Goal: Task Accomplishment & Management: Manage account settings

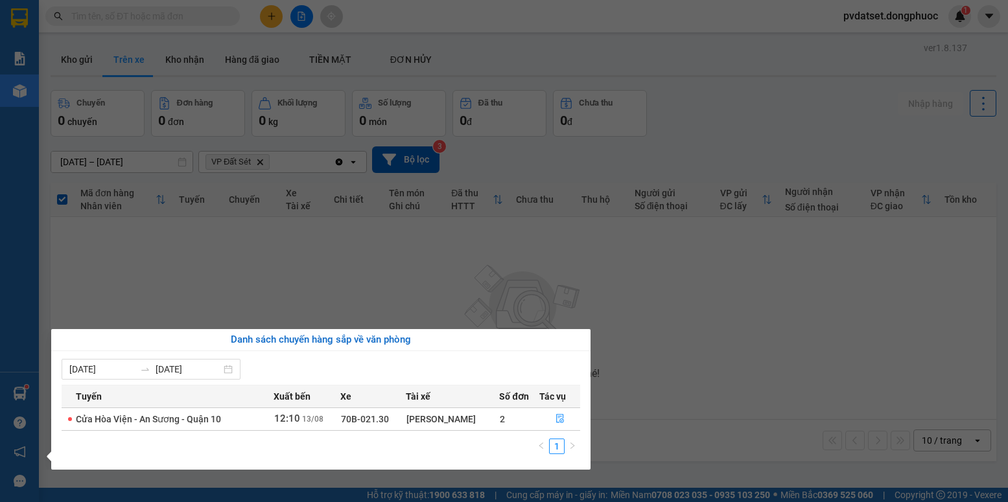
click at [299, 301] on section "Kết quả tìm kiếm ( 0 ) Bộ lọc Ngày tạo đơn gần nhất No Data pvdatset.dongphuoc …" at bounding box center [504, 251] width 1008 height 502
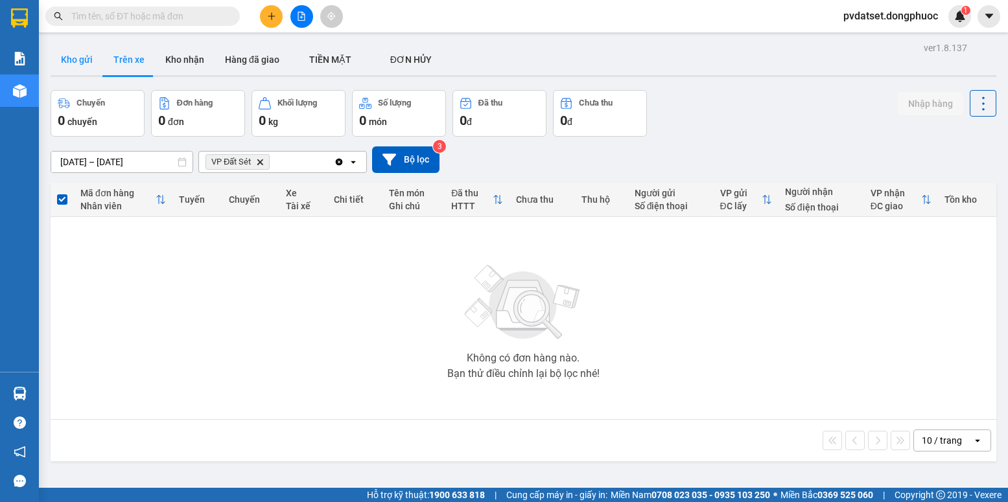
click at [69, 58] on button "Kho gửi" at bounding box center [77, 59] width 52 height 31
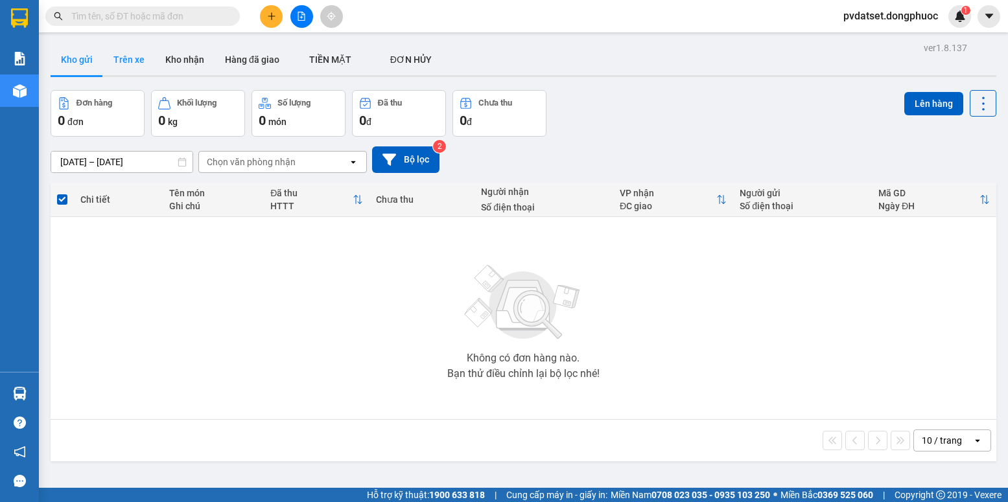
click at [128, 59] on button "Trên xe" at bounding box center [129, 59] width 52 height 31
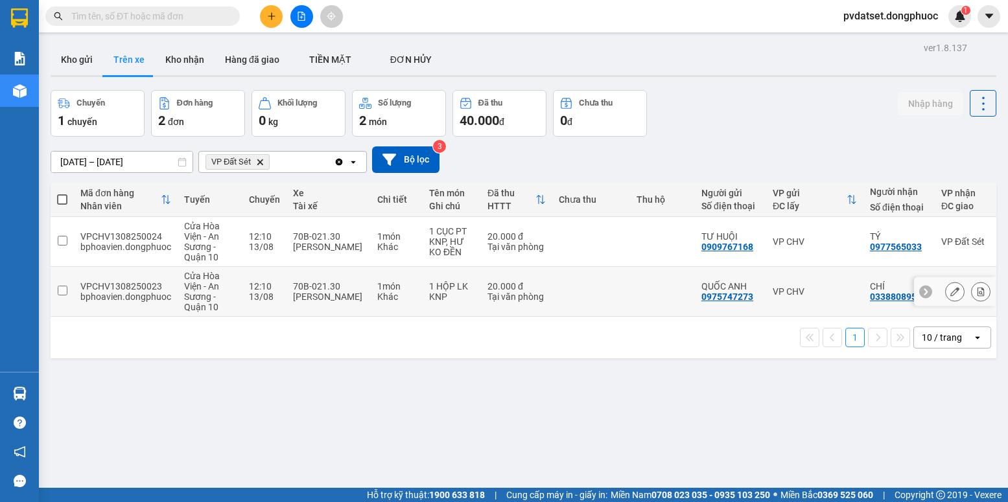
click at [356, 289] on div "70B-021.30" at bounding box center [328, 286] width 71 height 10
checkbox input "true"
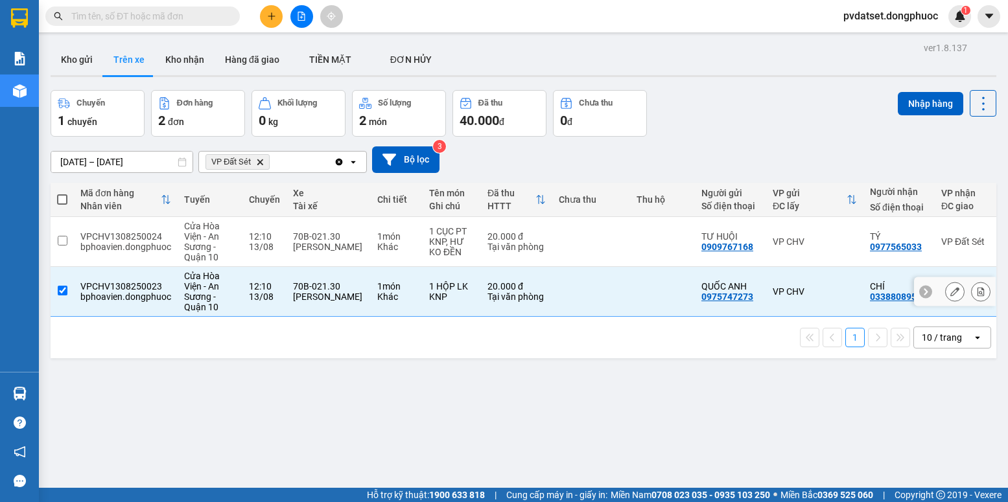
click at [371, 261] on tbody "VPCHV1308250024 bphoavien.dongphuoc [GEOGRAPHIC_DATA] - An Sương - Quận 10 12:1…" at bounding box center [565, 267] width 1028 height 100
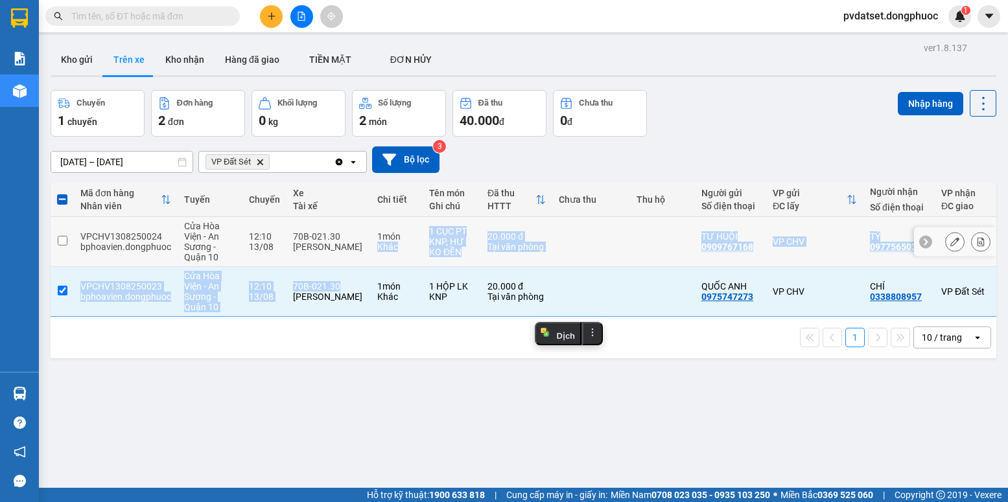
click at [375, 251] on td "1 món Khác" at bounding box center [397, 242] width 52 height 50
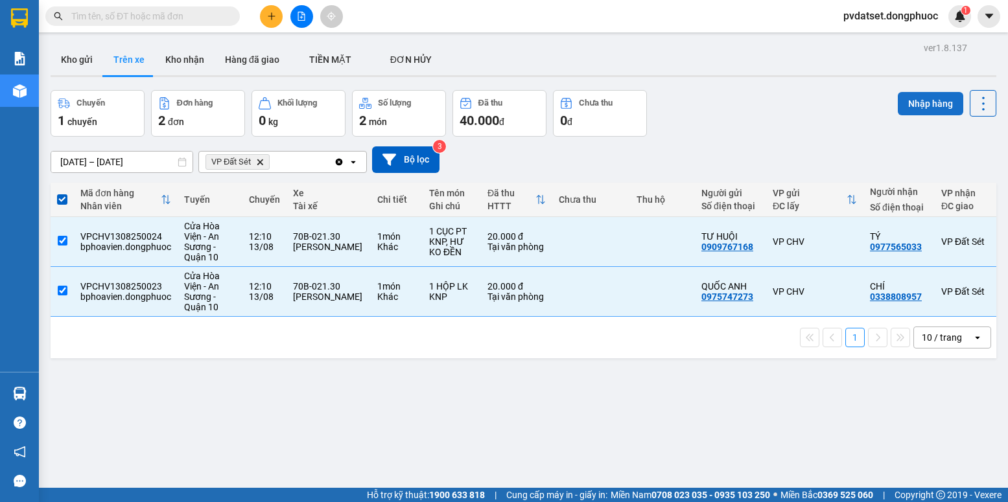
click at [913, 101] on button "Nhập hàng" at bounding box center [930, 103] width 65 height 23
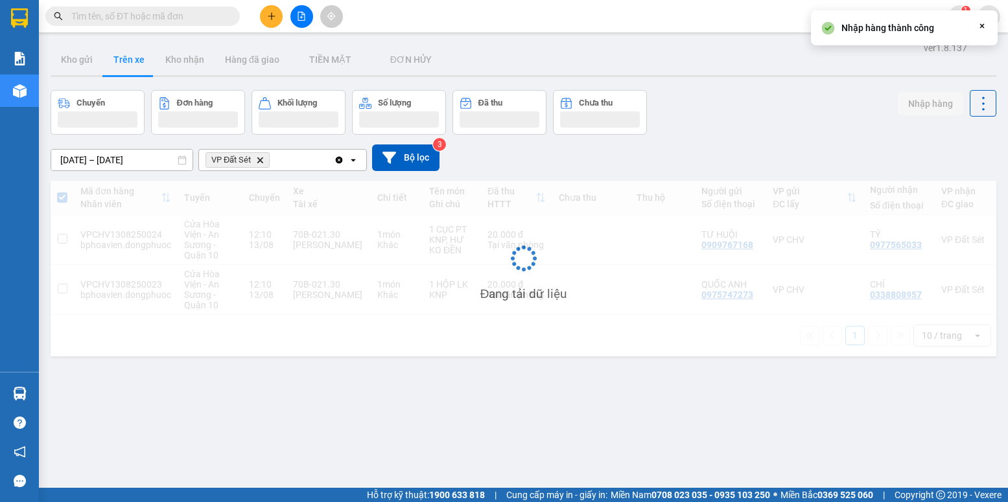
checkbox input "false"
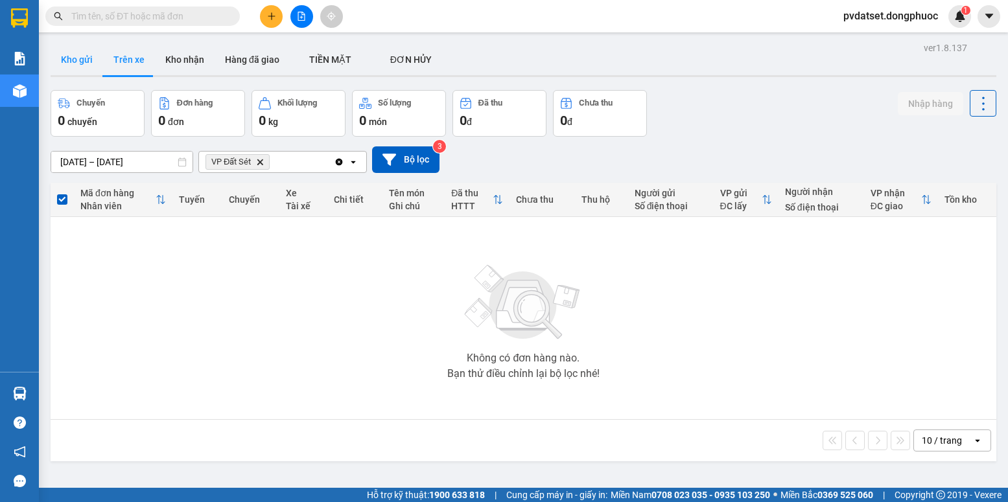
click at [93, 61] on button "Kho gửi" at bounding box center [77, 59] width 52 height 31
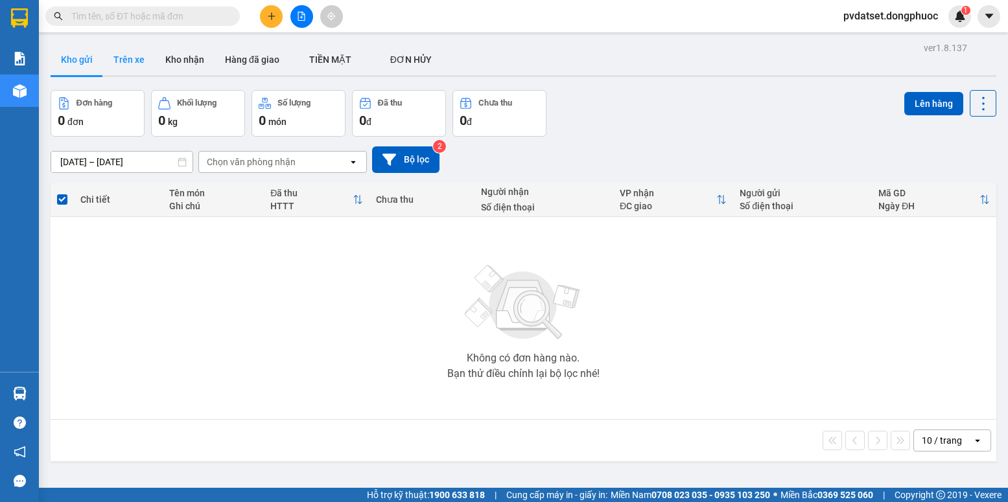
click at [139, 64] on button "Trên xe" at bounding box center [129, 59] width 52 height 31
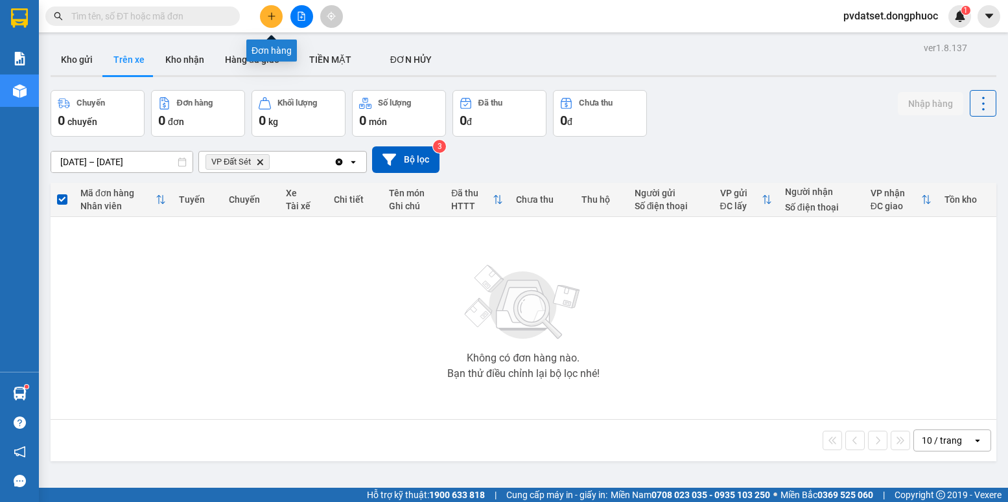
click at [270, 15] on icon "plus" at bounding box center [271, 16] width 9 height 9
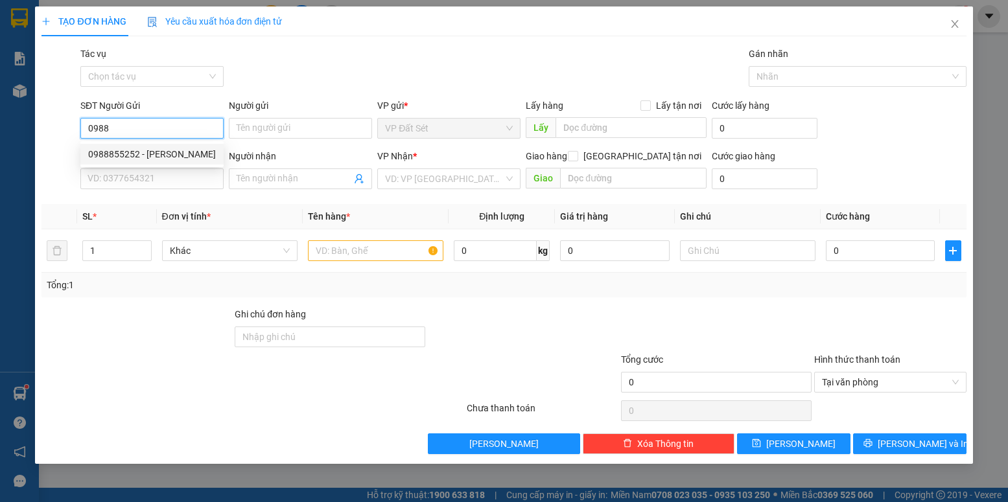
click at [150, 155] on div "0988855252 - [PERSON_NAME]" at bounding box center [152, 154] width 128 height 14
type input "0988855252"
type input "[PERSON_NAME]"
type input "0901551330"
type input "KIÊN"
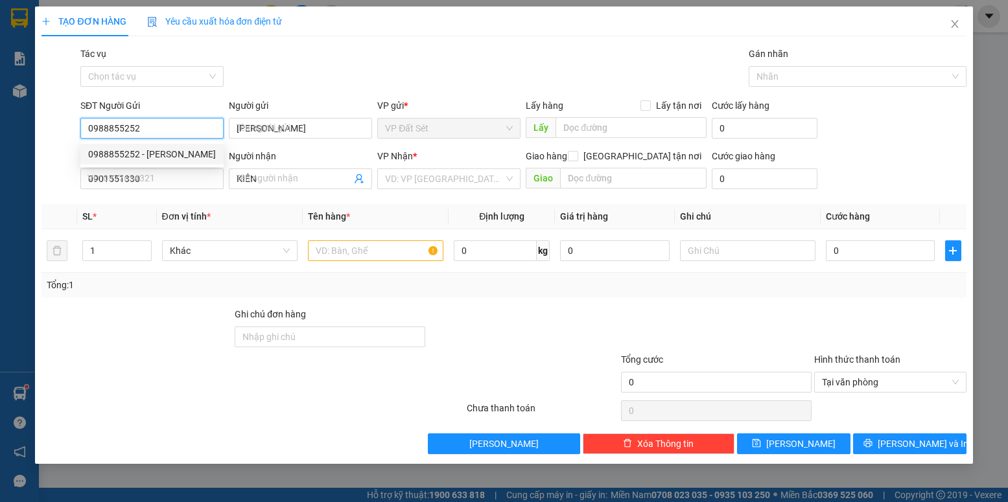
type input "20.000"
type input "0988855252"
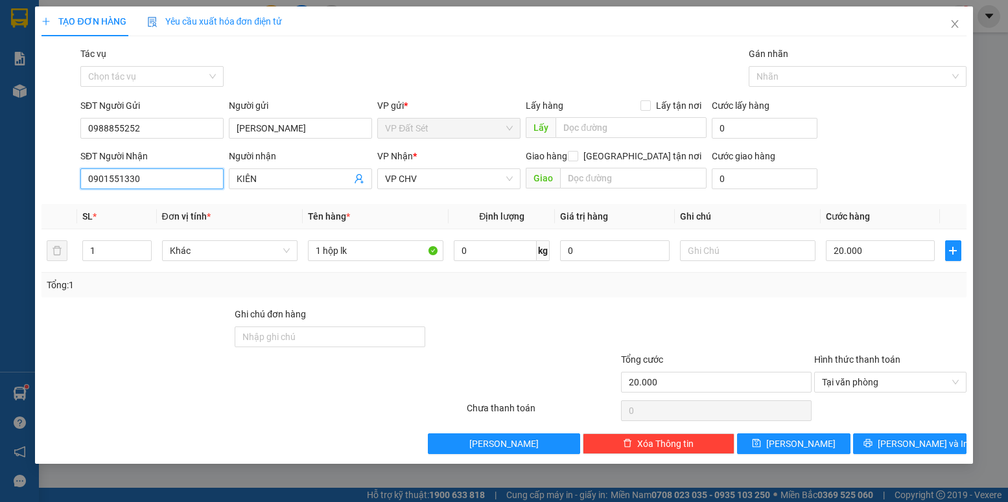
drag, startPoint x: 116, startPoint y: 178, endPoint x: 56, endPoint y: 178, distance: 59.6
click at [56, 178] on div "SĐT Người Nhận 0901551330 0901551330 Người nhận KIÊN VP Nhận * VP CHV Giao hàng…" at bounding box center [503, 171] width 927 height 45
click at [139, 182] on input "SĐT Người Nhận" at bounding box center [151, 178] width 143 height 21
click at [167, 199] on div "0938928557 - SƠN" at bounding box center [152, 205] width 128 height 14
type input "0938928557"
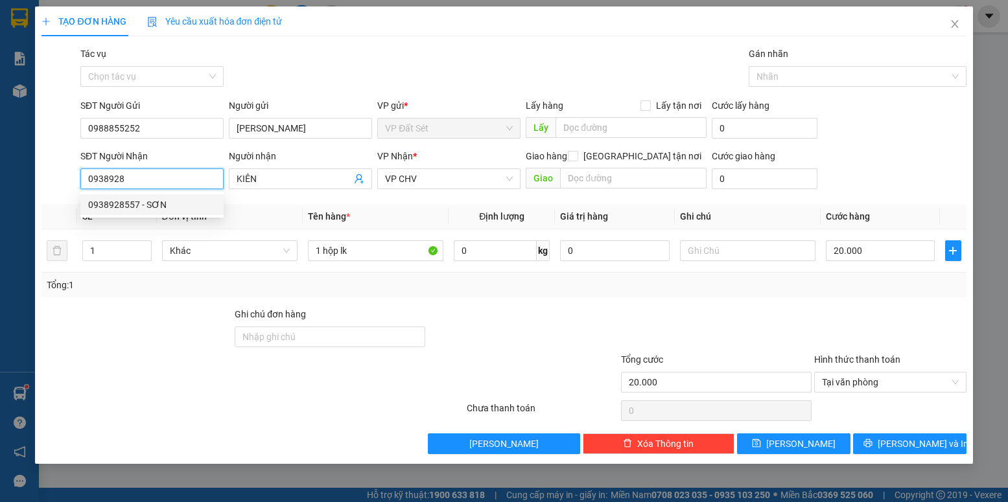
type input "SƠN"
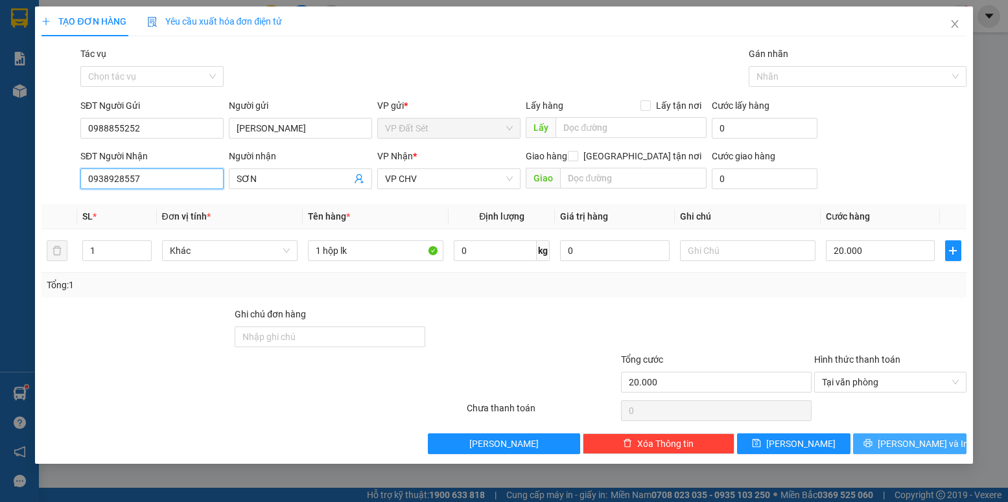
type input "0938928557"
click at [918, 446] on span "[PERSON_NAME] và In" at bounding box center [922, 444] width 91 height 14
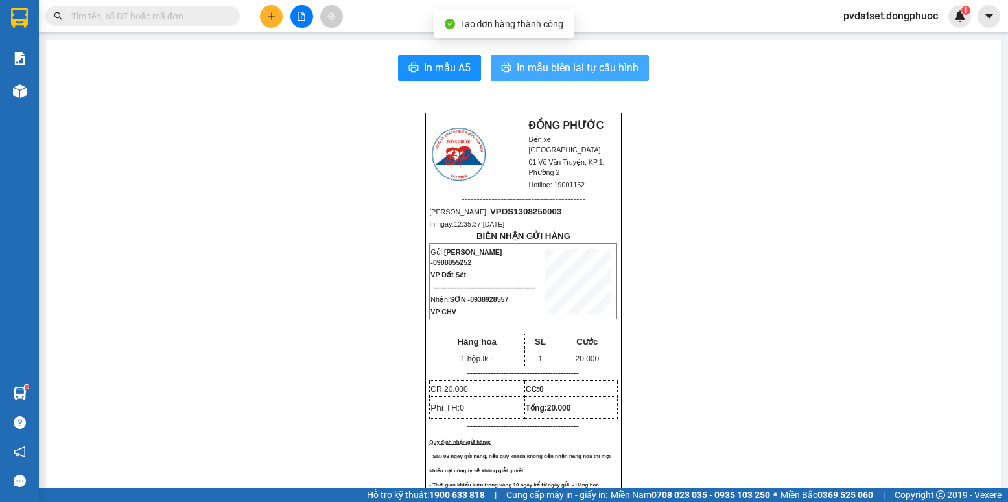
click at [608, 70] on span "In mẫu biên lai tự cấu hình" at bounding box center [577, 68] width 122 height 16
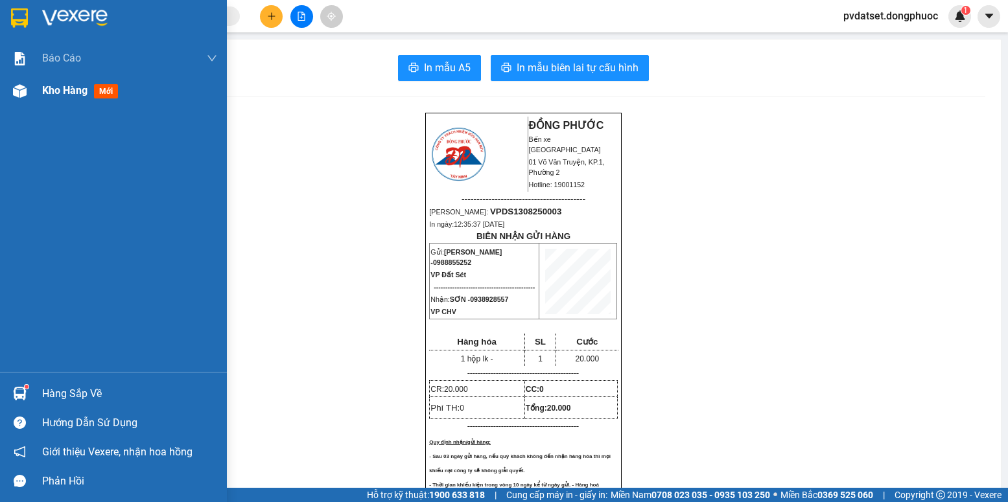
drag, startPoint x: 64, startPoint y: 91, endPoint x: 213, endPoint y: 99, distance: 149.9
click at [73, 91] on span "Kho hàng" at bounding box center [64, 90] width 45 height 12
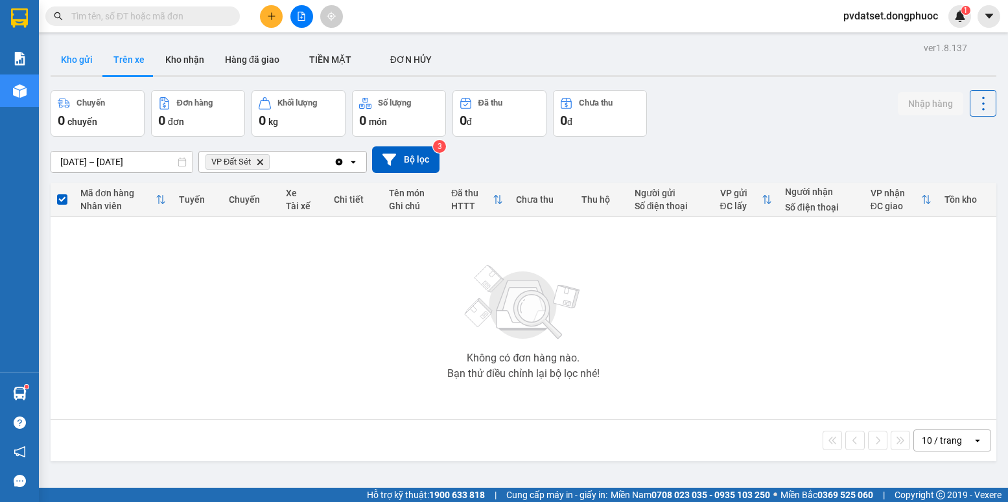
click at [62, 62] on button "Kho gửi" at bounding box center [77, 59] width 52 height 31
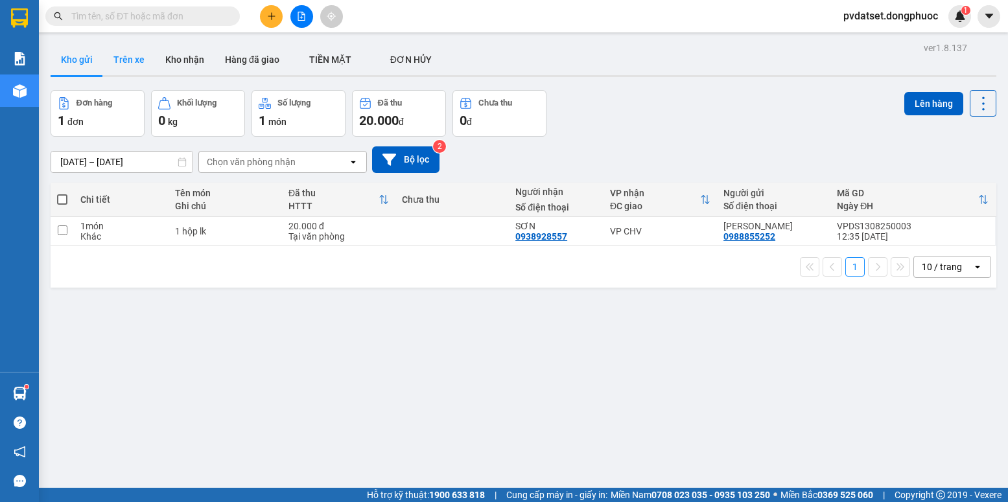
click at [134, 68] on button "Trên xe" at bounding box center [129, 59] width 52 height 31
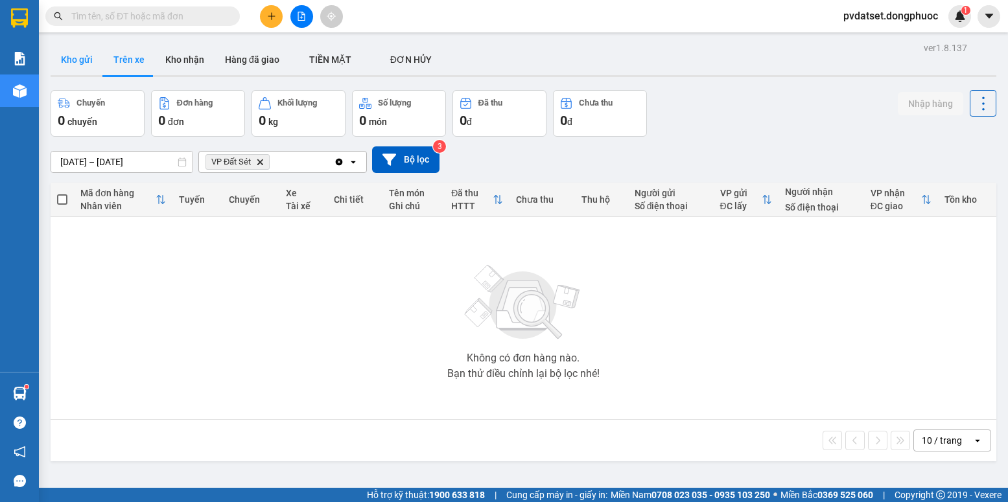
click at [76, 54] on button "Kho gửi" at bounding box center [77, 59] width 52 height 31
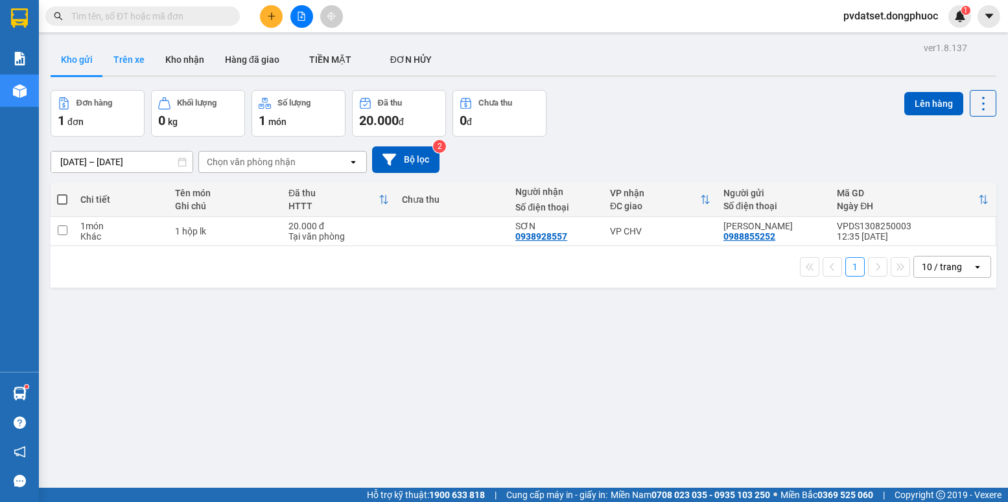
click at [130, 59] on button "Trên xe" at bounding box center [129, 59] width 52 height 31
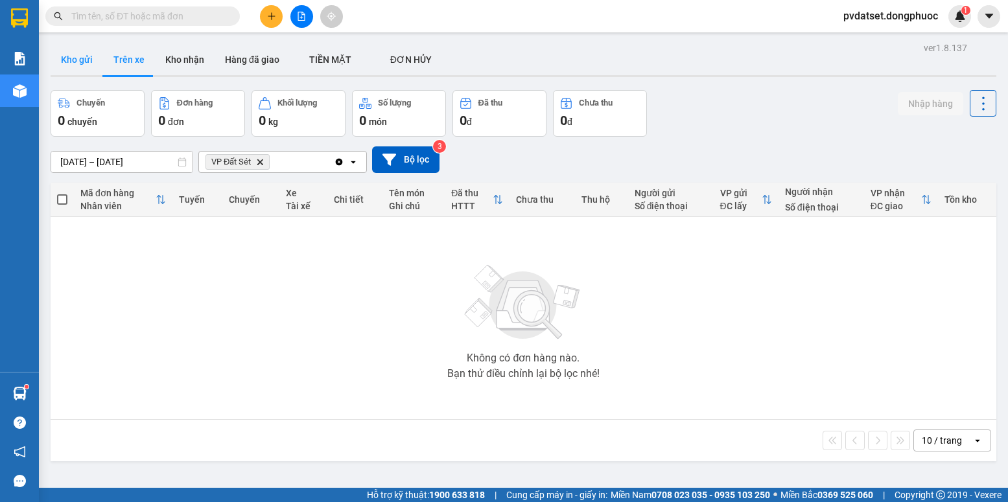
click at [81, 62] on button "Kho gửi" at bounding box center [77, 59] width 52 height 31
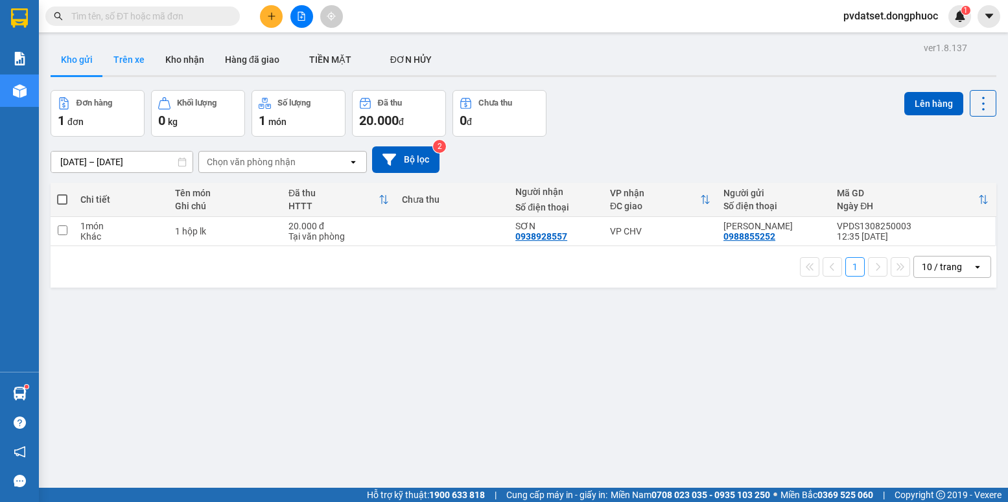
click at [126, 65] on button "Trên xe" at bounding box center [129, 59] width 52 height 31
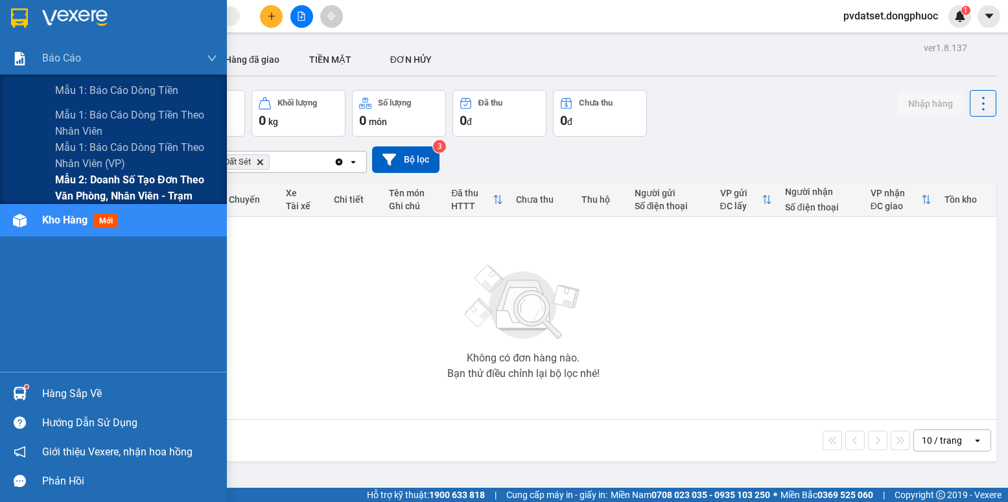
click at [62, 190] on span "Mẫu 2: Doanh số tạo đơn theo Văn phòng, nhân viên - Trạm" at bounding box center [136, 188] width 162 height 32
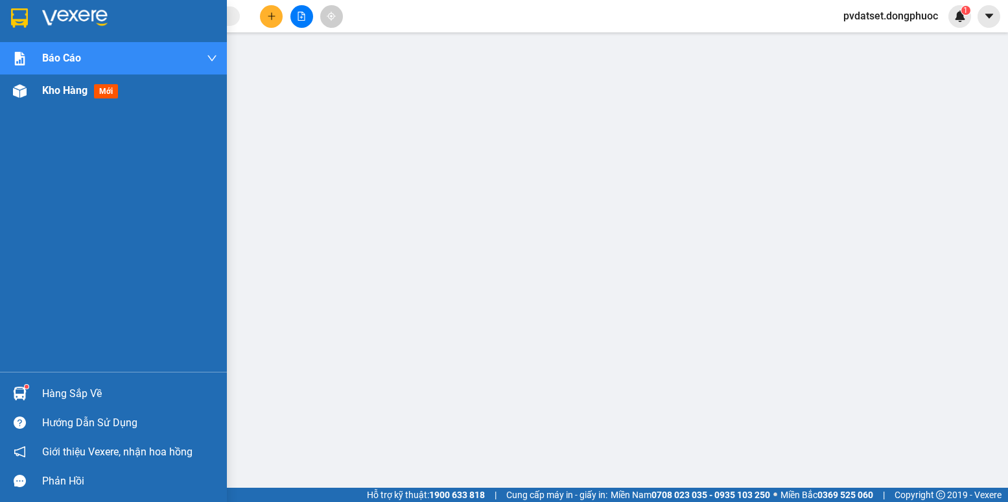
click at [27, 91] on div at bounding box center [19, 91] width 23 height 23
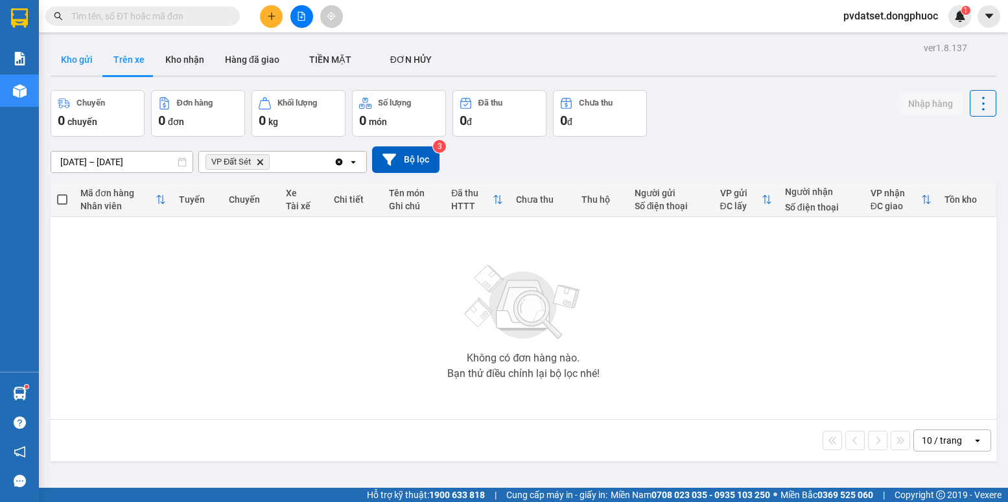
click at [65, 47] on button "Kho gửi" at bounding box center [77, 59] width 52 height 31
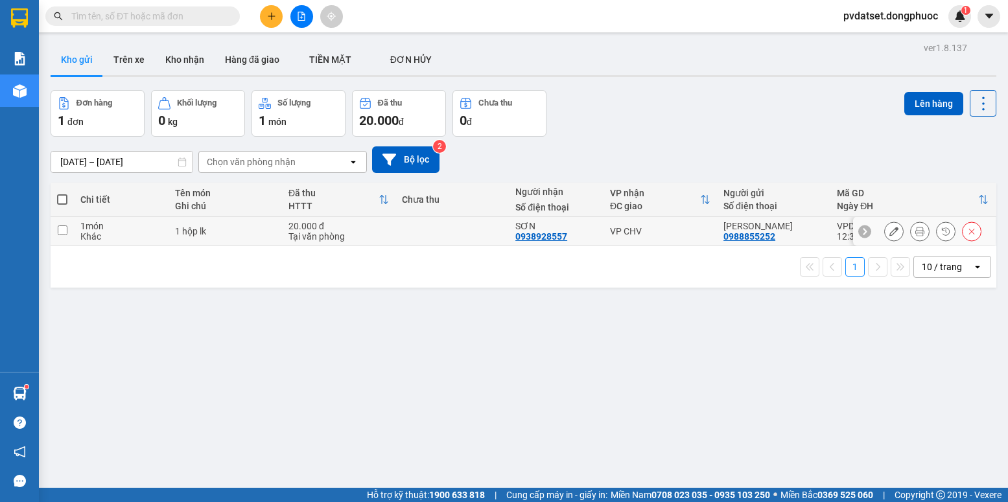
click at [612, 230] on div "VP CHV" at bounding box center [660, 231] width 100 height 10
checkbox input "true"
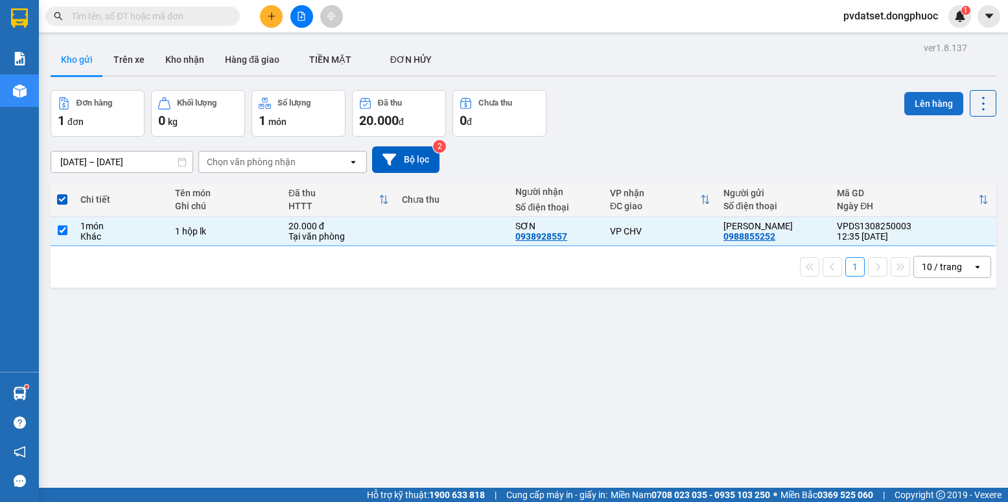
click at [917, 110] on button "Lên hàng" at bounding box center [933, 103] width 59 height 23
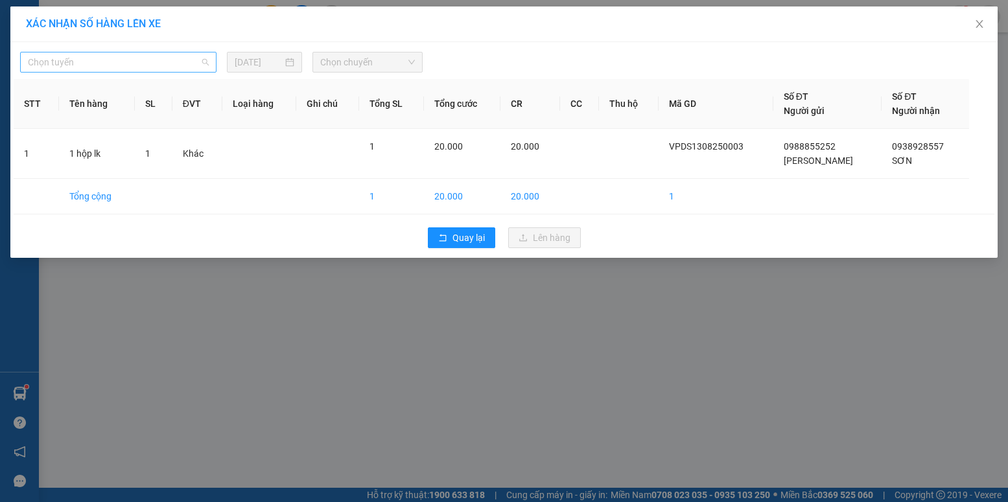
click at [164, 64] on span "Chọn tuyến" at bounding box center [118, 61] width 181 height 19
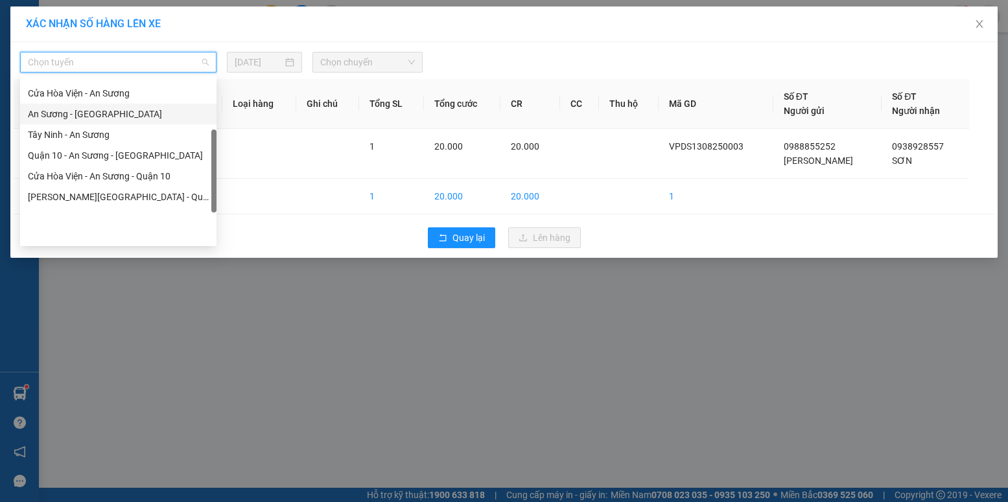
scroll to position [117, 0]
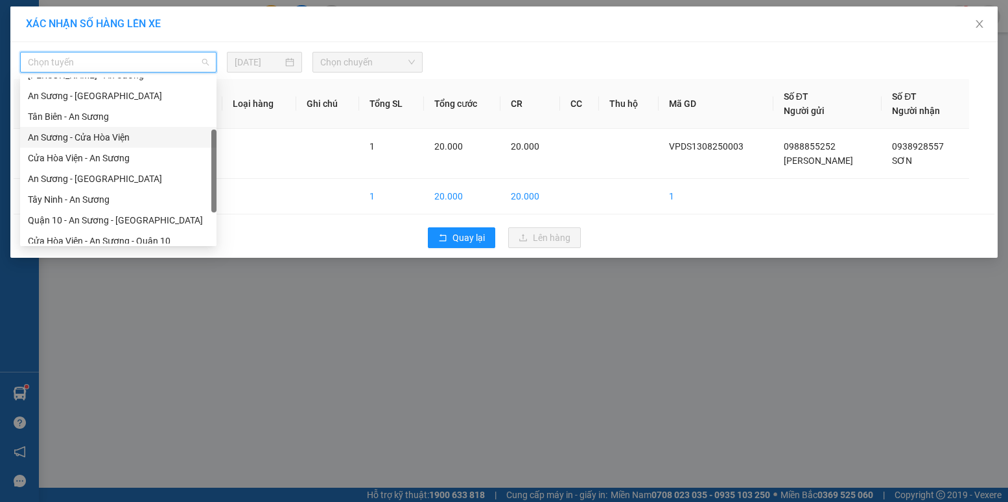
click at [80, 137] on div "An Sương - Cửa Hòa Viện" at bounding box center [118, 137] width 181 height 14
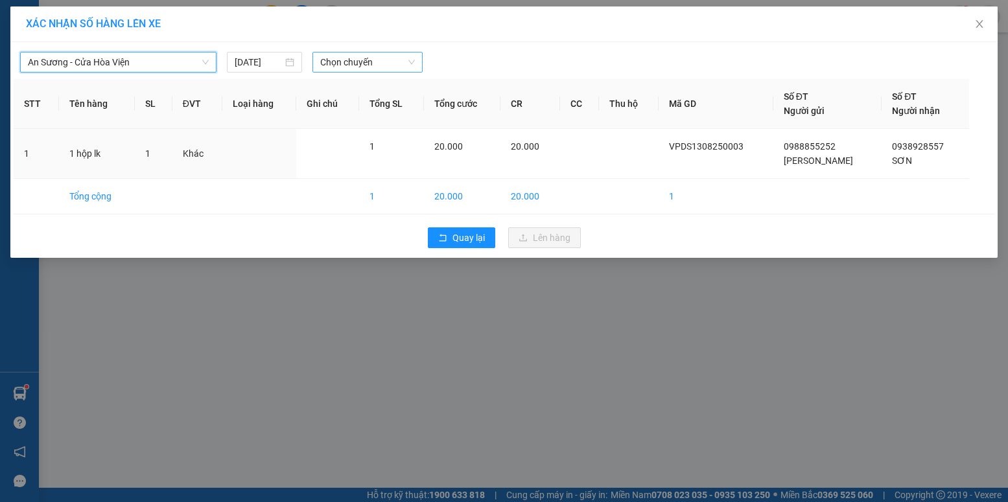
click at [346, 61] on span "Chọn chuyến" at bounding box center [367, 61] width 95 height 19
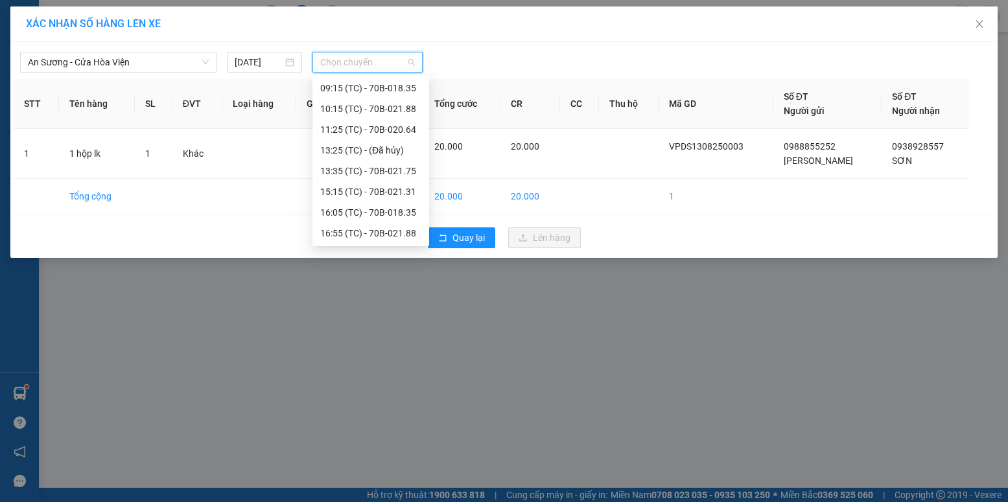
scroll to position [130, 0]
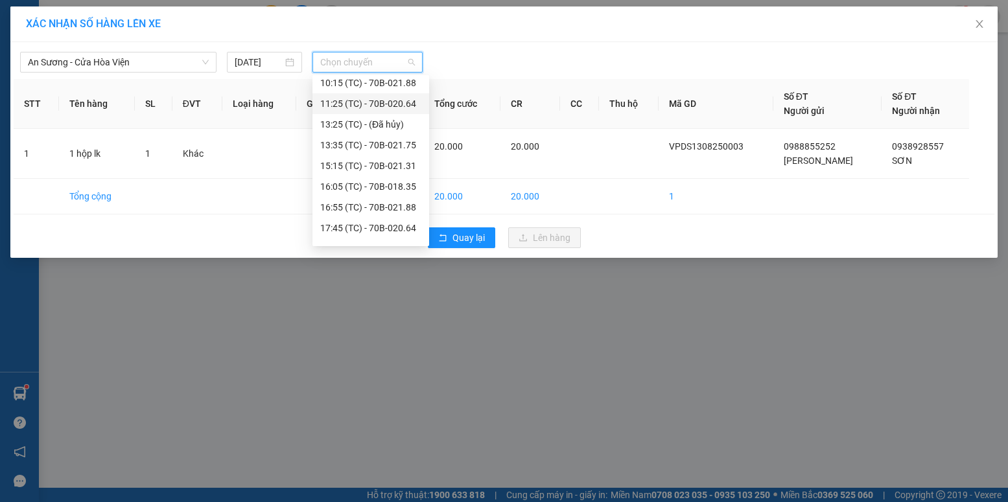
click at [397, 100] on div "11:25 (TC) - 70B-020.64" at bounding box center [370, 104] width 101 height 14
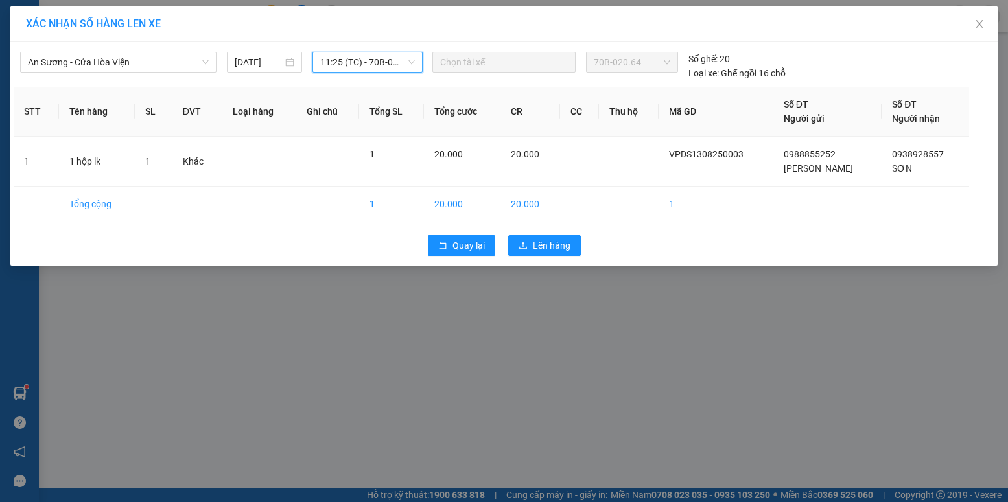
click at [390, 69] on span "11:25 (TC) - 70B-020.64" at bounding box center [367, 61] width 95 height 19
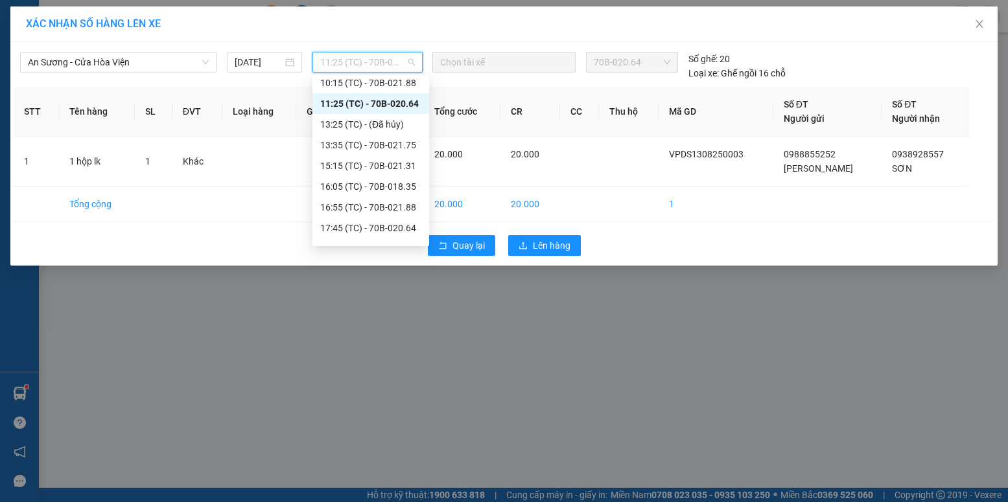
click at [378, 103] on div "11:25 (TC) - 70B-020.64" at bounding box center [370, 104] width 101 height 14
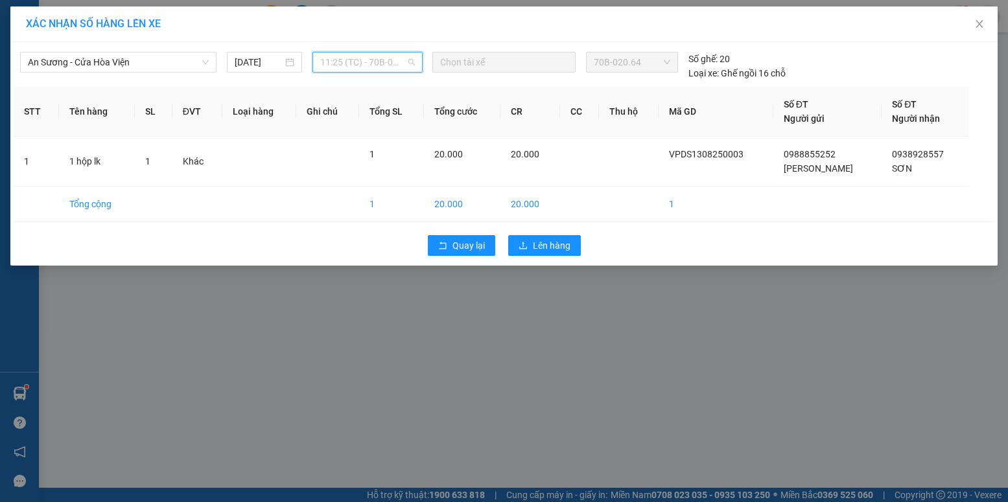
click at [389, 69] on span "11:25 (TC) - 70B-020.64" at bounding box center [367, 61] width 95 height 19
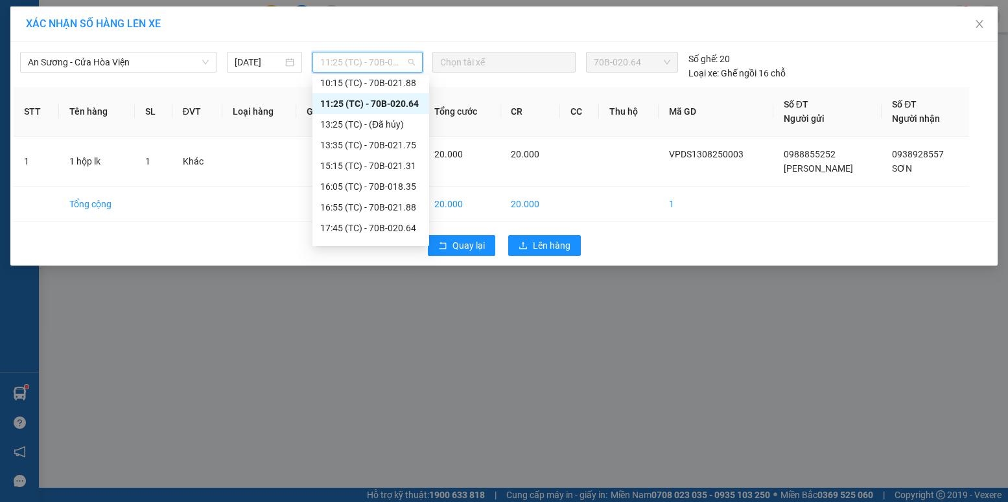
click at [386, 104] on div "11:25 (TC) - 70B-020.64" at bounding box center [370, 104] width 101 height 14
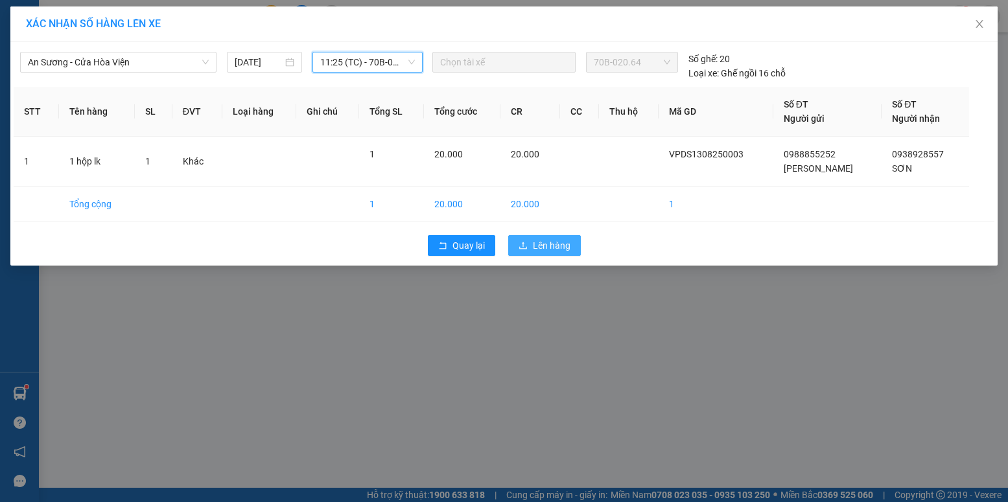
click at [553, 246] on span "Lên hàng" at bounding box center [552, 245] width 38 height 14
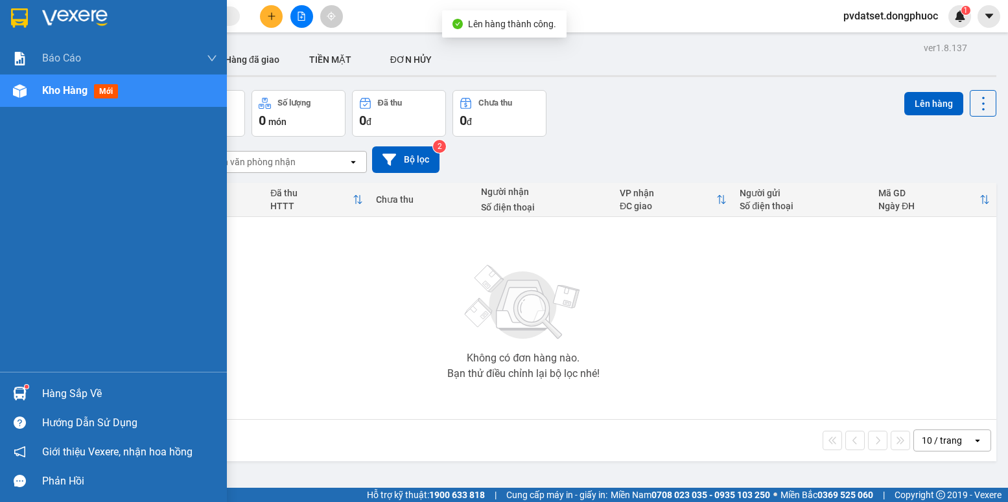
drag, startPoint x: 44, startPoint y: 395, endPoint x: 68, endPoint y: 391, distance: 24.2
click at [46, 394] on div "Hàng sắp về" at bounding box center [129, 393] width 175 height 19
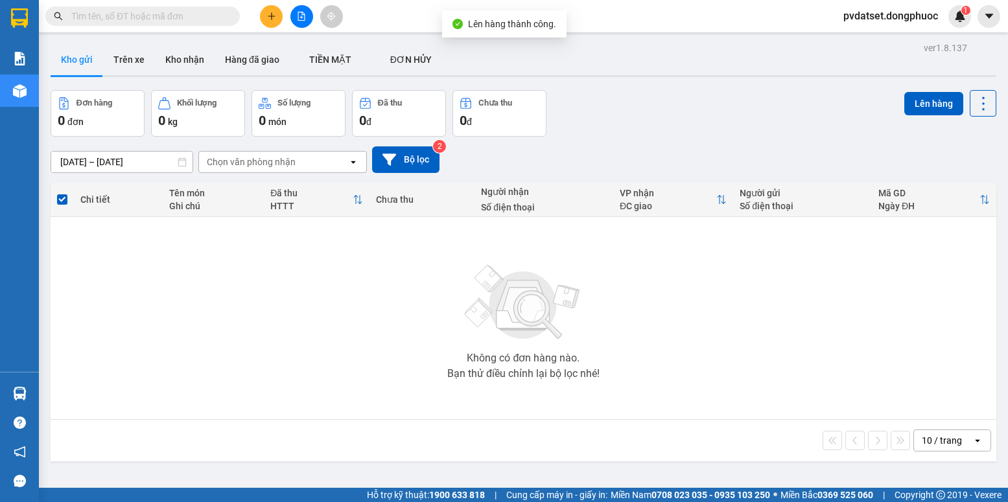
click at [280, 314] on section "Kết quả tìm kiếm ( 0 ) Bộ lọc Ngày tạo đơn gần nhất No Data pvdatset.dongphuoc …" at bounding box center [504, 251] width 1008 height 502
click at [137, 66] on button "Trên xe" at bounding box center [129, 59] width 52 height 31
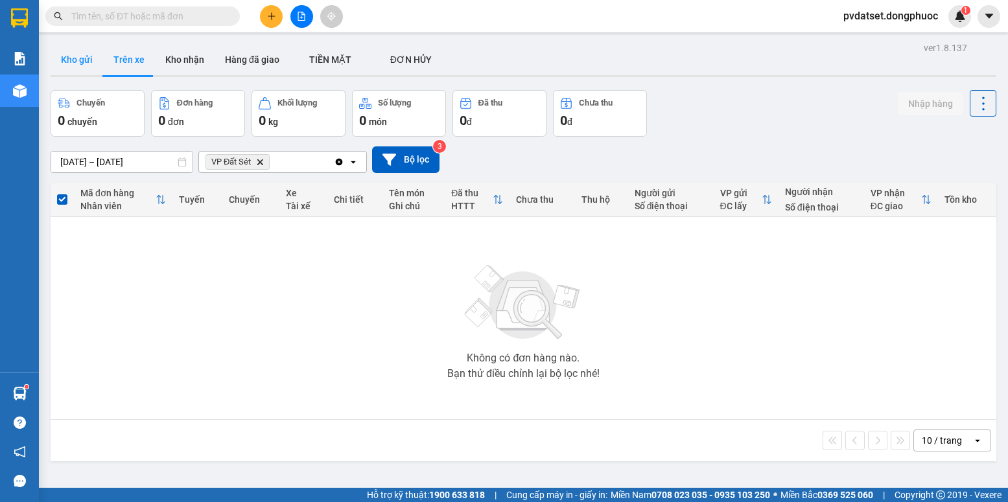
click at [64, 62] on button "Kho gửi" at bounding box center [77, 59] width 52 height 31
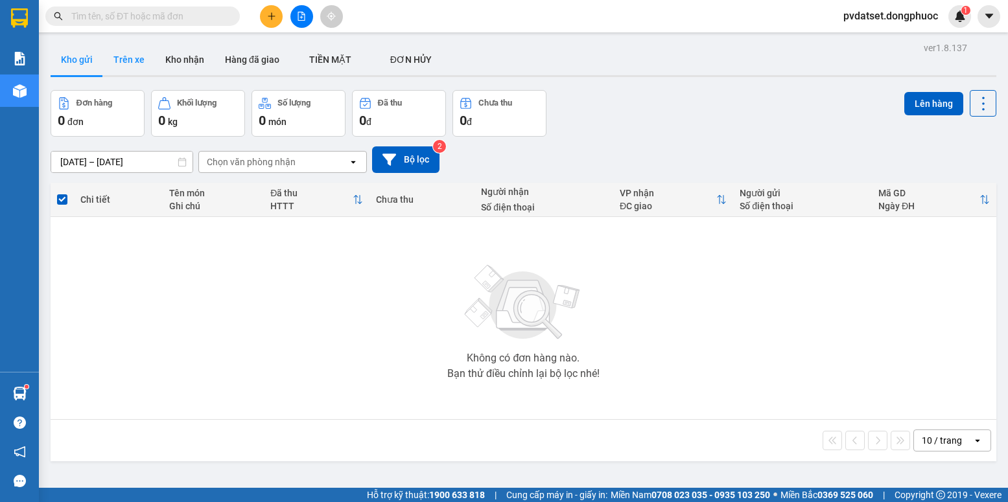
click at [128, 59] on button "Trên xe" at bounding box center [129, 59] width 52 height 31
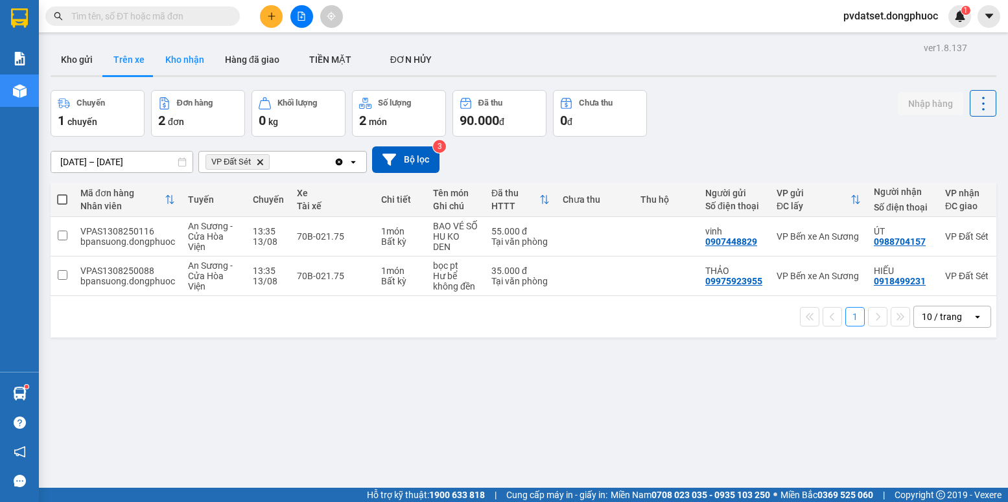
click at [218, 53] on button "Hàng đã giao" at bounding box center [251, 59] width 75 height 31
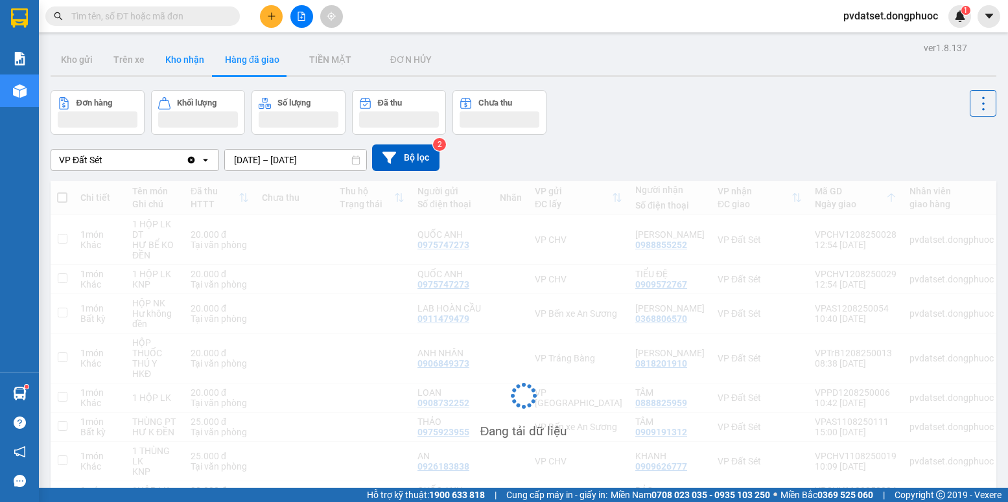
click at [192, 59] on button "Kho nhận" at bounding box center [185, 59] width 60 height 31
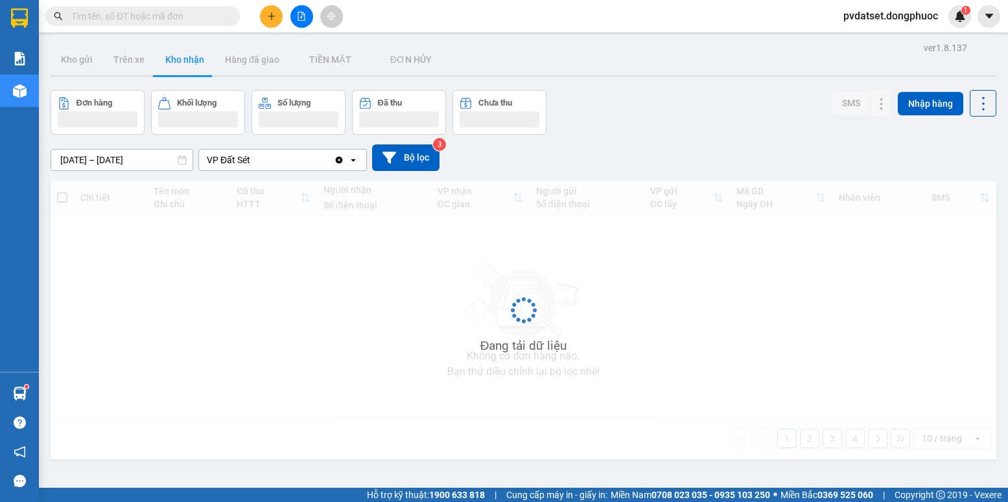
click at [192, 59] on button "Kho nhận" at bounding box center [185, 59] width 60 height 31
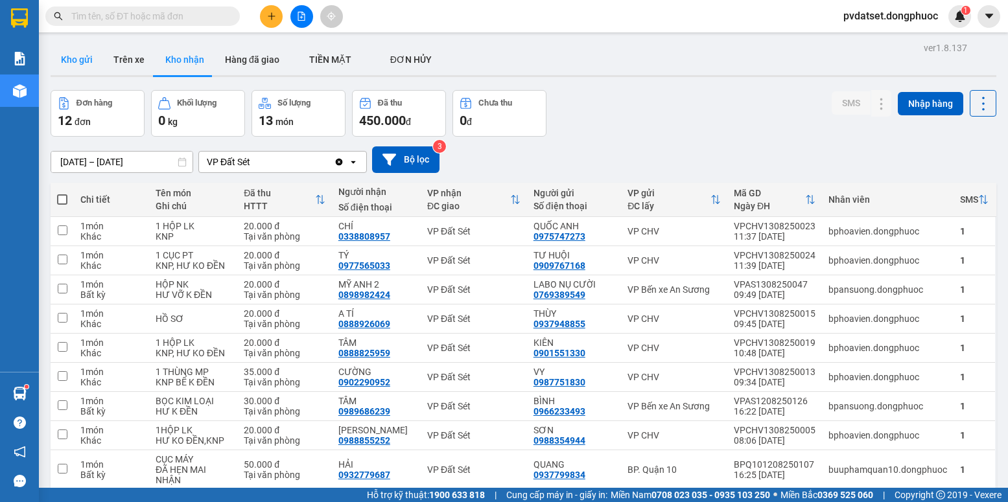
click at [76, 60] on button "Kho gửi" at bounding box center [77, 59] width 52 height 31
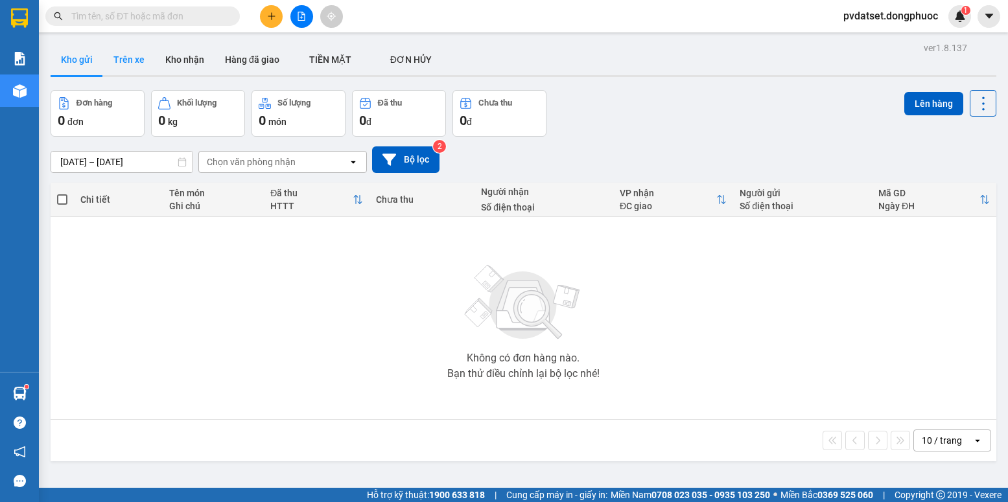
click at [118, 60] on button "Trên xe" at bounding box center [129, 59] width 52 height 31
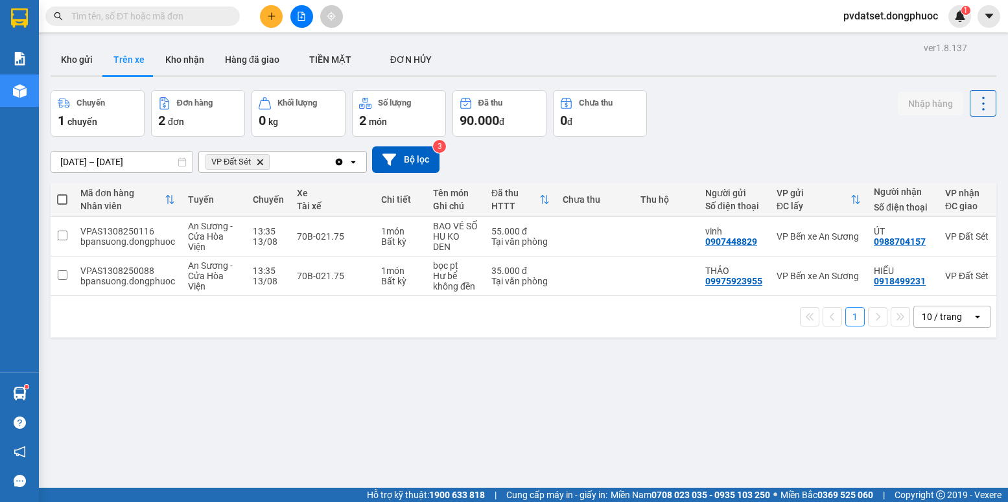
click at [45, 48] on main "ver 1.8.137 Kho gửi Trên xe Kho nhận Hàng đã giao TIỀN MẶT ĐƠN HỦY Chuyến 1 c…" at bounding box center [504, 244] width 1008 height 488
click at [84, 49] on button "Kho gửi" at bounding box center [77, 59] width 52 height 31
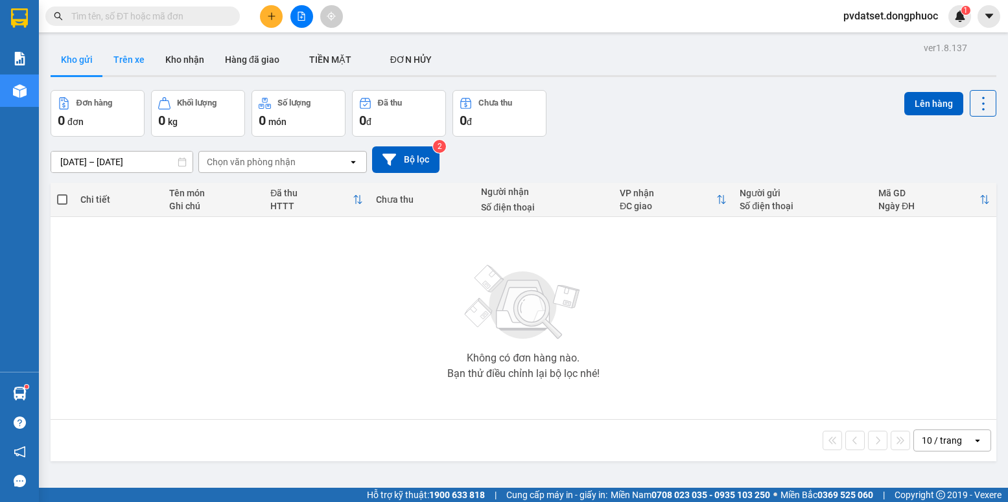
click at [126, 60] on button "Trên xe" at bounding box center [129, 59] width 52 height 31
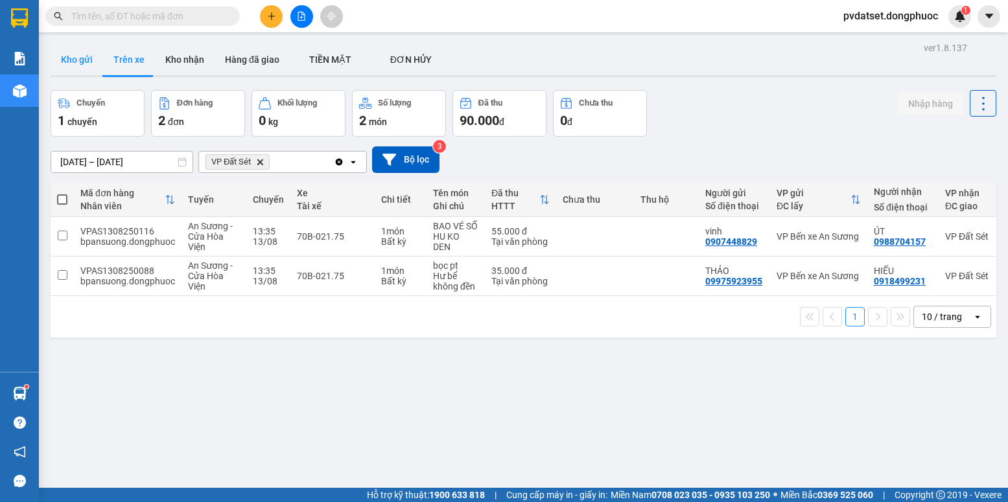
click at [84, 62] on button "Kho gửi" at bounding box center [77, 59] width 52 height 31
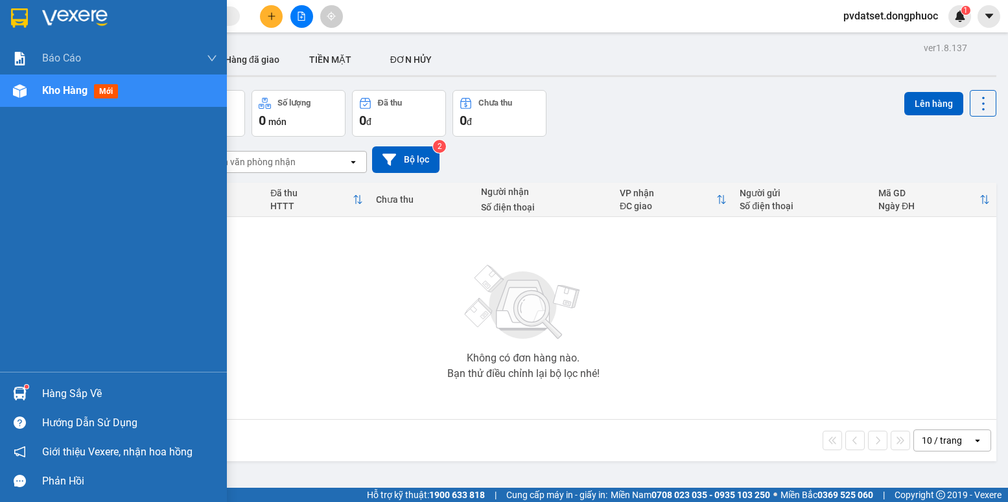
click at [32, 395] on div "Hàng sắp về" at bounding box center [113, 393] width 227 height 29
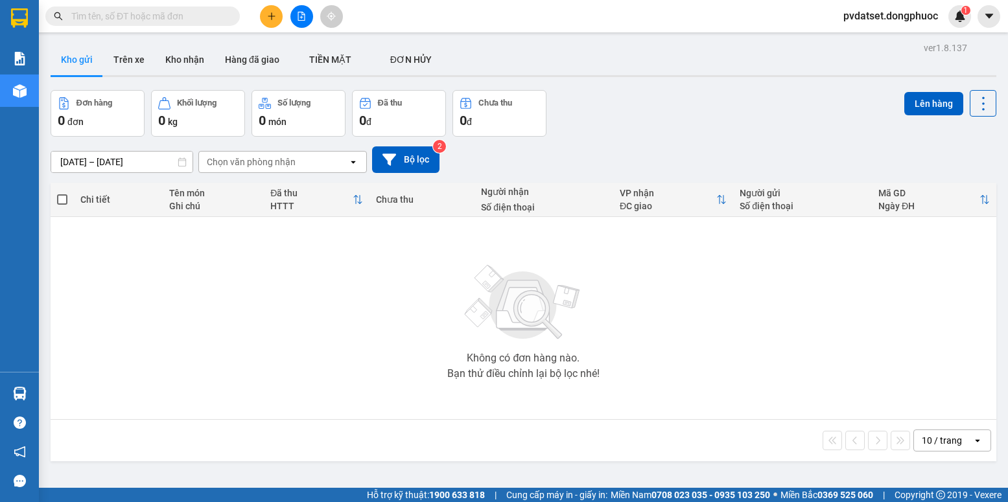
click at [340, 299] on section "Kết quả tìm kiếm ( 0 ) Bộ lọc Ngày tạo đơn gần nhất No Data pvdatset.dongphuoc …" at bounding box center [504, 251] width 1008 height 502
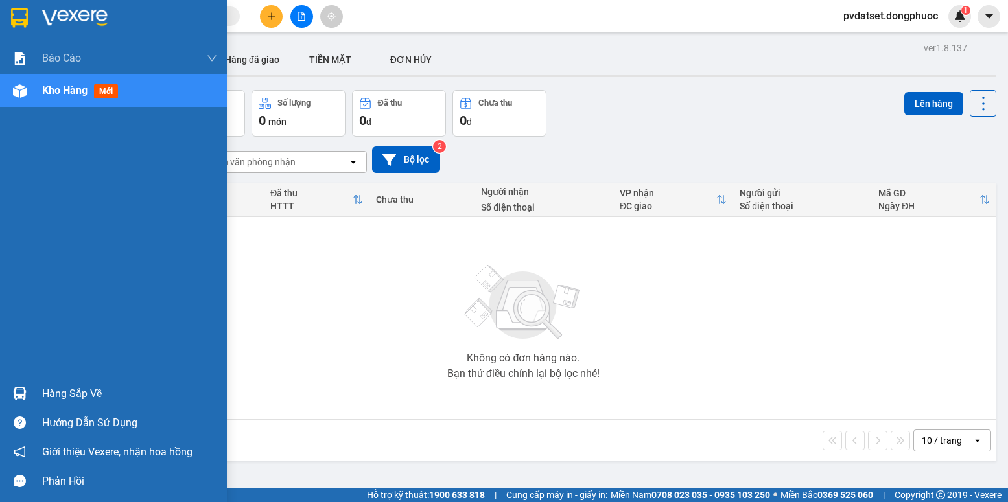
click at [40, 395] on div "Hàng sắp về" at bounding box center [113, 393] width 227 height 29
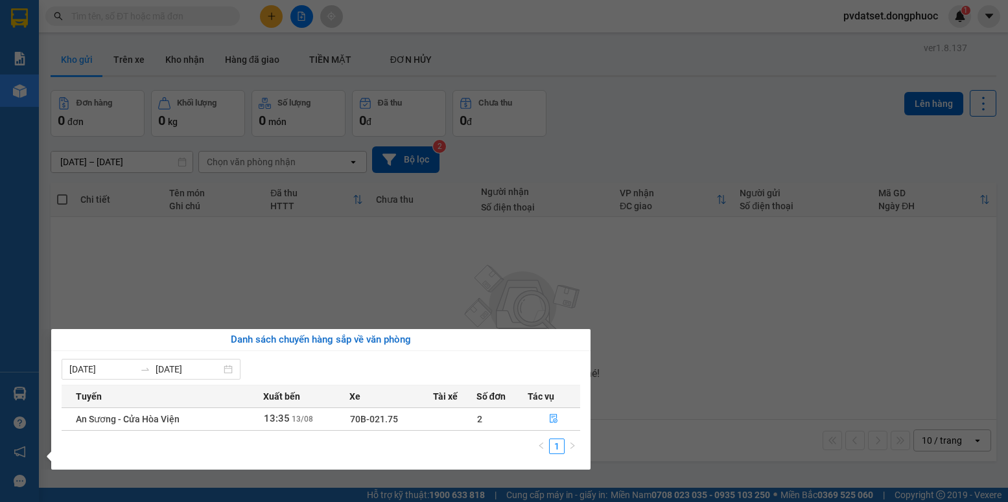
click at [284, 306] on section "Kết quả tìm kiếm ( 0 ) Bộ lọc Ngày tạo đơn gần nhất No Data pvdatset.dongphuoc …" at bounding box center [504, 251] width 1008 height 502
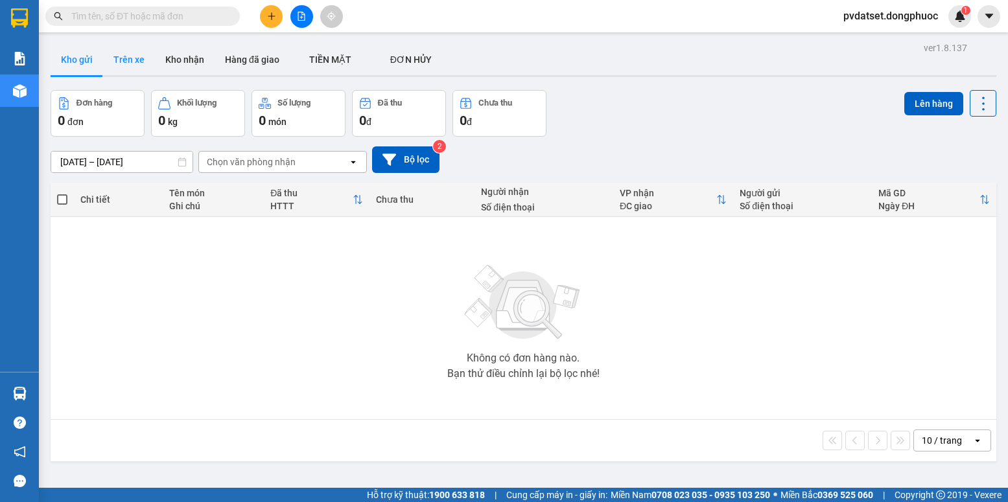
drag, startPoint x: 156, startPoint y: 52, endPoint x: 139, endPoint y: 58, distance: 17.6
click at [155, 56] on button "Kho nhận" at bounding box center [185, 59] width 60 height 31
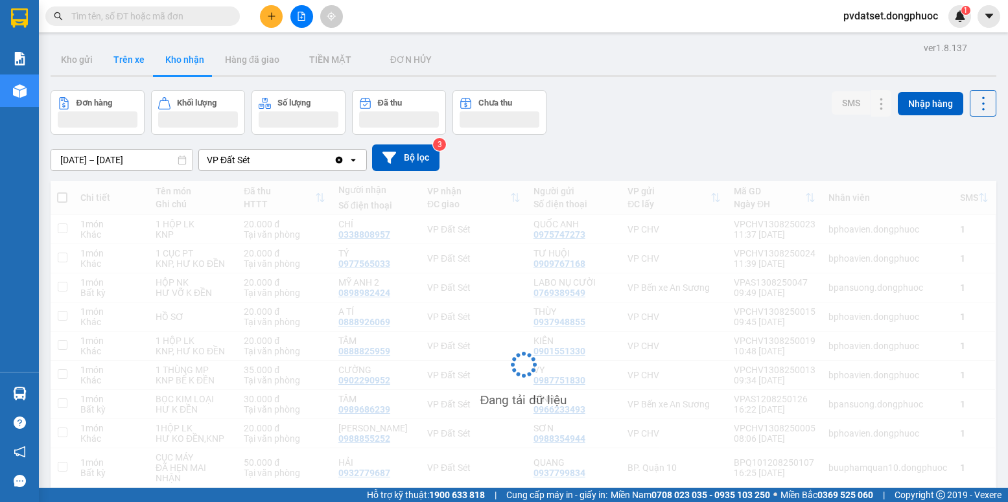
click at [129, 62] on button "Trên xe" at bounding box center [129, 59] width 52 height 31
click at [129, 64] on button "Trên xe" at bounding box center [129, 59] width 52 height 31
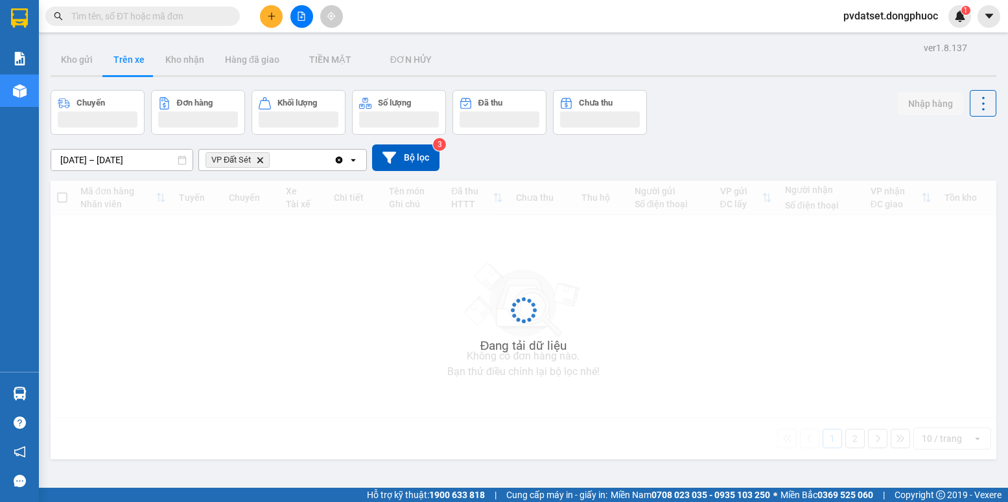
click at [129, 64] on button "Trên xe" at bounding box center [129, 59] width 52 height 31
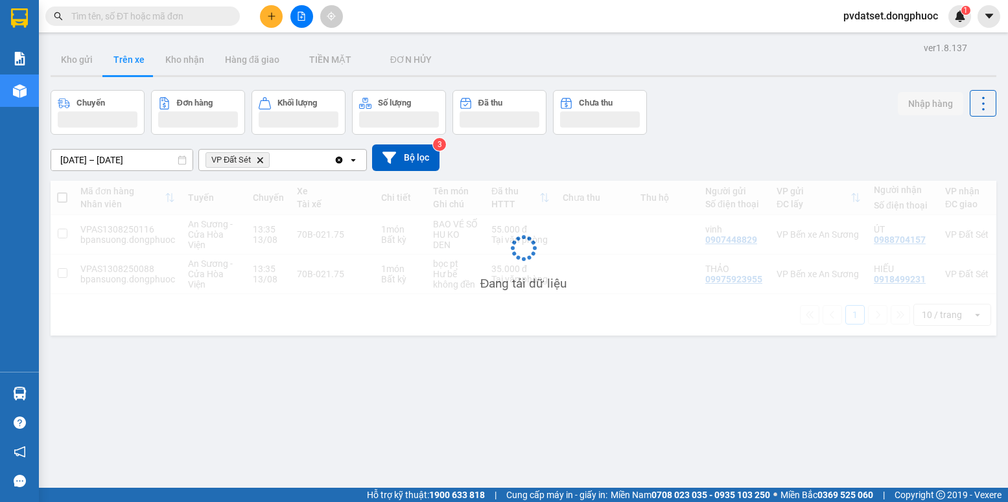
click at [129, 64] on button "Trên xe" at bounding box center [129, 59] width 52 height 31
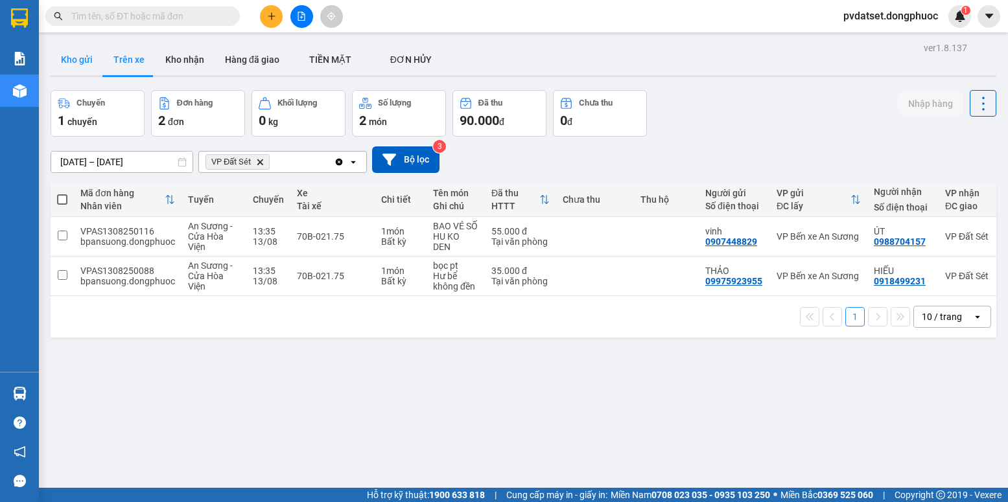
click at [87, 59] on button "Kho gửi" at bounding box center [77, 59] width 52 height 31
click at [86, 59] on button "Kho gửi" at bounding box center [77, 59] width 52 height 31
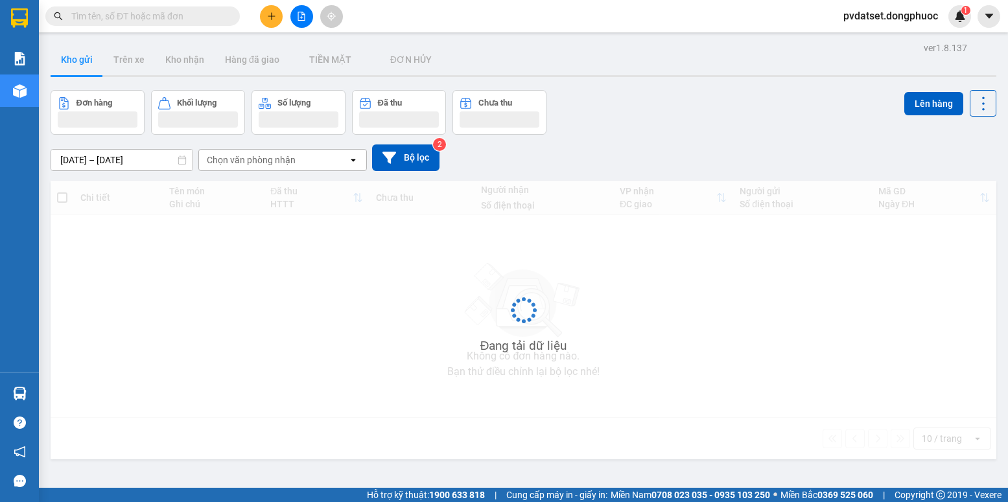
click at [86, 59] on button "Kho gửi" at bounding box center [77, 59] width 52 height 31
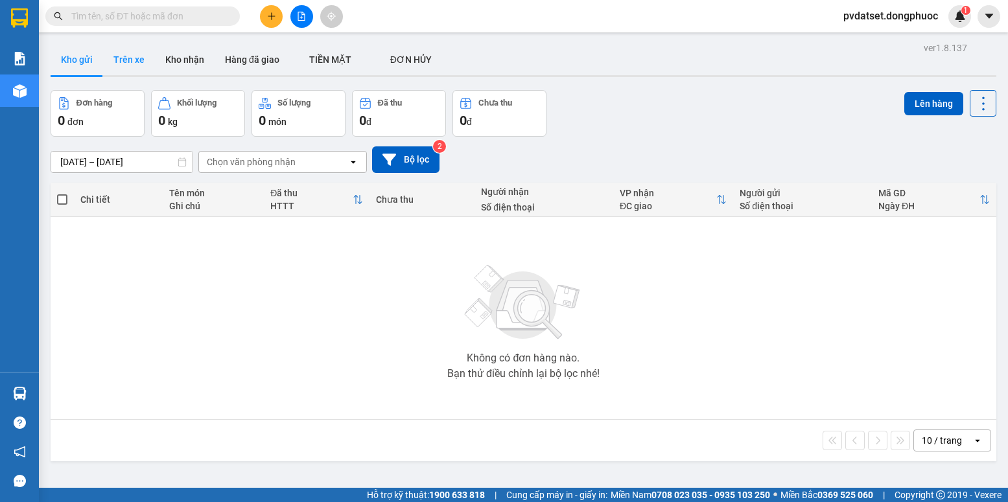
click at [119, 62] on button "Trên xe" at bounding box center [129, 59] width 52 height 31
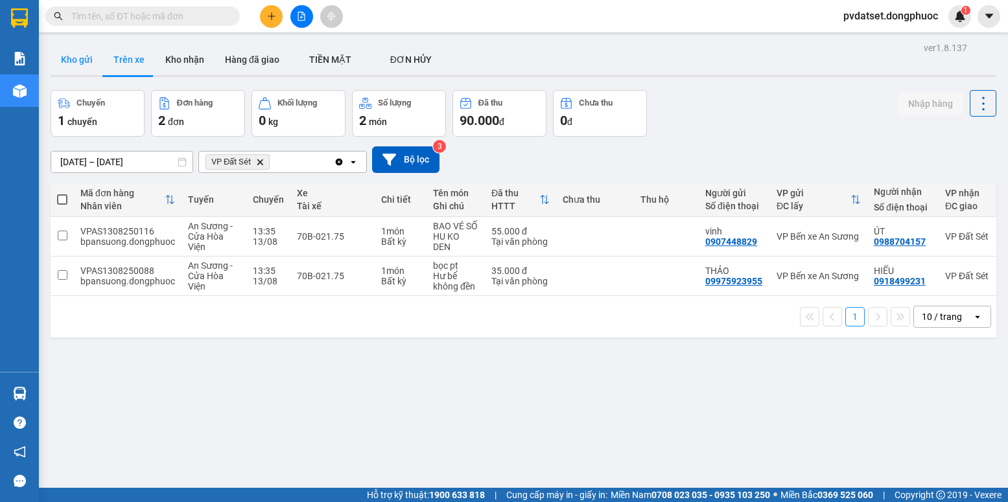
click at [78, 50] on button "Kho gửi" at bounding box center [77, 59] width 52 height 31
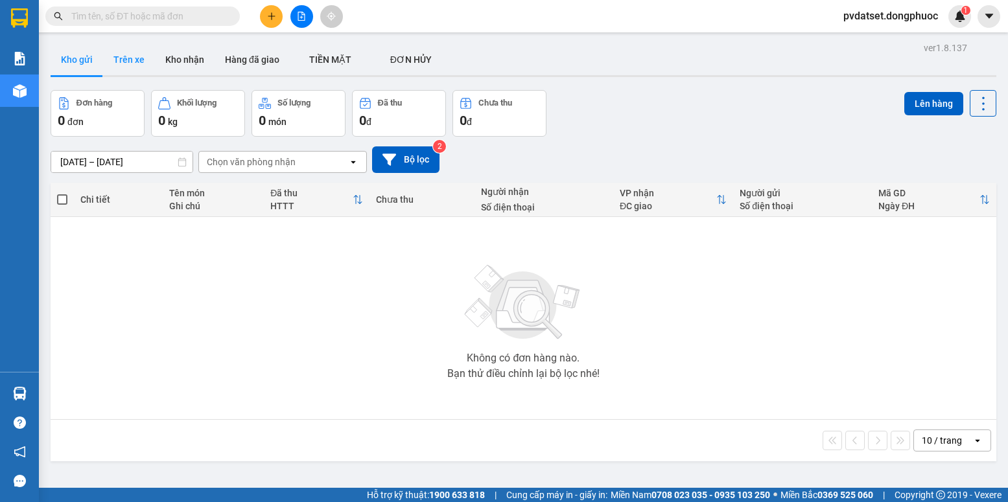
click at [121, 60] on button "Trên xe" at bounding box center [129, 59] width 52 height 31
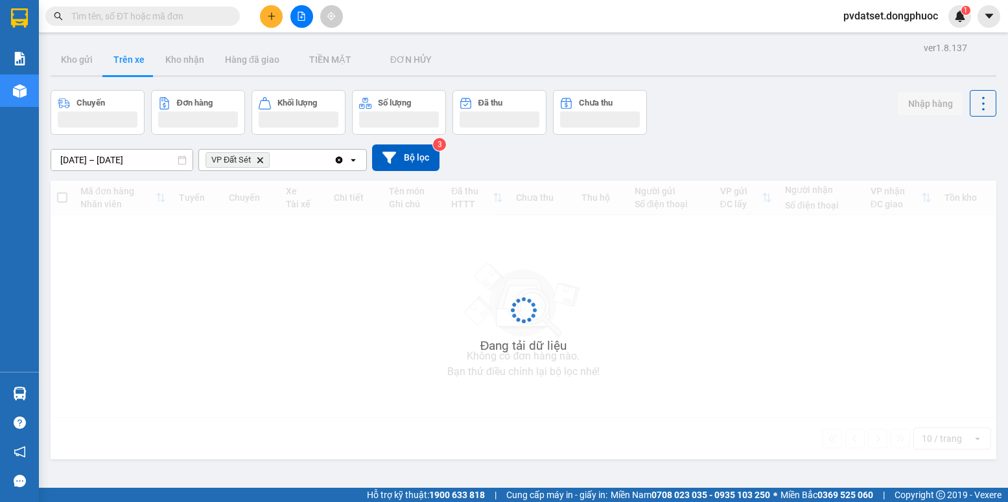
click at [121, 60] on button "Trên xe" at bounding box center [129, 59] width 52 height 31
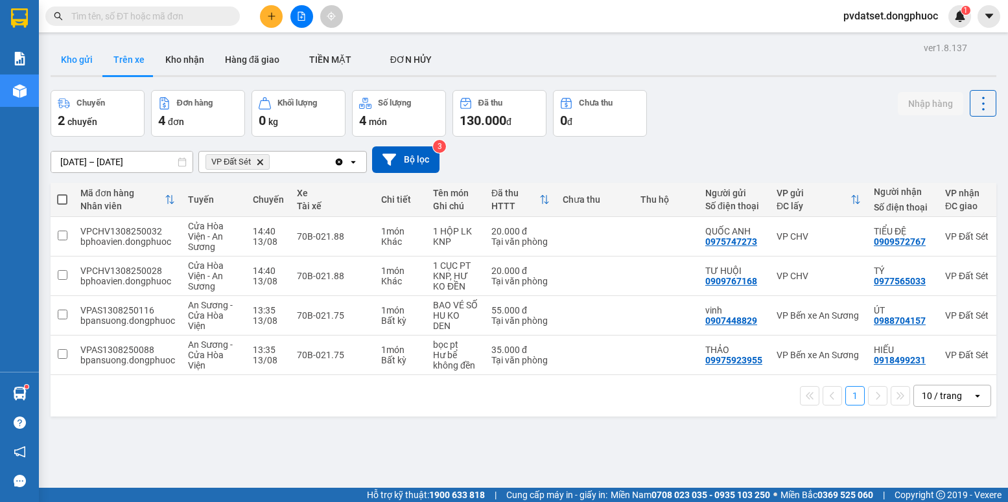
click at [64, 59] on button "Kho gửi" at bounding box center [77, 59] width 52 height 31
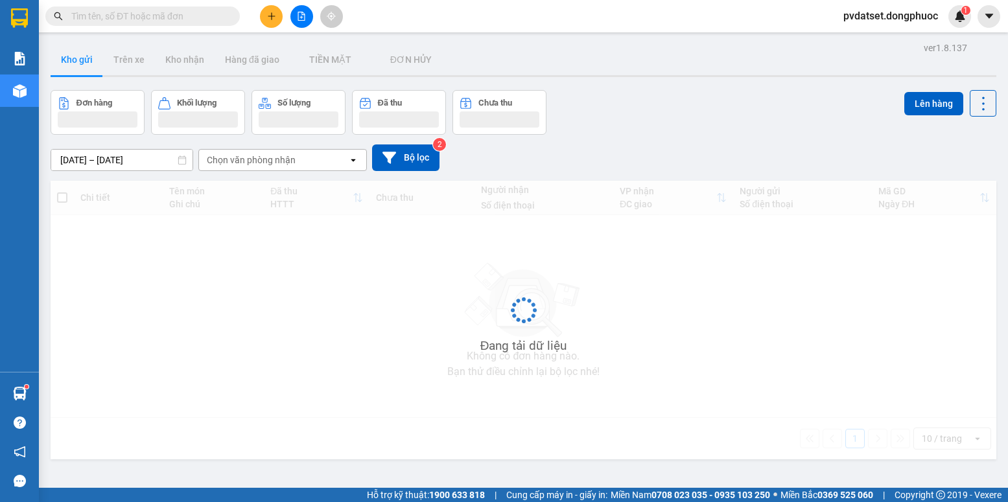
click at [64, 59] on button "Kho gửi" at bounding box center [77, 59] width 52 height 31
click at [112, 67] on button "Trên xe" at bounding box center [129, 59] width 52 height 31
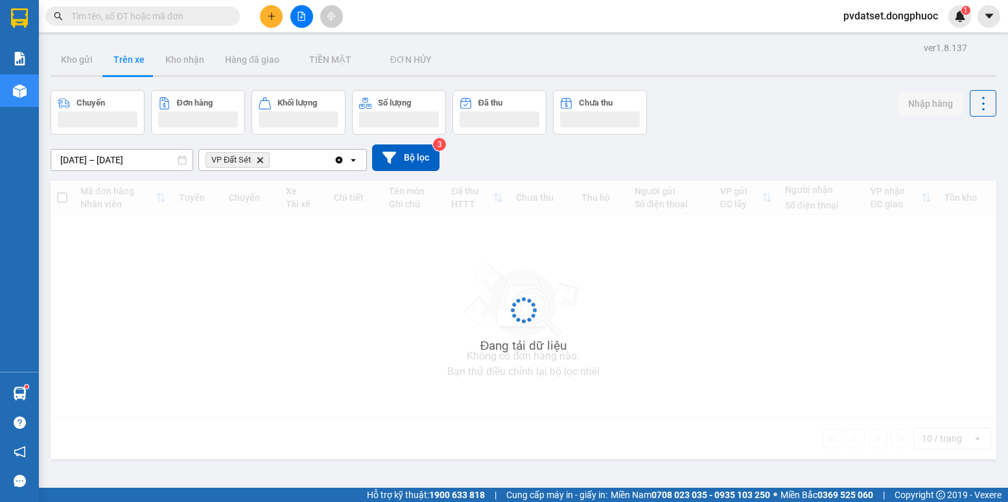
click at [117, 70] on button "Trên xe" at bounding box center [129, 59] width 52 height 31
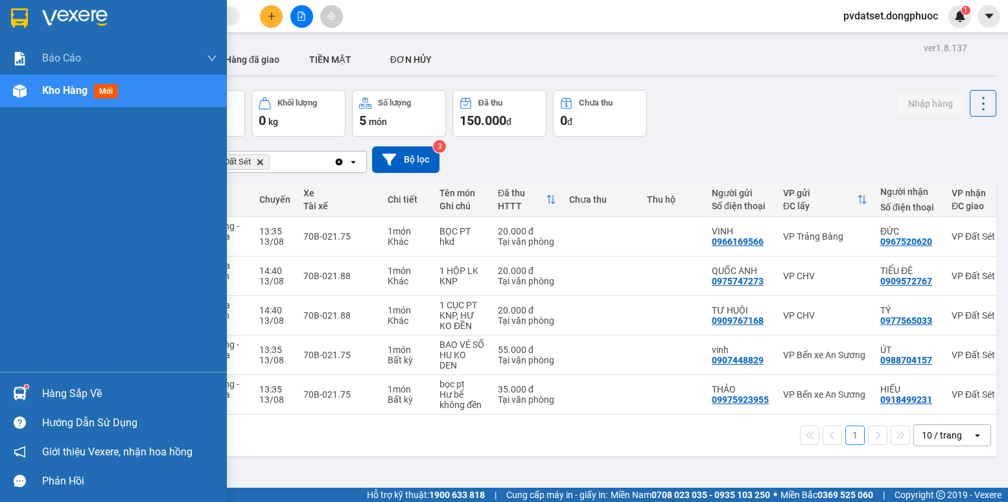
click at [22, 390] on img at bounding box center [20, 394] width 14 height 14
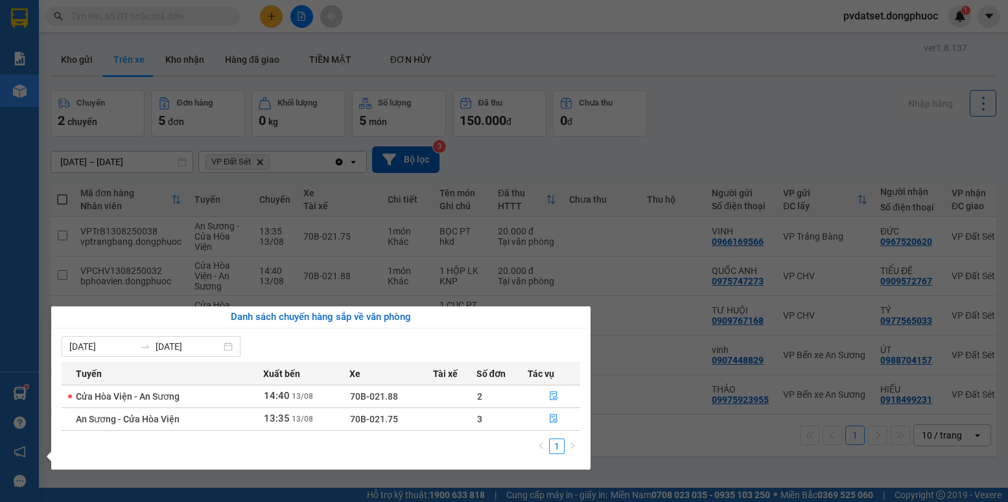
click at [629, 461] on section "Kết quả tìm kiếm ( 0 ) Bộ lọc Ngày tạo đơn gần nhất No Data pvdatset.dongphuoc …" at bounding box center [504, 251] width 1008 height 502
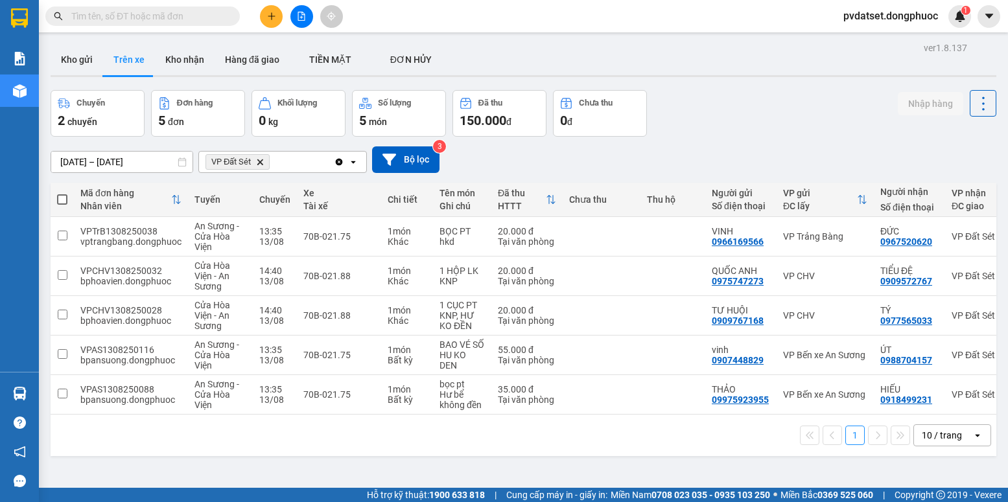
click at [270, 18] on icon "plus" at bounding box center [271, 16] width 9 height 9
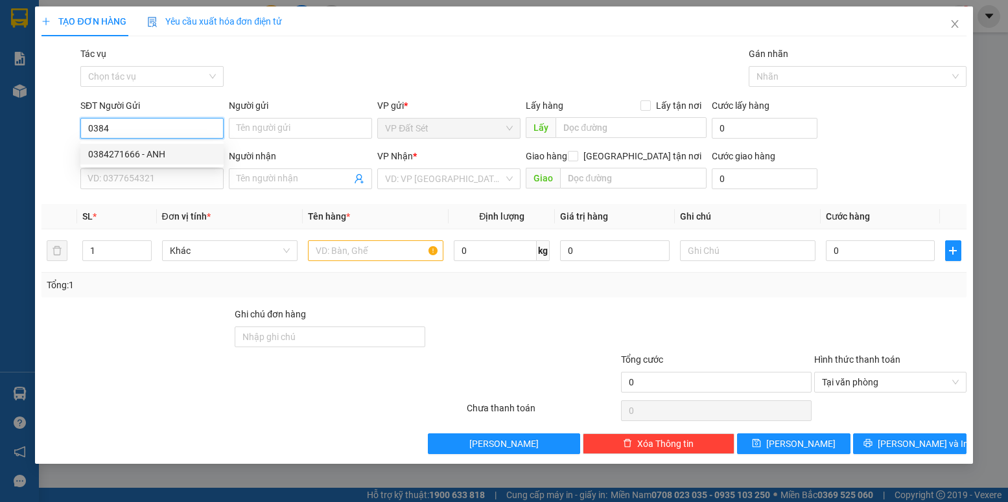
click at [201, 159] on div "0384271666 - ANH" at bounding box center [152, 154] width 128 height 14
type input "0384271666"
type input "ANH"
type input "0392616266"
type input "linh"
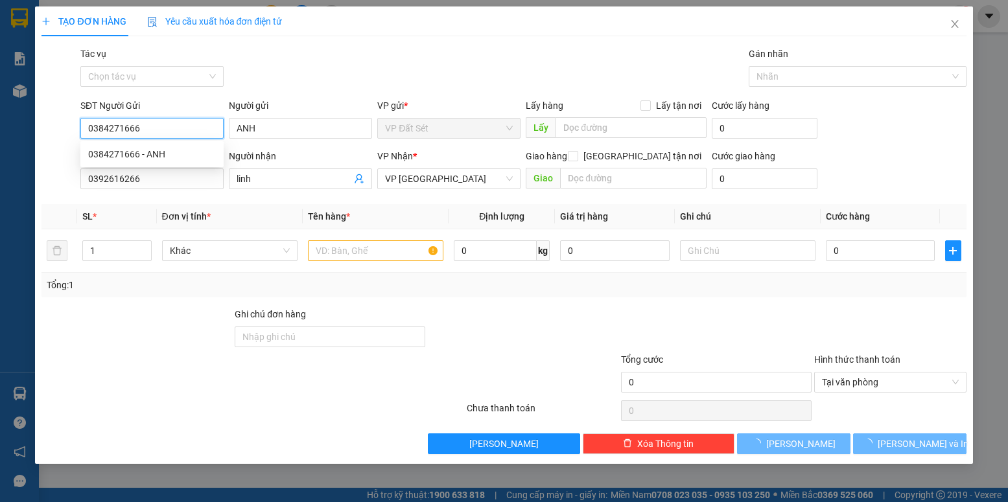
type input "20.000"
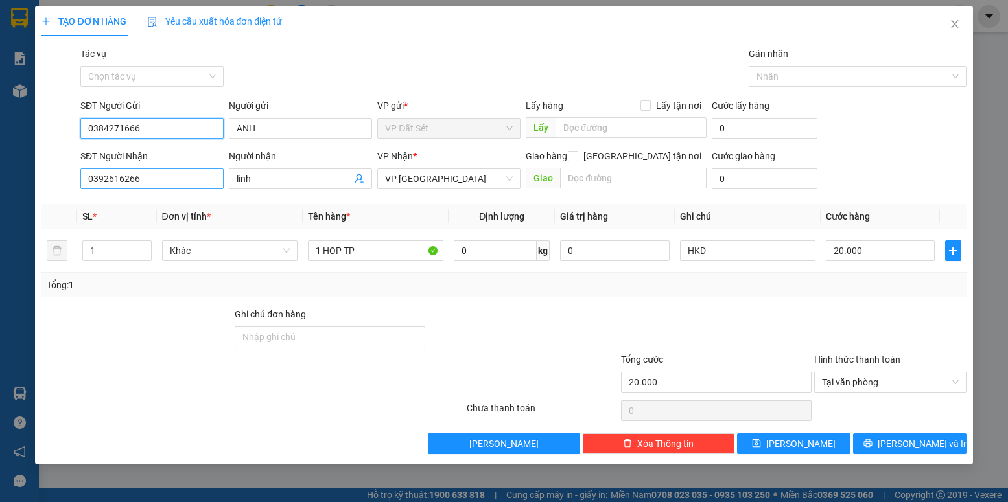
type input "0384271666"
drag, startPoint x: 156, startPoint y: 187, endPoint x: 7, endPoint y: 202, distance: 149.7
click at [0, 211] on div "TẠO ĐƠN HÀNG Yêu cầu xuất hóa đơn điện tử Transit Pickup Surcharge Ids Transit …" at bounding box center [504, 251] width 1008 height 502
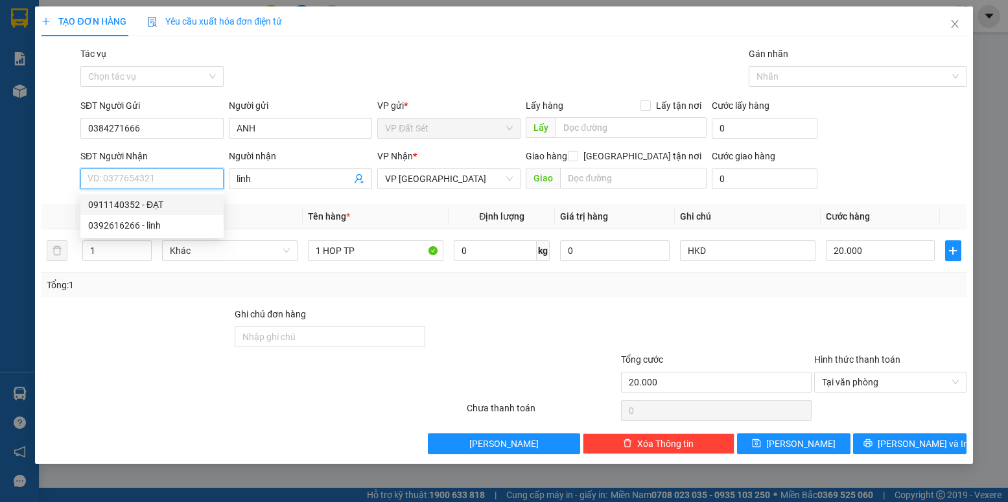
click at [175, 204] on div "0911140352 - ĐẠT" at bounding box center [152, 205] width 128 height 14
type input "0911140352"
type input "ĐẠT"
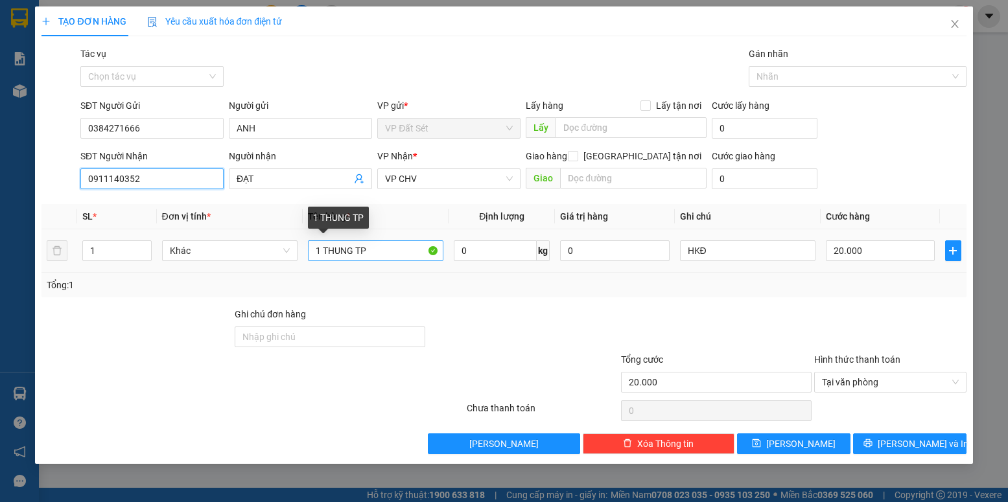
type input "0911140352"
drag, startPoint x: 378, startPoint y: 245, endPoint x: 324, endPoint y: 261, distance: 56.8
click at [324, 261] on div "1 THUNG TP" at bounding box center [375, 251] width 135 height 26
type input "1 BỌC TP"
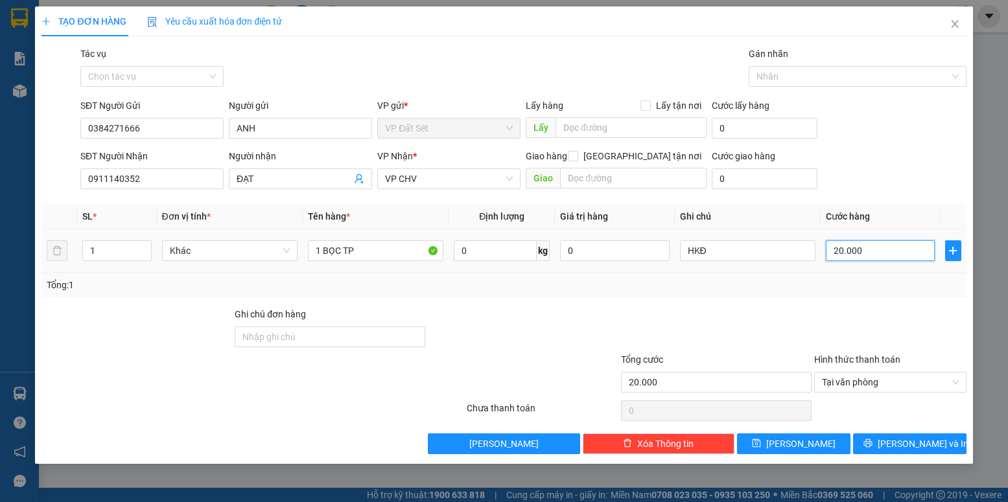
click at [895, 253] on input "20.000" at bounding box center [880, 250] width 109 height 21
click at [861, 283] on div "Tổng: 1" at bounding box center [504, 285] width 914 height 14
click at [909, 440] on span "[PERSON_NAME] và In" at bounding box center [922, 444] width 91 height 14
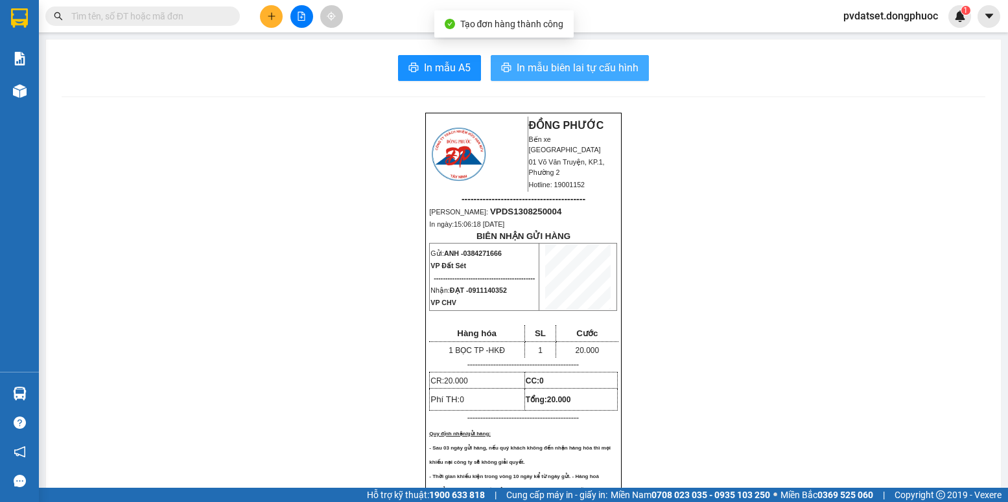
click at [599, 69] on span "In mẫu biên lai tự cấu hình" at bounding box center [577, 68] width 122 height 16
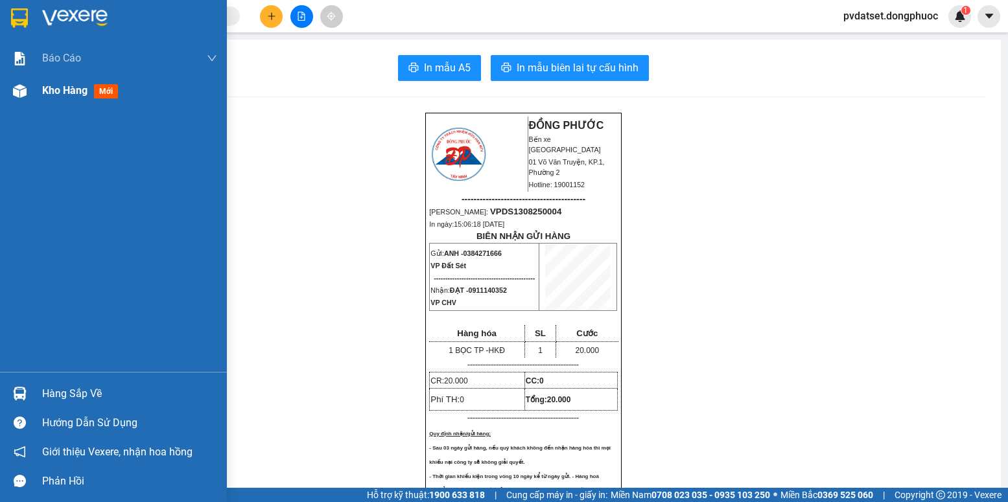
click at [51, 95] on span "Kho hàng" at bounding box center [64, 90] width 45 height 12
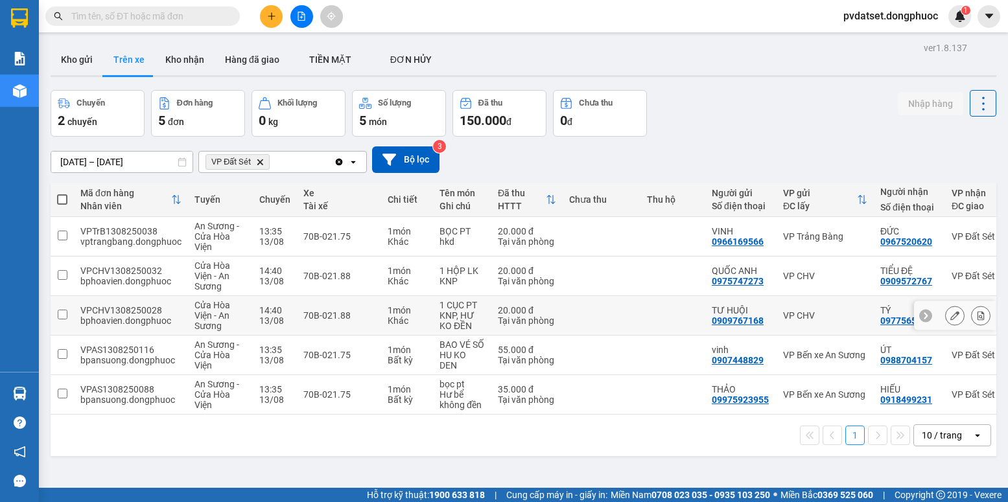
click at [381, 312] on td "1 món Khác" at bounding box center [407, 316] width 52 height 40
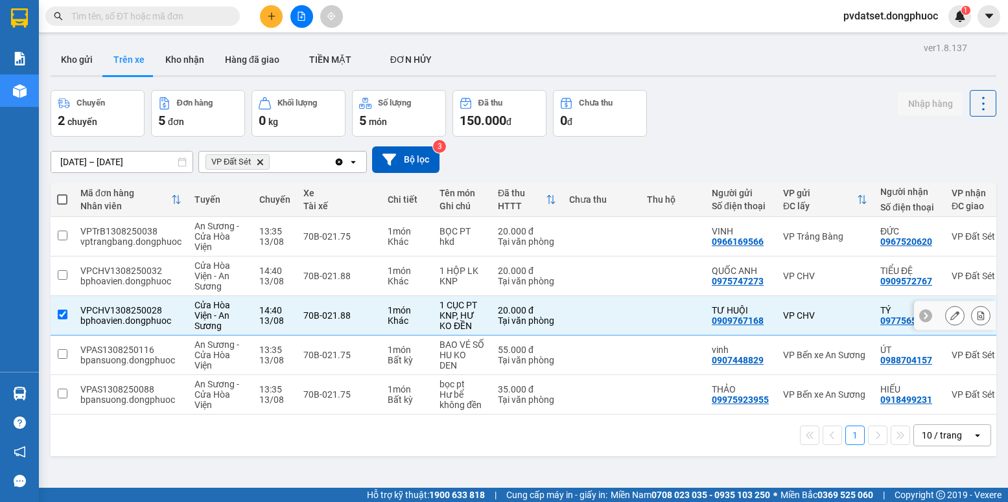
checkbox input "true"
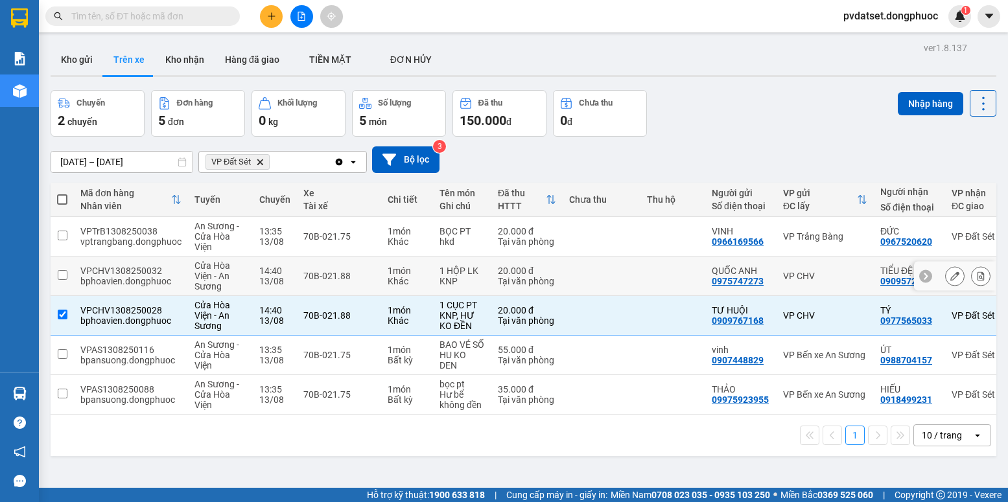
click at [388, 286] on div "Khác" at bounding box center [407, 281] width 39 height 10
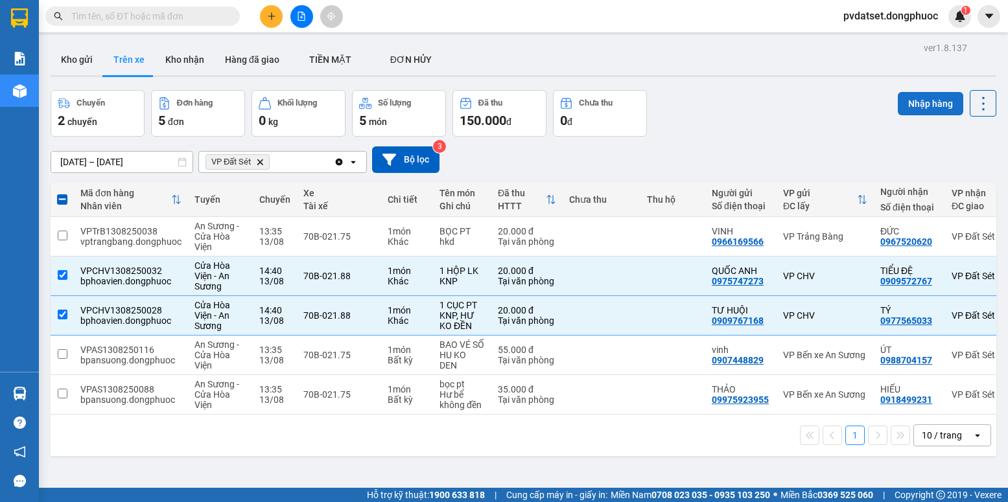
click at [907, 109] on button "Nhập hàng" at bounding box center [930, 103] width 65 height 23
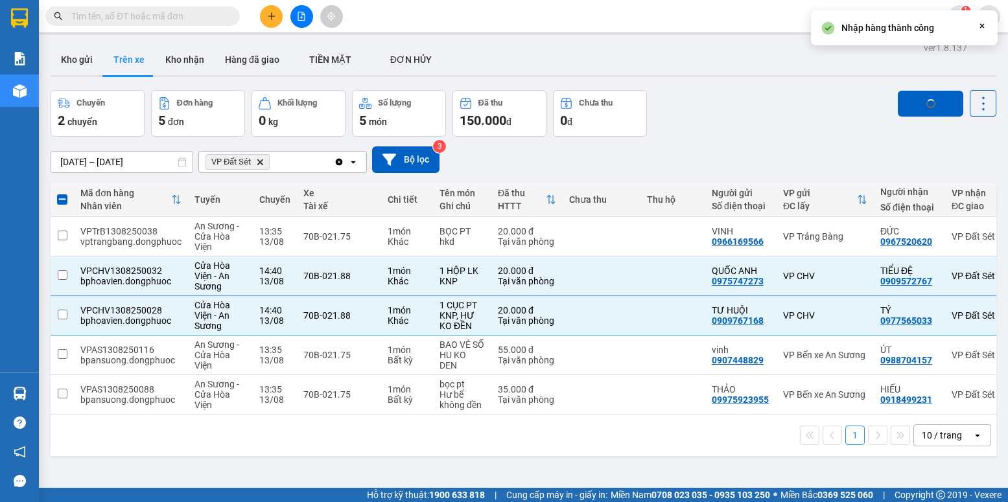
checkbox input "false"
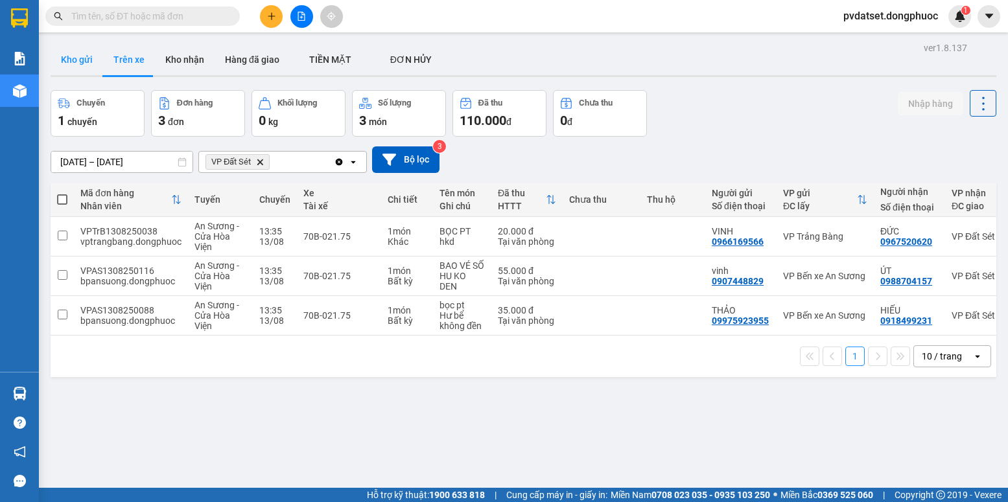
click at [73, 60] on button "Kho gửi" at bounding box center [77, 59] width 52 height 31
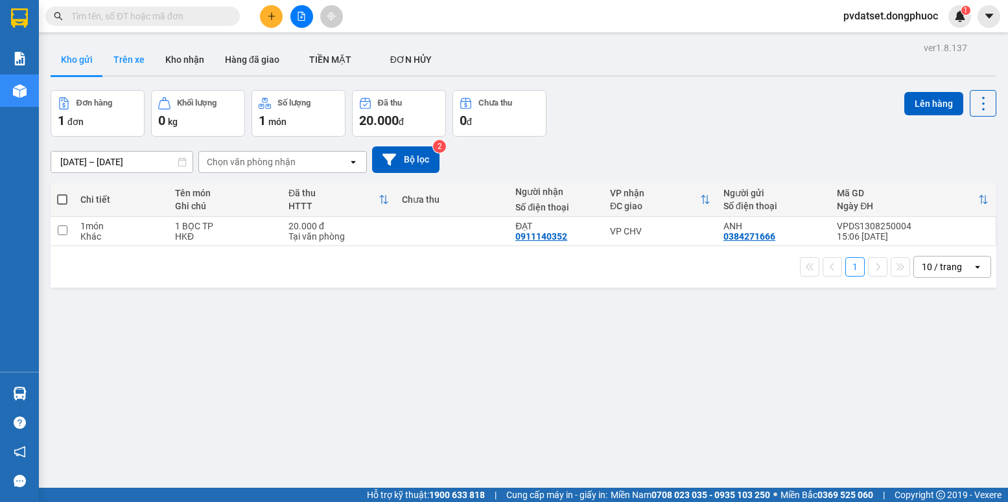
click at [134, 61] on button "Trên xe" at bounding box center [129, 59] width 52 height 31
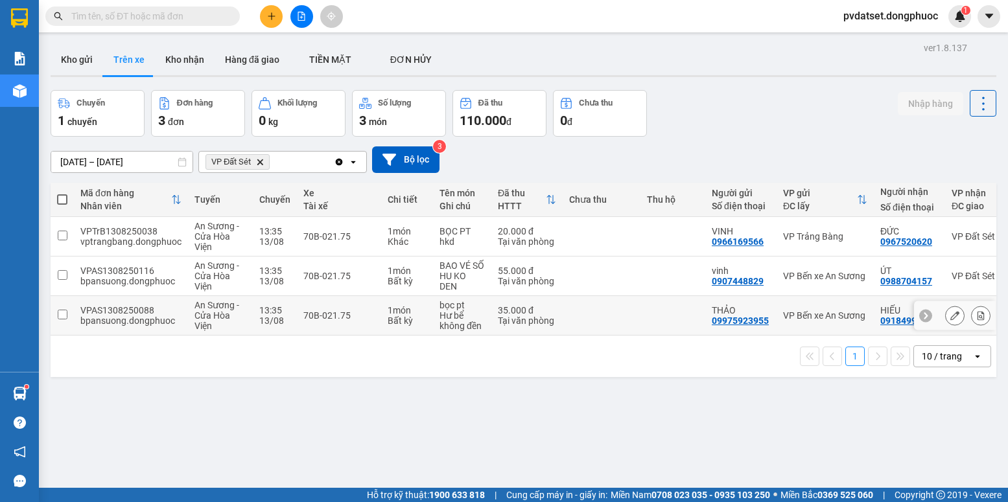
click at [355, 311] on div "70B-021.75" at bounding box center [338, 315] width 71 height 10
checkbox input "true"
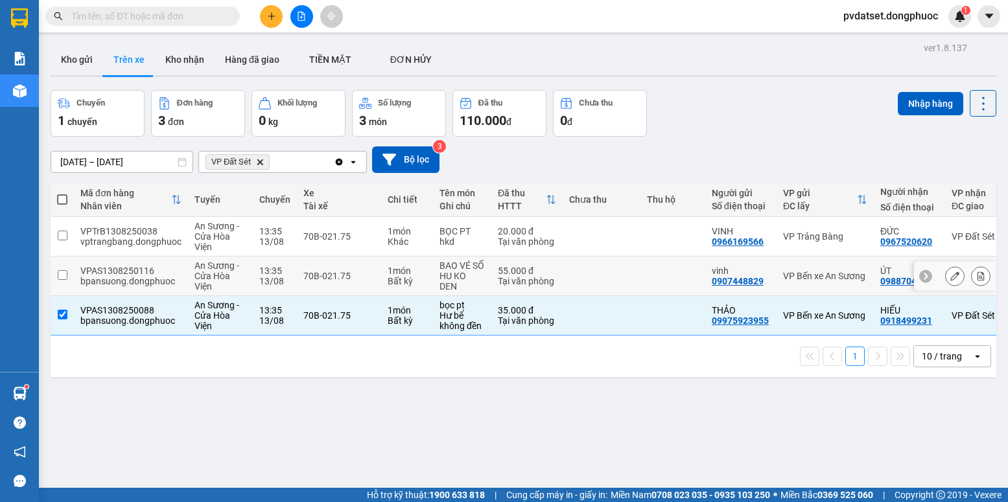
click at [354, 274] on div "70B-021.75" at bounding box center [338, 276] width 71 height 10
checkbox input "true"
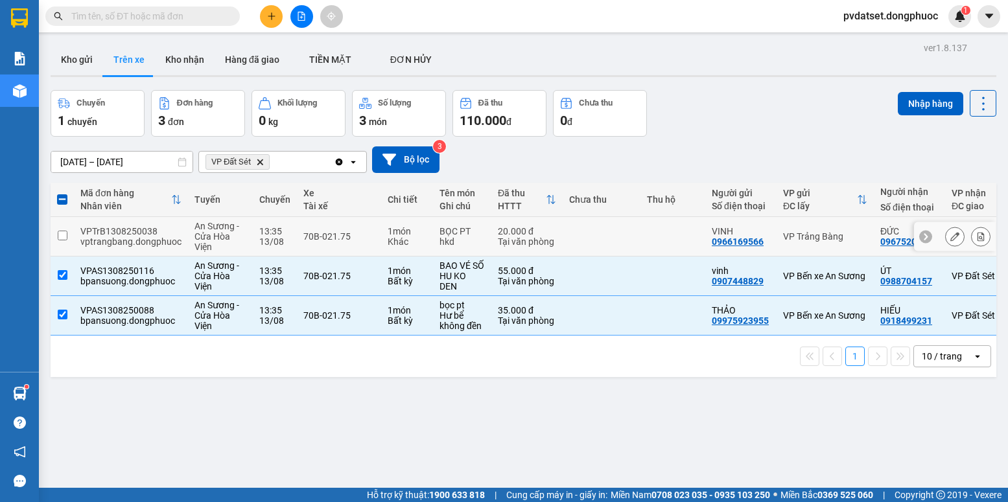
click at [354, 244] on td "70B-021.75" at bounding box center [339, 237] width 84 height 40
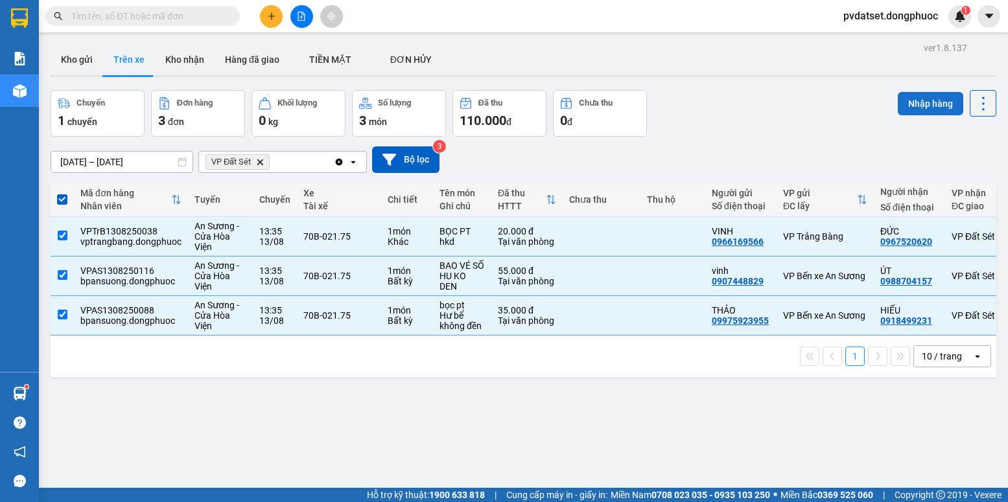
click at [898, 107] on button "Nhập hàng" at bounding box center [930, 103] width 65 height 23
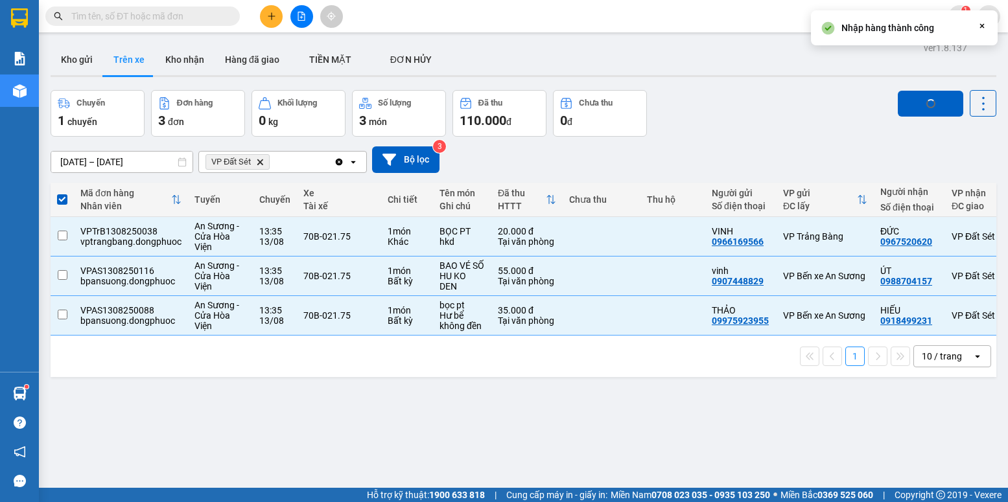
checkbox input "false"
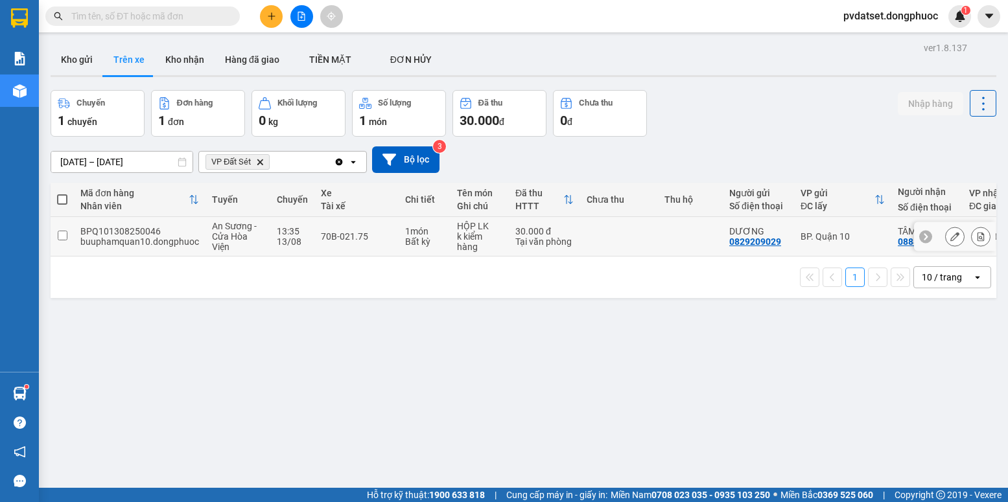
click at [645, 234] on td at bounding box center [619, 237] width 78 height 40
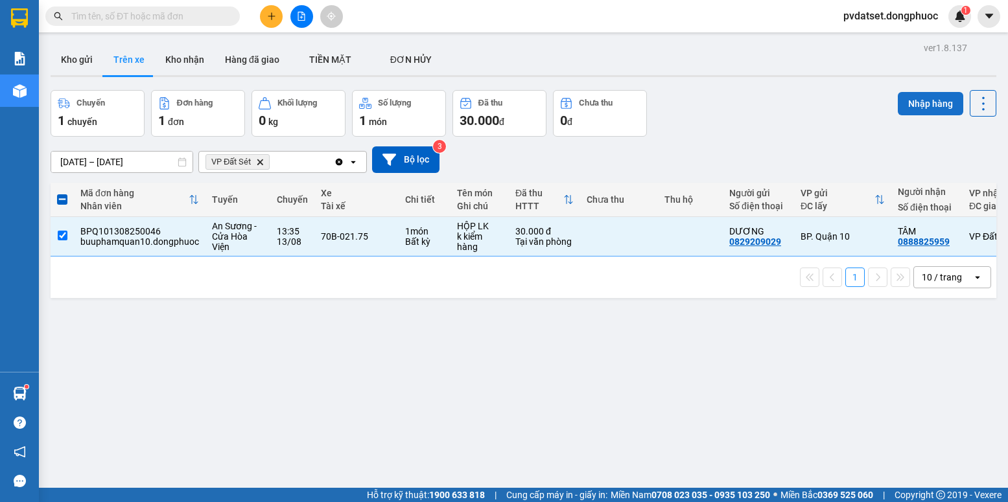
click at [901, 107] on button "Nhập hàng" at bounding box center [930, 103] width 65 height 23
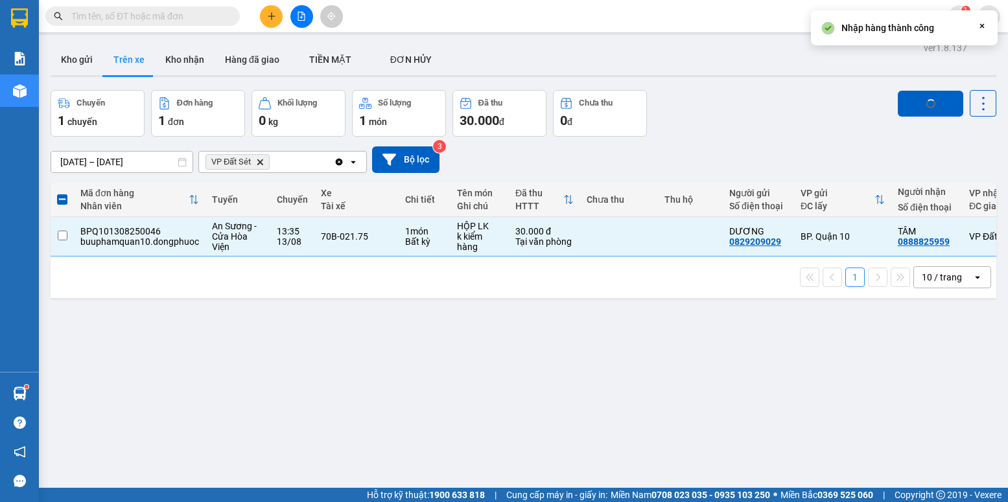
checkbox input "false"
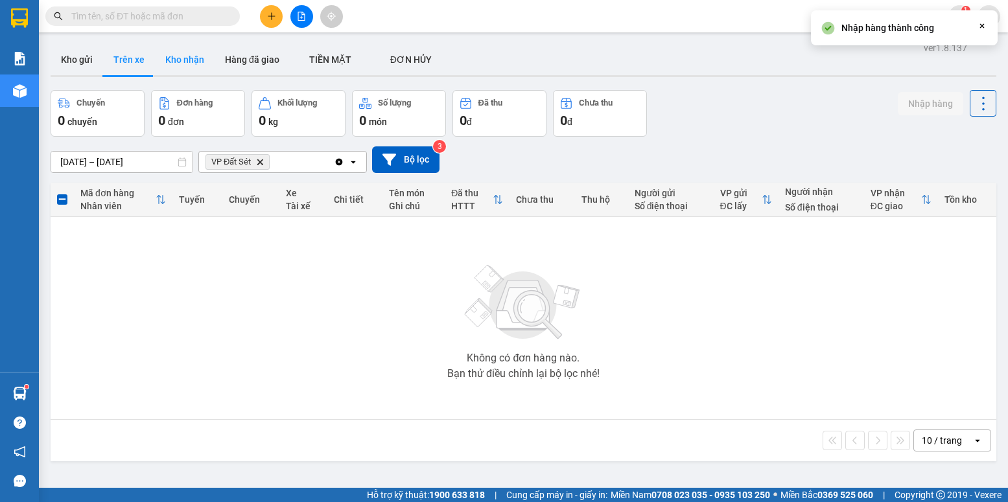
click at [176, 64] on button "Kho nhận" at bounding box center [185, 59] width 60 height 31
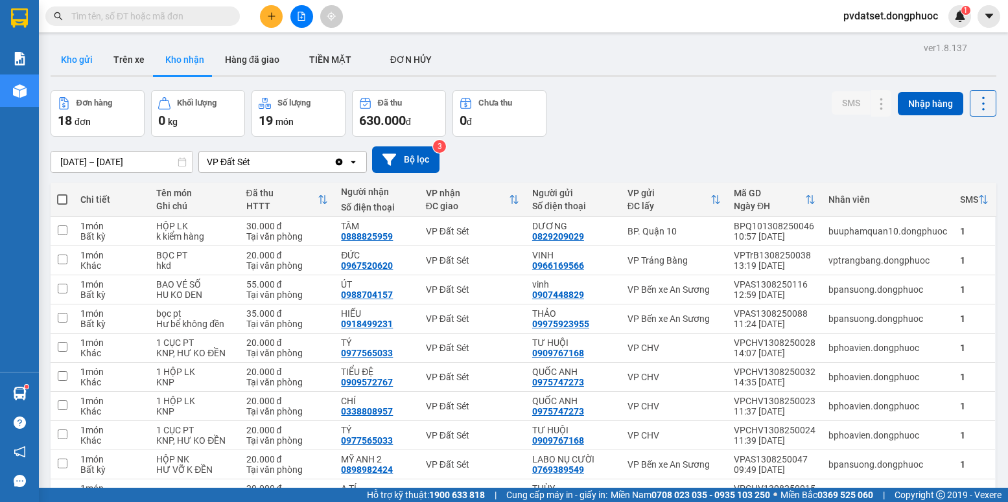
click at [84, 68] on button "Kho gửi" at bounding box center [77, 59] width 52 height 31
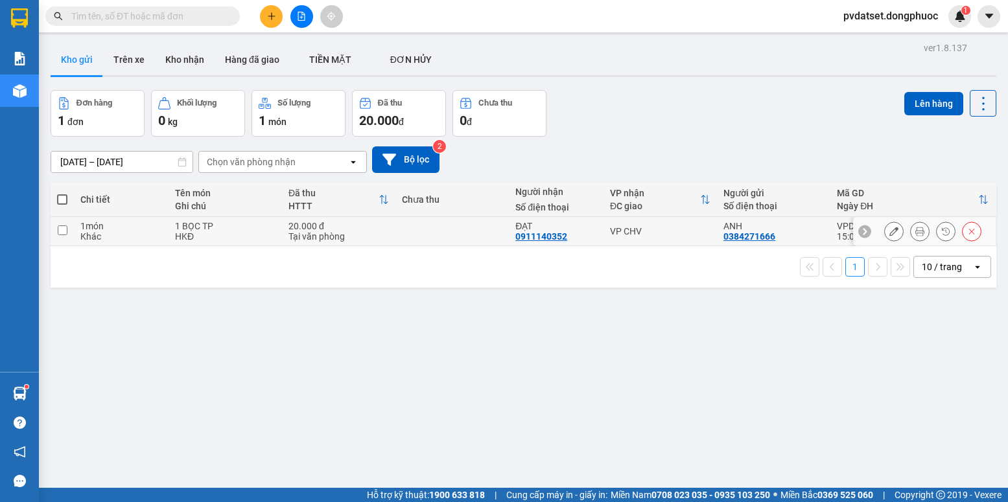
click at [629, 231] on div "VP CHV" at bounding box center [660, 231] width 100 height 10
checkbox input "true"
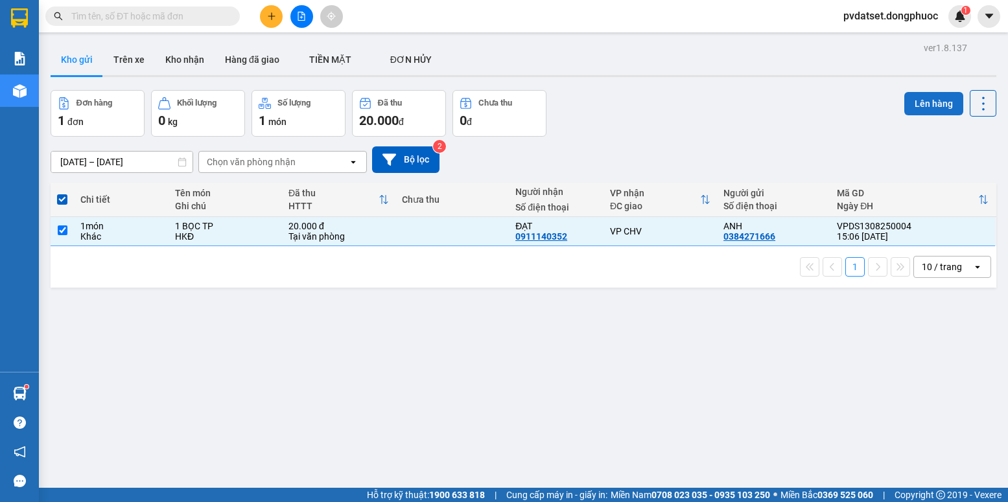
click at [904, 107] on button "Lên hàng" at bounding box center [933, 103] width 59 height 23
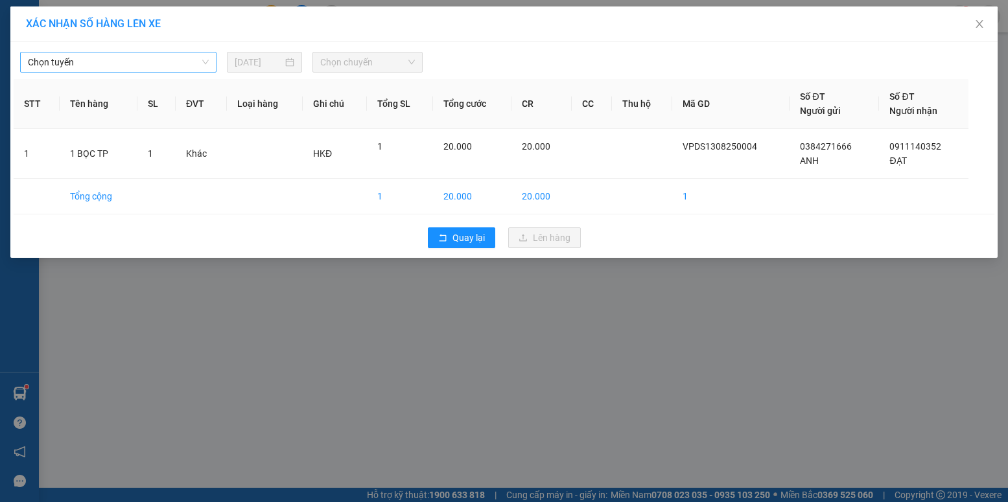
click at [121, 58] on span "Chọn tuyến" at bounding box center [118, 61] width 181 height 19
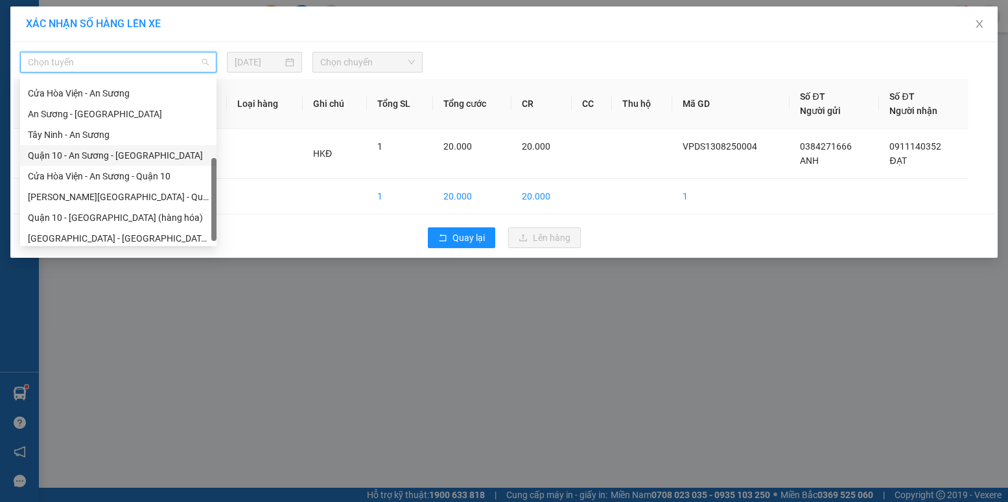
scroll to position [117, 0]
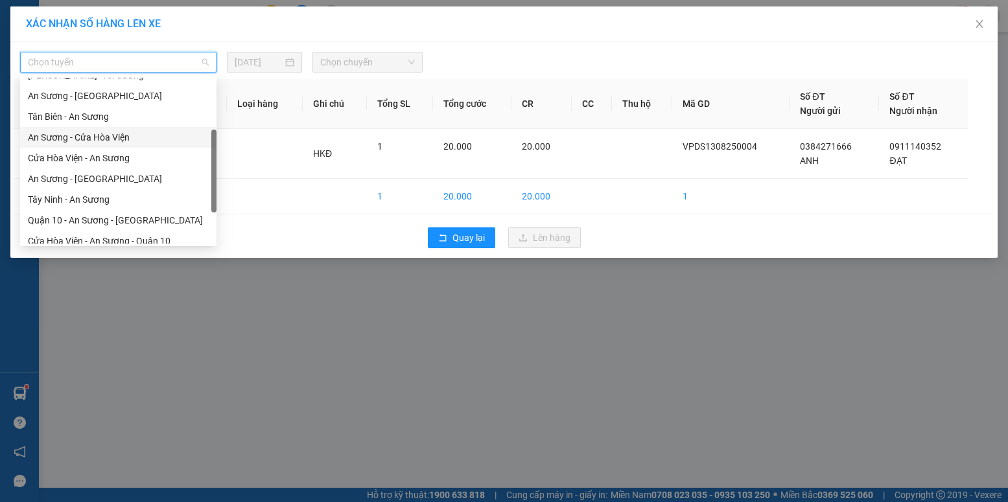
click at [98, 141] on div "An Sương - Cửa Hòa Viện" at bounding box center [118, 137] width 181 height 14
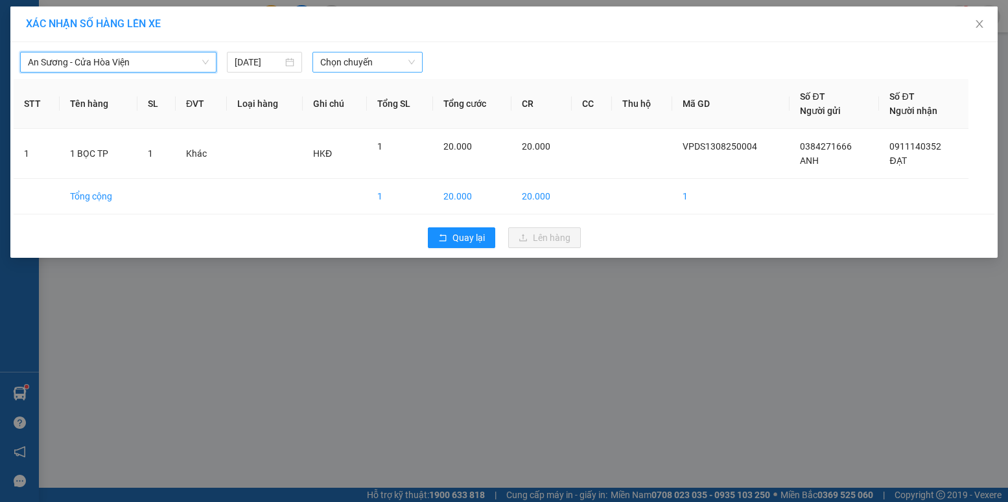
click at [386, 71] on span "Chọn chuyến" at bounding box center [367, 61] width 95 height 19
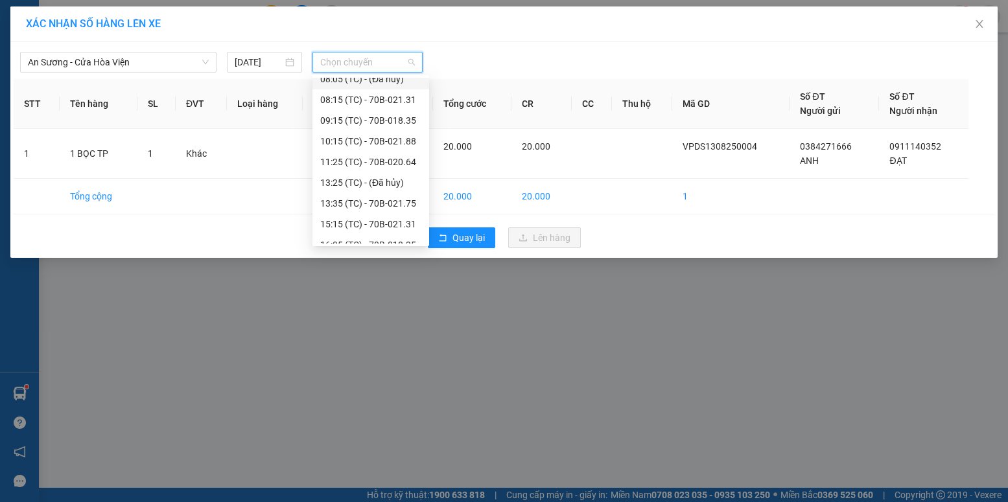
scroll to position [145, 0]
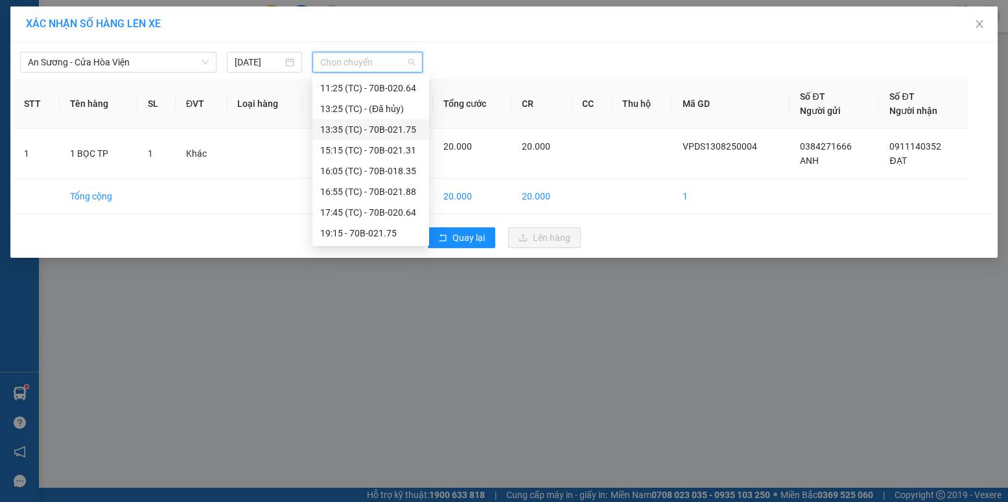
click at [391, 127] on div "13:35 (TC) - 70B-021.75" at bounding box center [370, 129] width 101 height 14
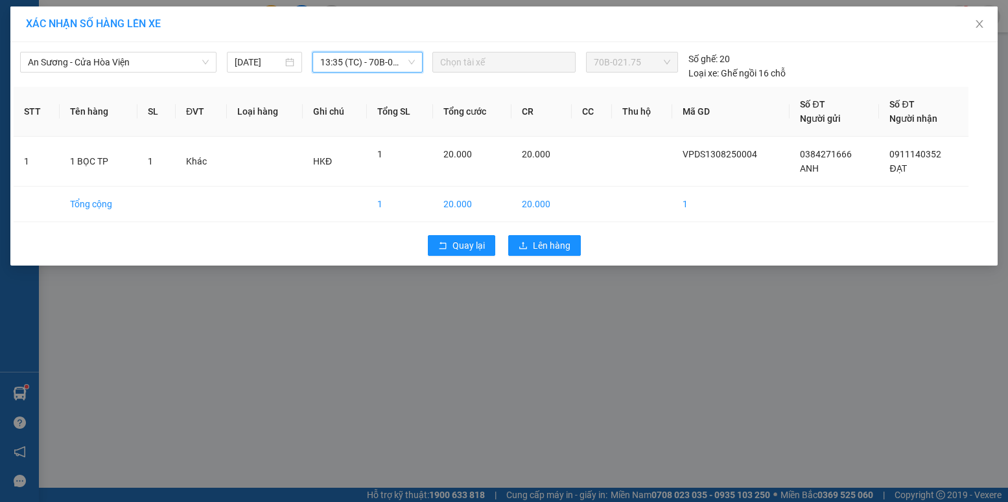
click at [376, 67] on span "13:35 (TC) - 70B-021.75" at bounding box center [367, 61] width 95 height 19
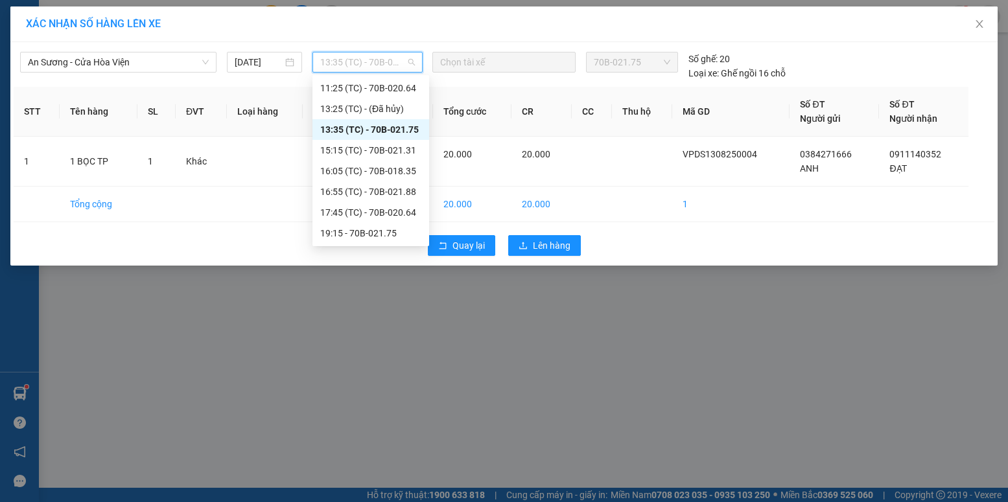
click at [400, 130] on div "13:35 (TC) - 70B-021.75" at bounding box center [370, 129] width 101 height 14
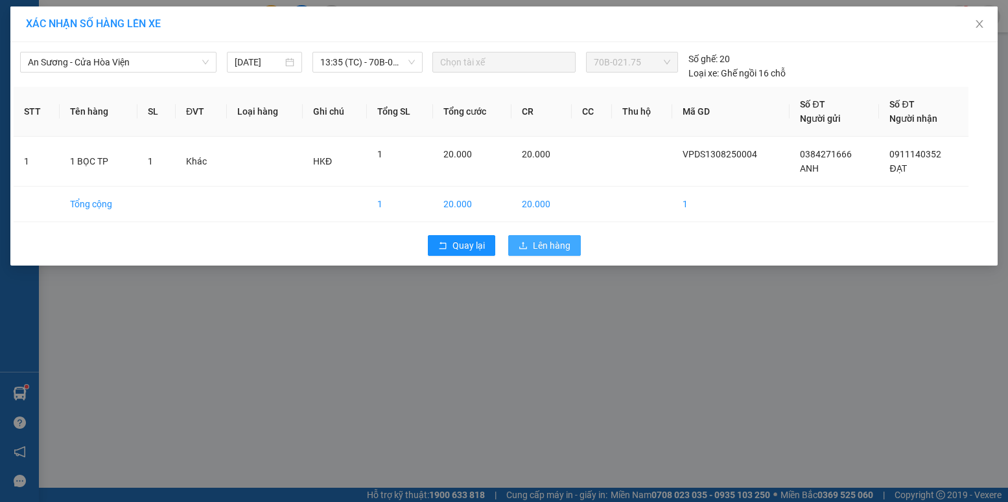
click at [547, 242] on span "Lên hàng" at bounding box center [552, 245] width 38 height 14
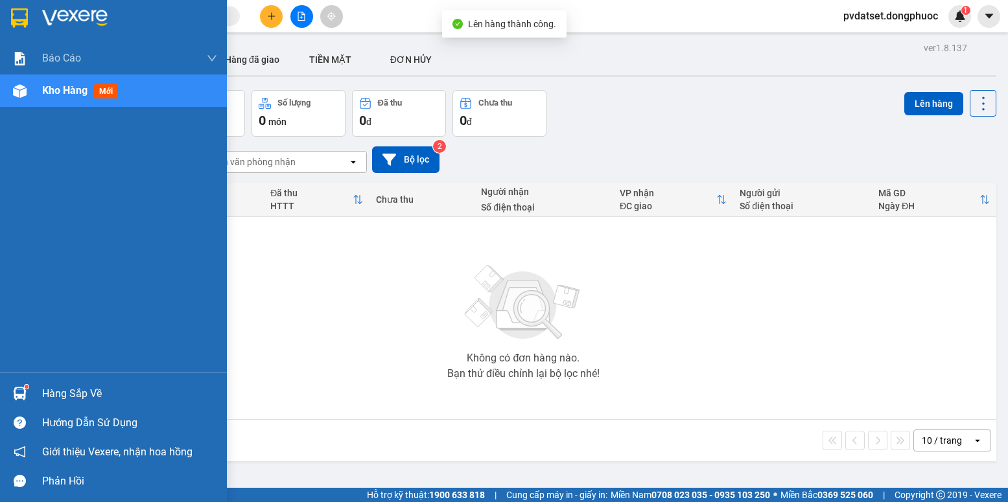
drag, startPoint x: 27, startPoint y: 378, endPoint x: 91, endPoint y: 387, distance: 64.2
click at [37, 382] on div "Hàng sắp về Hướng dẫn sử dụng Giới thiệu Vexere, nhận hoa hồng Phản hồi" at bounding box center [113, 434] width 227 height 124
drag, startPoint x: 38, startPoint y: 397, endPoint x: 47, endPoint y: 397, distance: 8.4
click at [40, 397] on div "Hàng sắp về" at bounding box center [113, 393] width 227 height 29
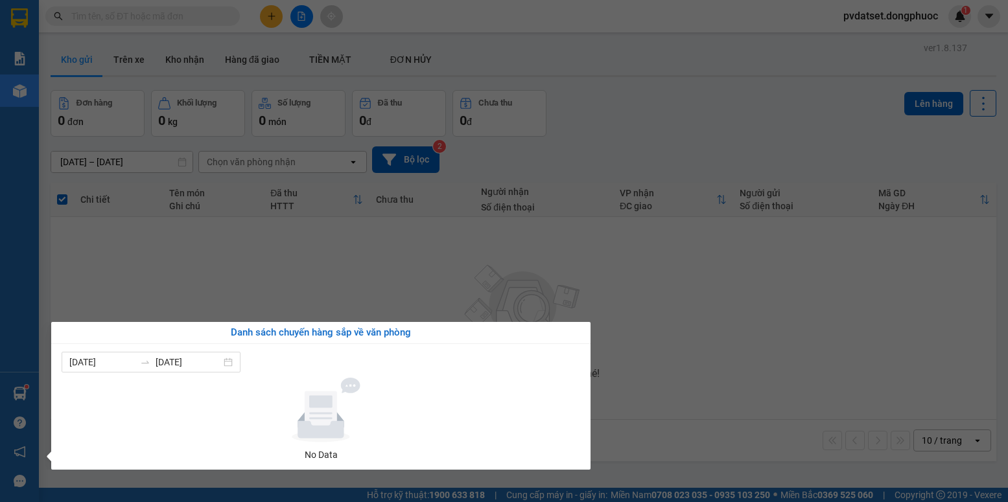
click at [357, 294] on section "Kết quả tìm kiếm ( 0 ) Bộ lọc Ngày tạo đơn gần nhất No Data pvdatset.dongphuoc …" at bounding box center [504, 251] width 1008 height 502
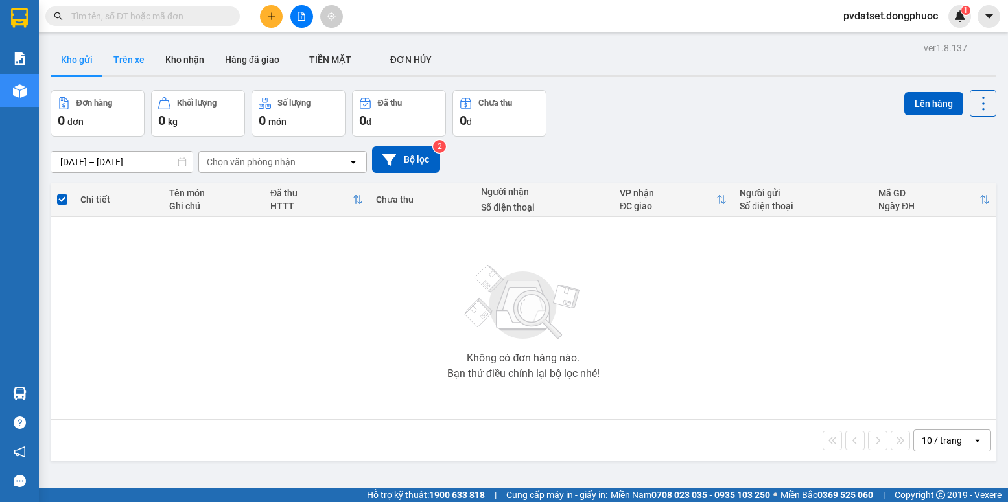
click at [141, 67] on button "Trên xe" at bounding box center [129, 59] width 52 height 31
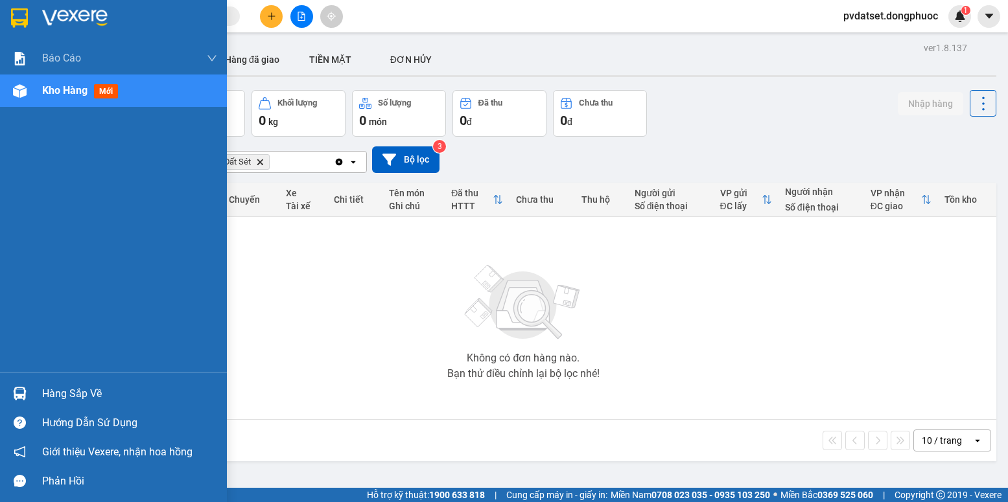
click at [32, 394] on div "Hàng sắp về" at bounding box center [113, 393] width 227 height 29
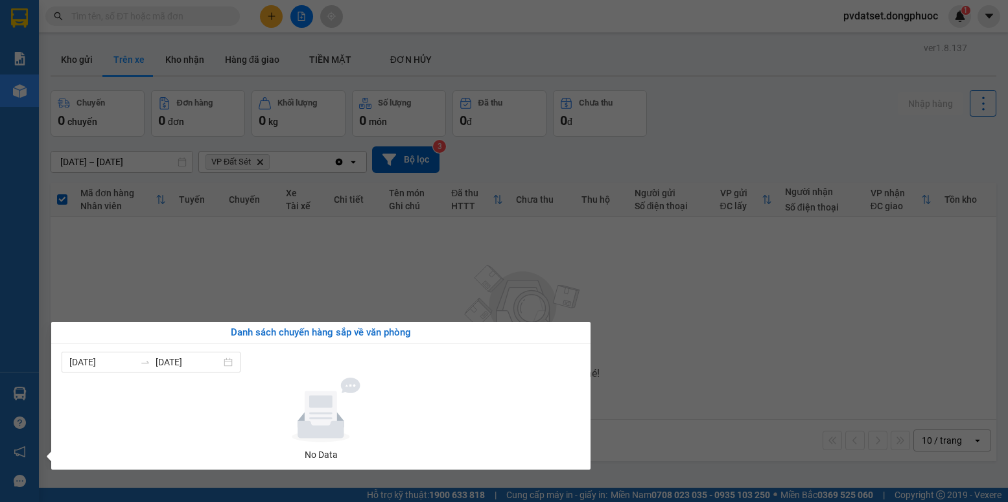
click at [426, 271] on section "Kết quả tìm kiếm ( 0 ) Bộ lọc Ngày tạo đơn gần nhất No Data pvdatset.dongphuoc …" at bounding box center [504, 251] width 1008 height 502
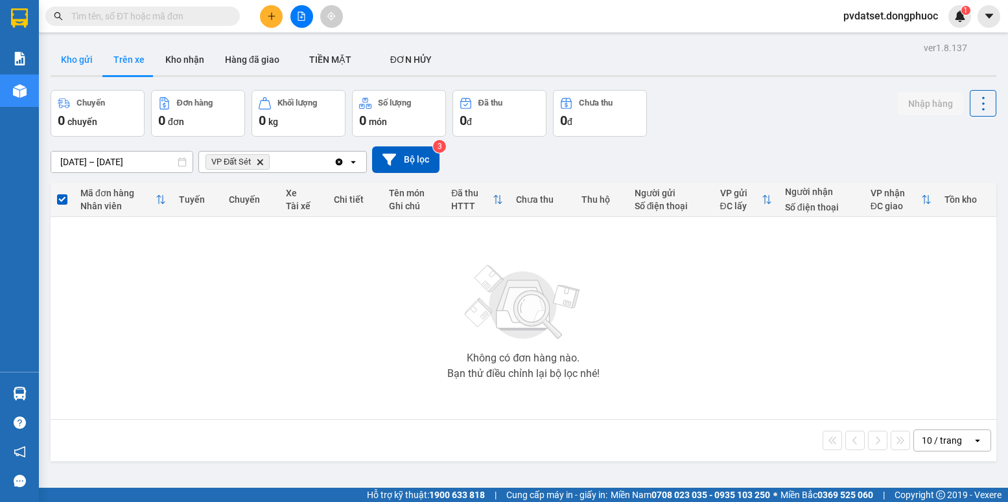
drag, startPoint x: 60, startPoint y: 73, endPoint x: 72, endPoint y: 65, distance: 14.2
click at [64, 73] on button "Kho gửi" at bounding box center [77, 59] width 52 height 31
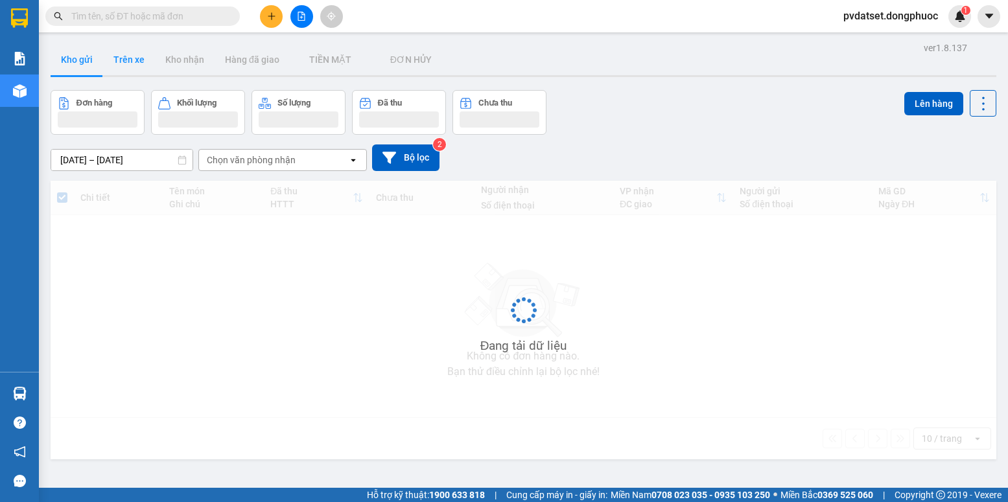
click at [123, 59] on button "Trên xe" at bounding box center [129, 59] width 52 height 31
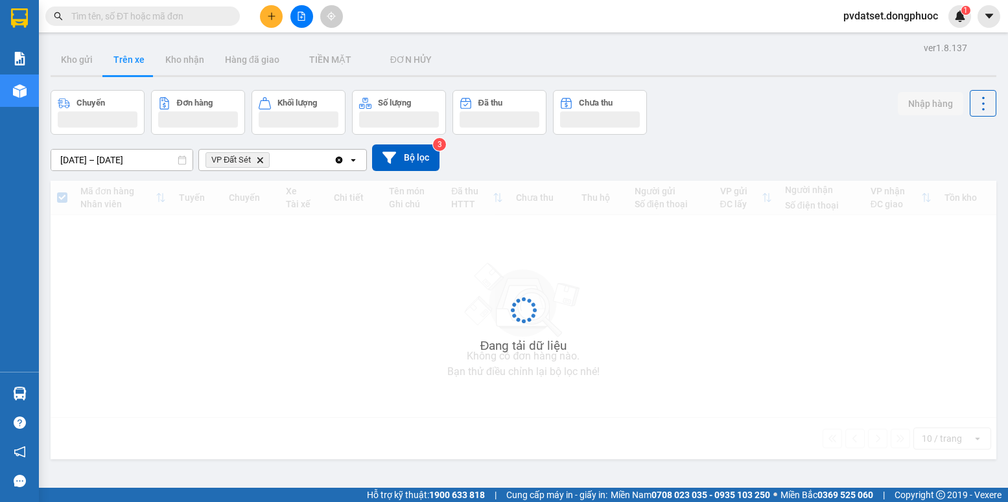
drag, startPoint x: 123, startPoint y: 59, endPoint x: 131, endPoint y: 63, distance: 8.7
click at [123, 60] on button "Trên xe" at bounding box center [129, 59] width 52 height 31
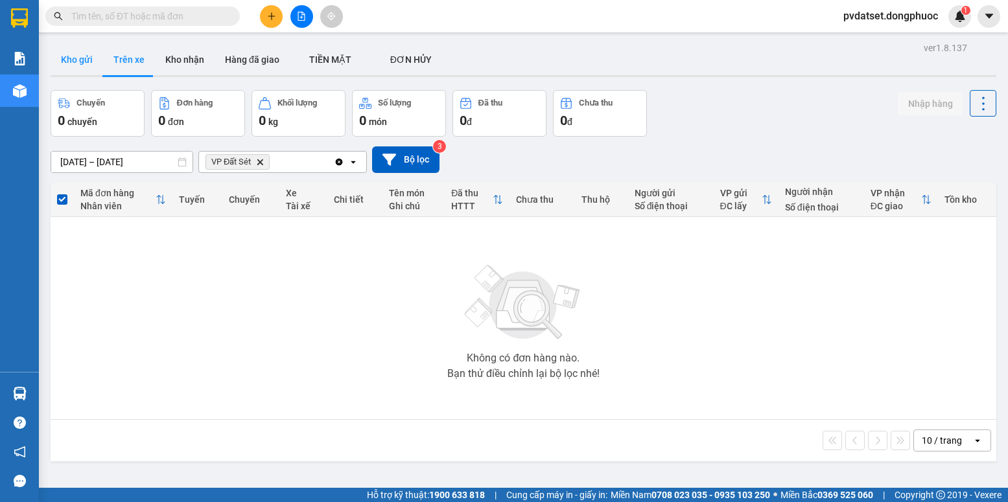
click at [71, 69] on button "Kho gửi" at bounding box center [77, 59] width 52 height 31
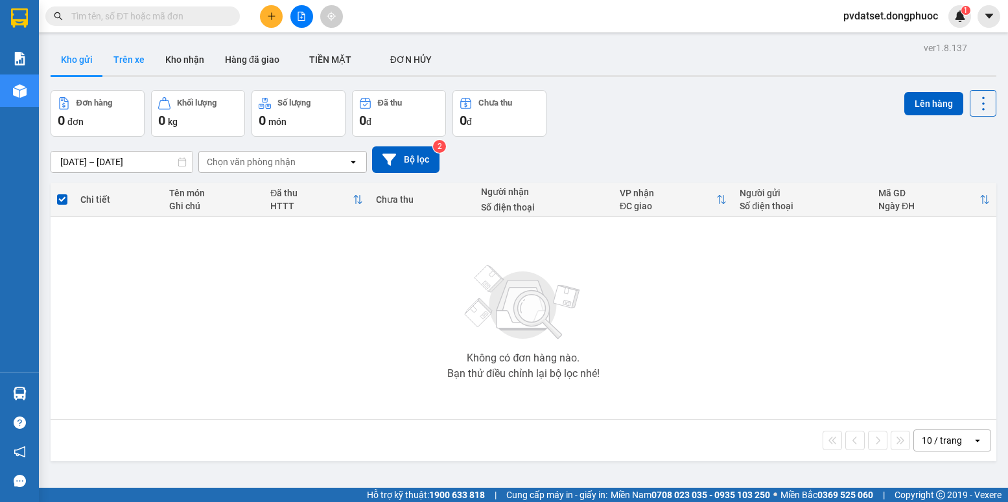
click at [133, 63] on button "Trên xe" at bounding box center [129, 59] width 52 height 31
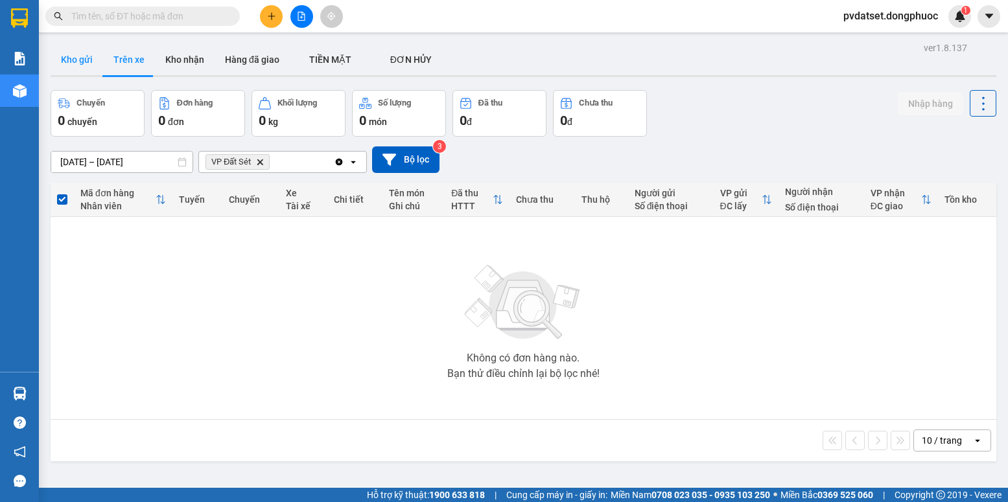
click at [71, 62] on button "Kho gửi" at bounding box center [77, 59] width 52 height 31
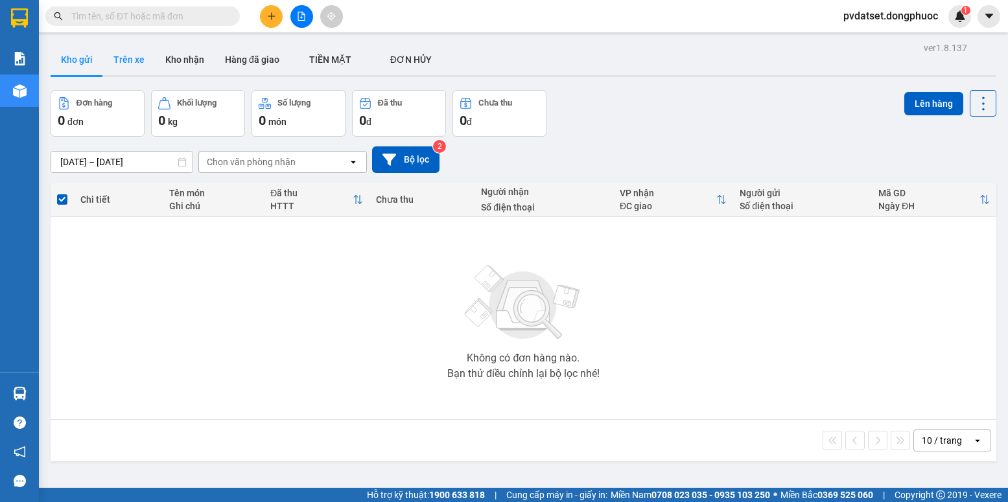
click at [132, 59] on button "Trên xe" at bounding box center [129, 59] width 52 height 31
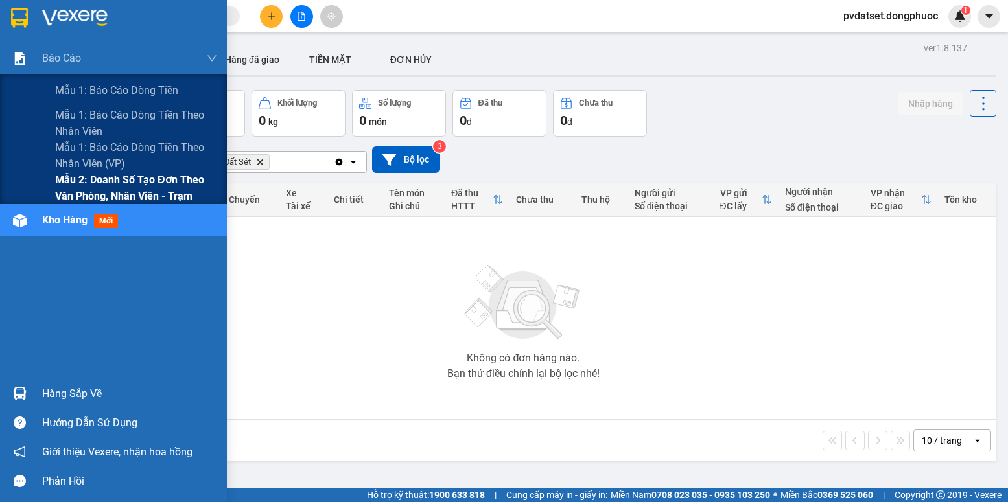
click at [72, 191] on span "Mẫu 2: Doanh số tạo đơn theo Văn phòng, nhân viên - Trạm" at bounding box center [136, 188] width 162 height 32
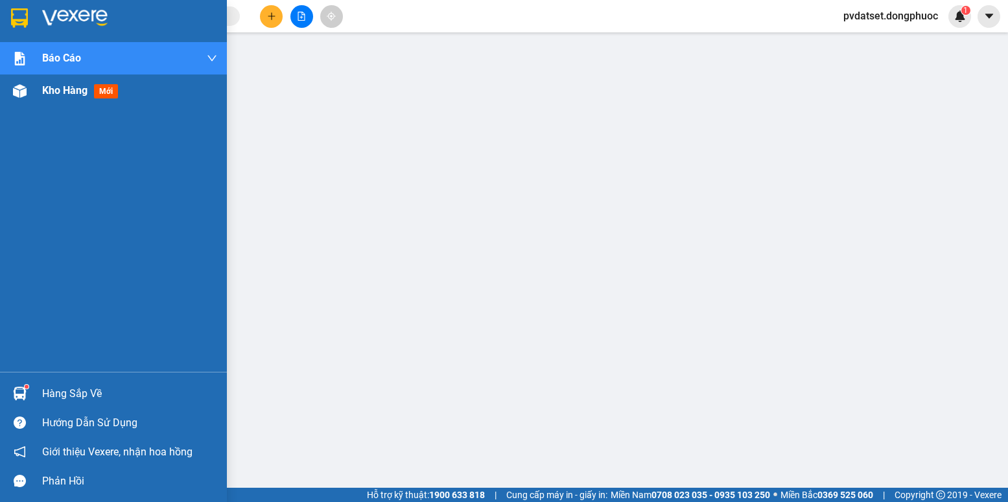
drag, startPoint x: 36, startPoint y: 87, endPoint x: 106, endPoint y: 85, distance: 70.0
click at [35, 87] on div "Kho hàng mới" at bounding box center [113, 91] width 227 height 32
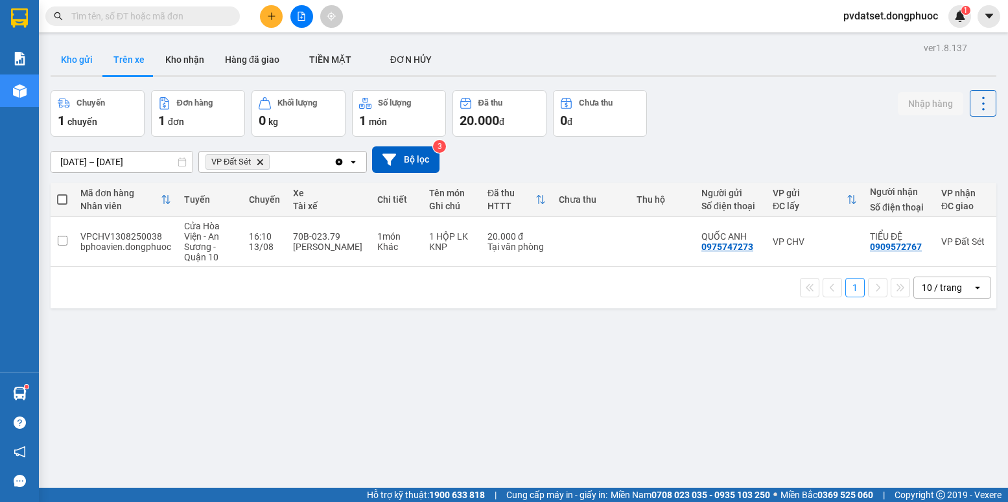
click at [81, 61] on button "Kho gửi" at bounding box center [77, 59] width 52 height 31
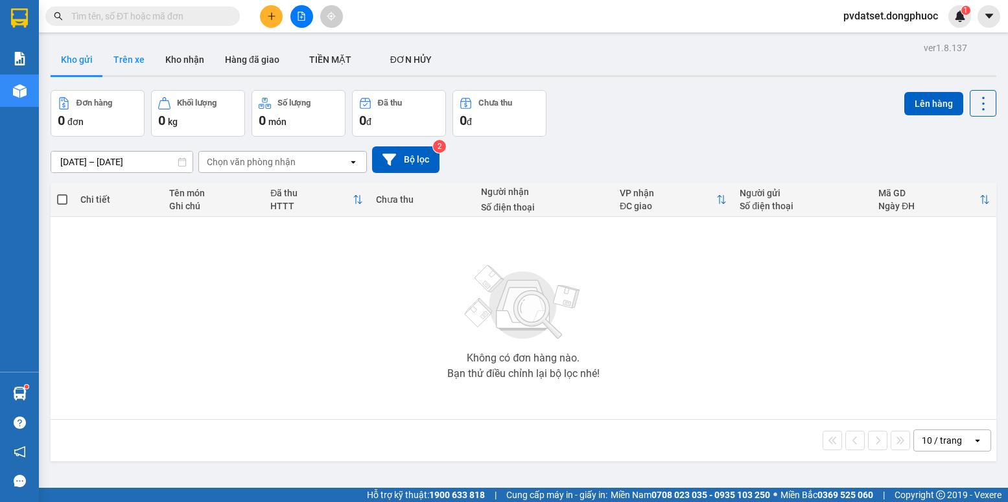
click at [128, 62] on button "Trên xe" at bounding box center [129, 59] width 52 height 31
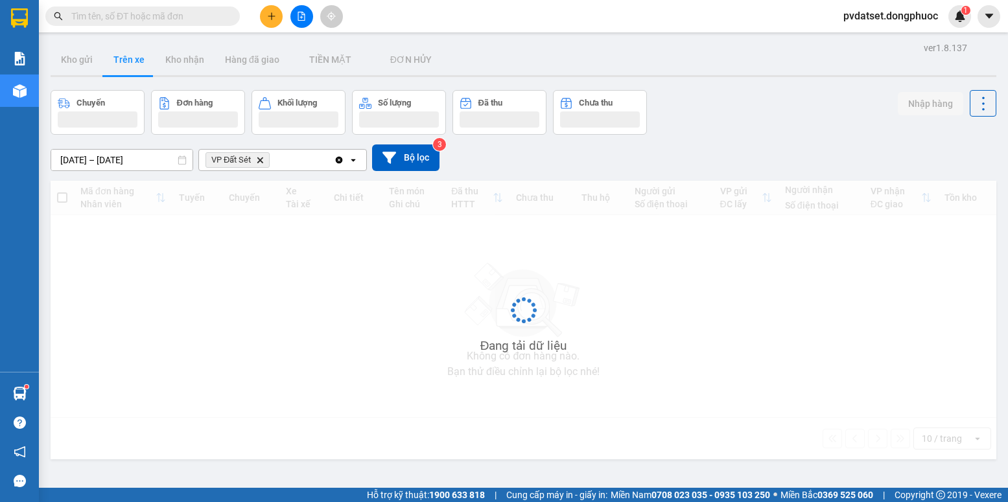
click at [128, 62] on button "Trên xe" at bounding box center [129, 59] width 52 height 31
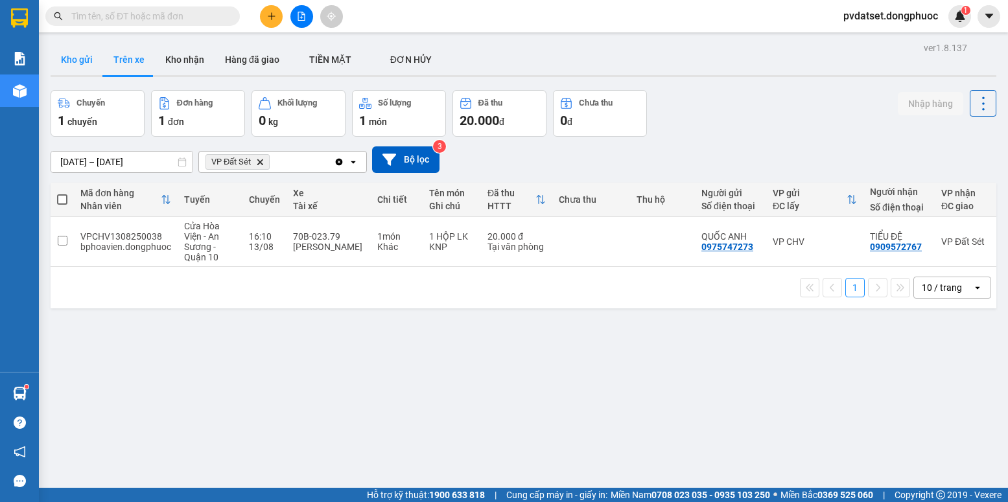
click at [71, 59] on button "Kho gửi" at bounding box center [77, 59] width 52 height 31
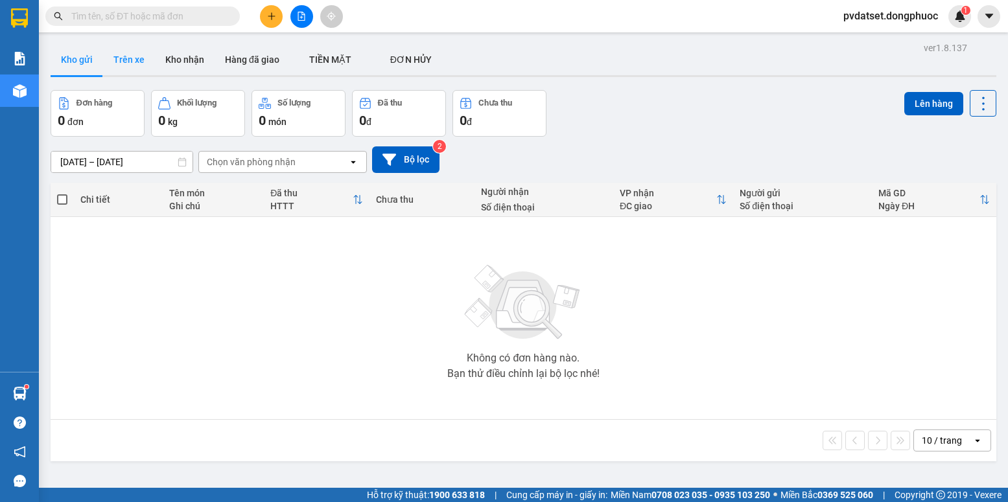
click at [120, 60] on button "Trên xe" at bounding box center [129, 59] width 52 height 31
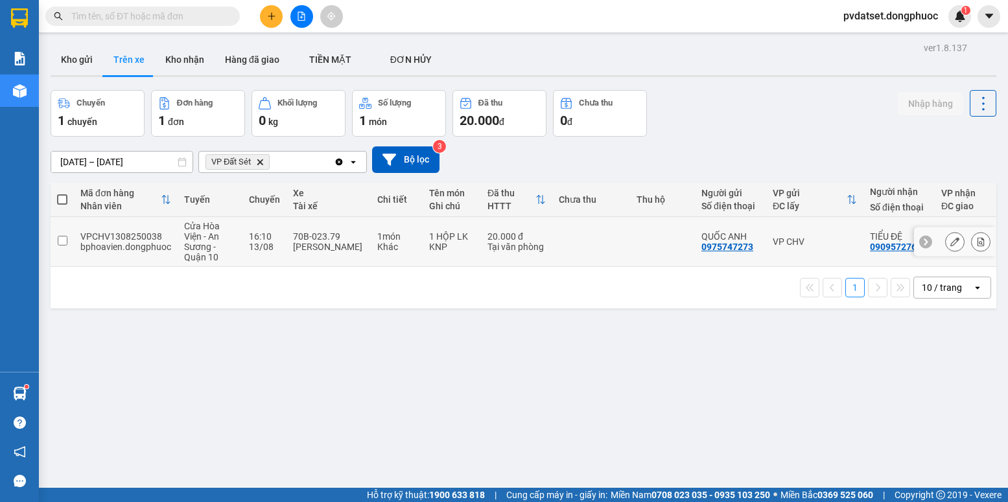
drag, startPoint x: 552, startPoint y: 236, endPoint x: 636, endPoint y: 215, distance: 86.1
click at [559, 235] on td at bounding box center [591, 242] width 78 height 50
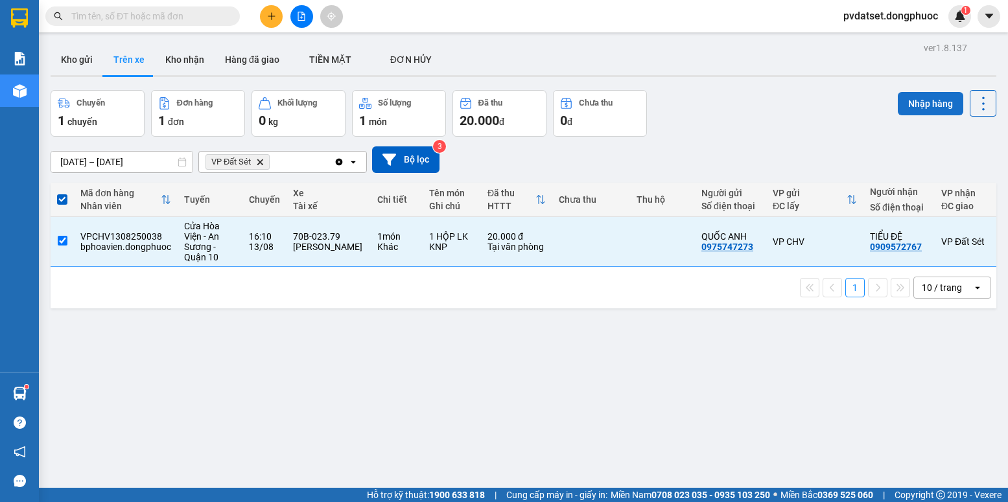
click at [908, 105] on button "Nhập hàng" at bounding box center [930, 103] width 65 height 23
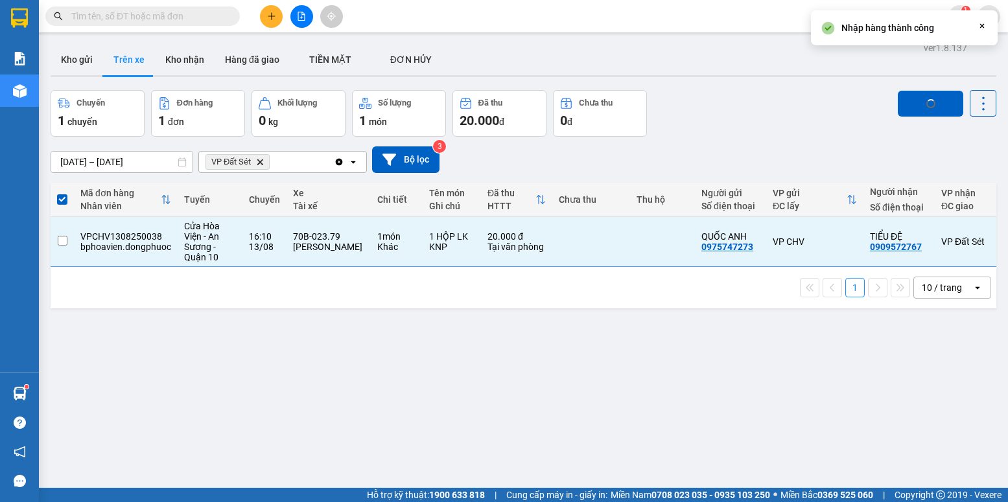
checkbox input "false"
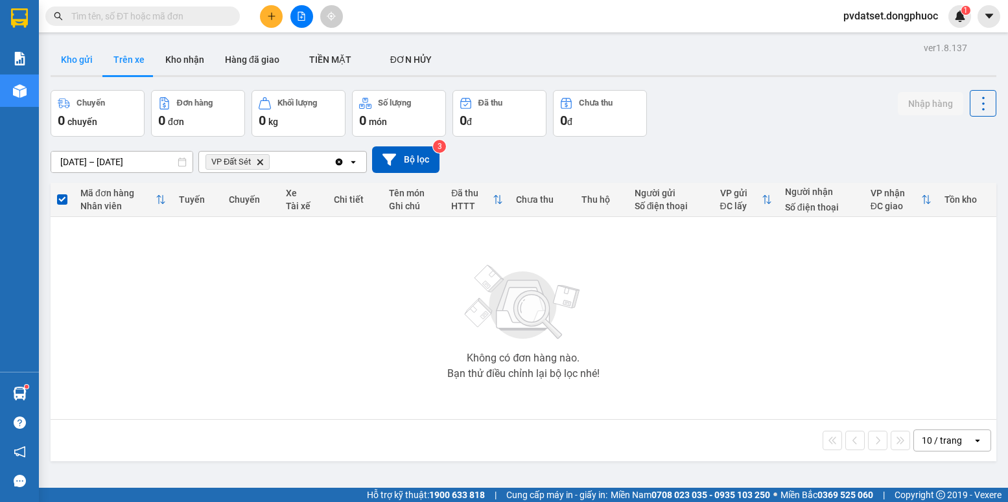
click at [89, 57] on button "Kho gửi" at bounding box center [77, 59] width 52 height 31
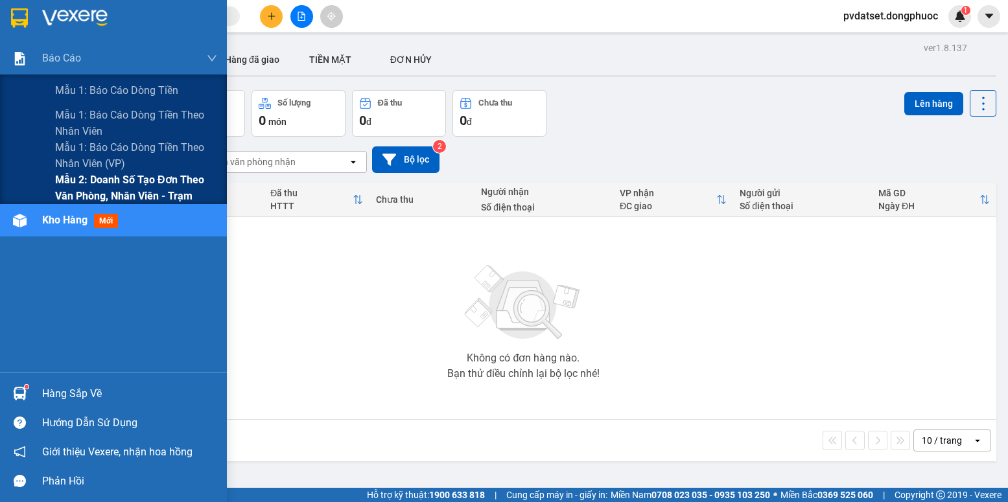
click at [109, 191] on span "Mẫu 2: Doanh số tạo đơn theo Văn phòng, nhân viên - Trạm" at bounding box center [136, 188] width 162 height 32
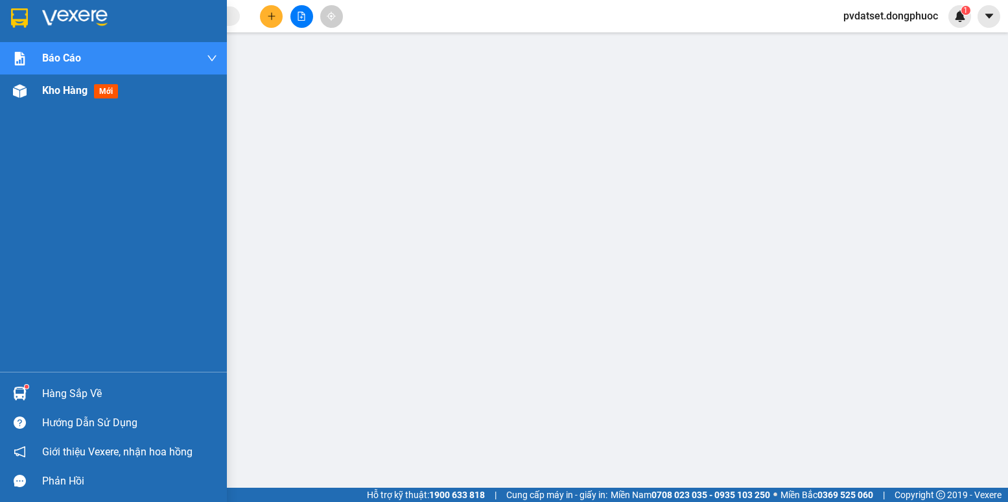
drag, startPoint x: 27, startPoint y: 88, endPoint x: 43, endPoint y: 88, distance: 15.6
click at [41, 88] on div "Kho hàng mới" at bounding box center [113, 91] width 227 height 32
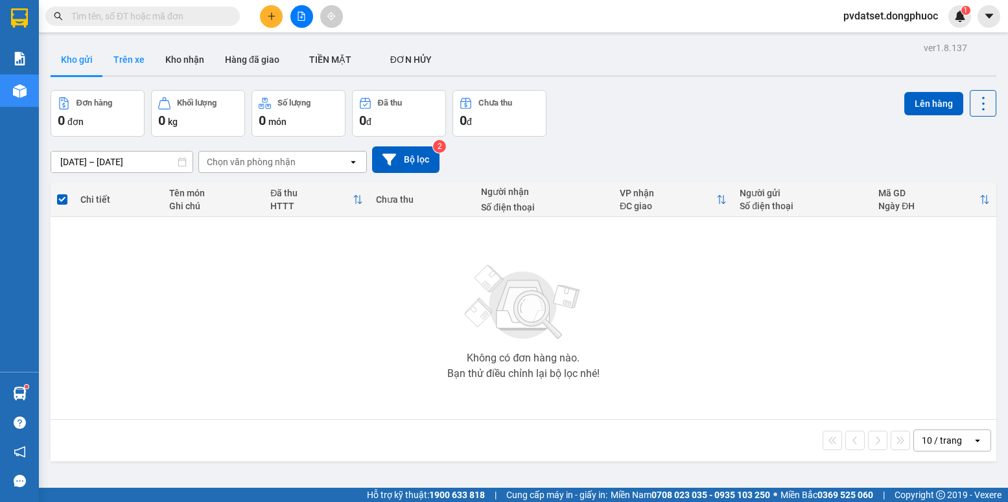
click at [121, 56] on button "Trên xe" at bounding box center [129, 59] width 52 height 31
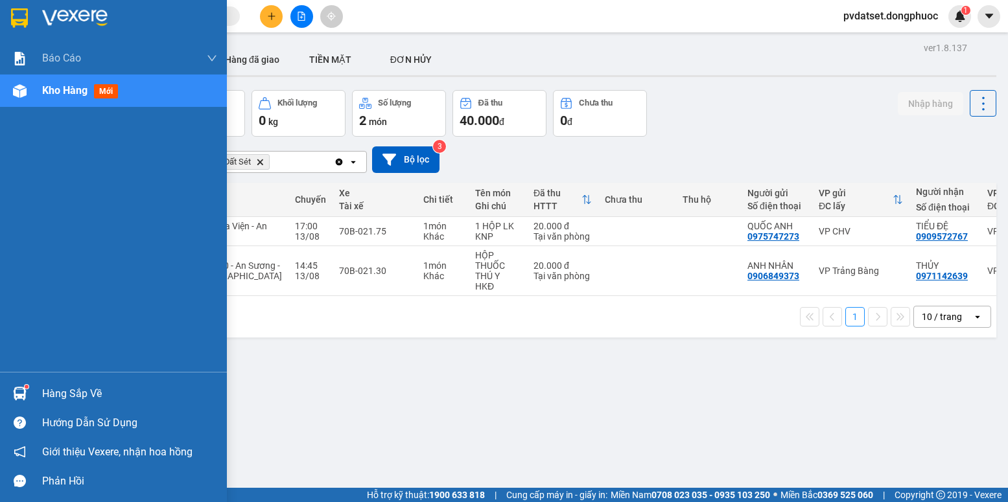
click at [80, 391] on div "Hàng sắp về" at bounding box center [129, 393] width 175 height 19
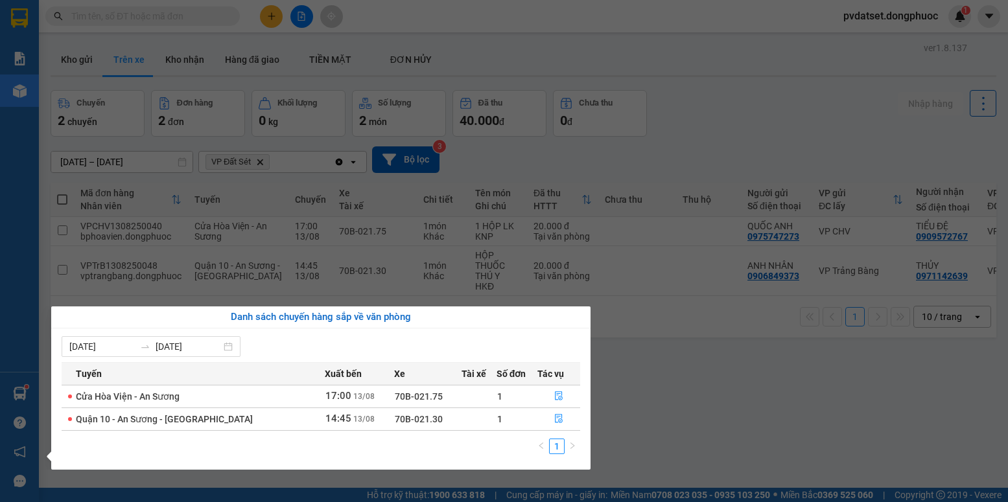
click at [656, 388] on section "Kết quả tìm kiếm ( 0 ) Bộ lọc Ngày tạo đơn gần nhất No Data pvdatset.dongphuoc …" at bounding box center [504, 251] width 1008 height 502
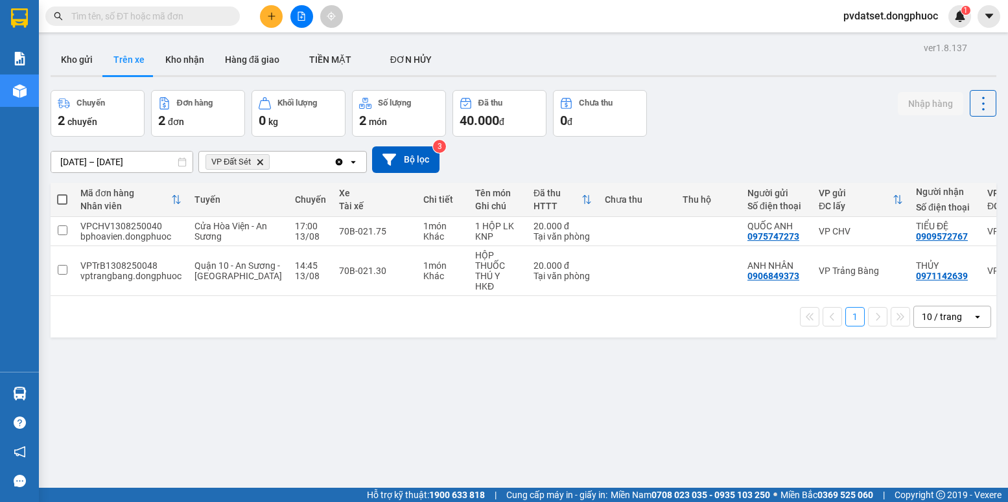
click at [65, 199] on span at bounding box center [62, 199] width 10 height 10
click at [62, 193] on input "checkbox" at bounding box center [62, 193] width 0 height 0
checkbox input "true"
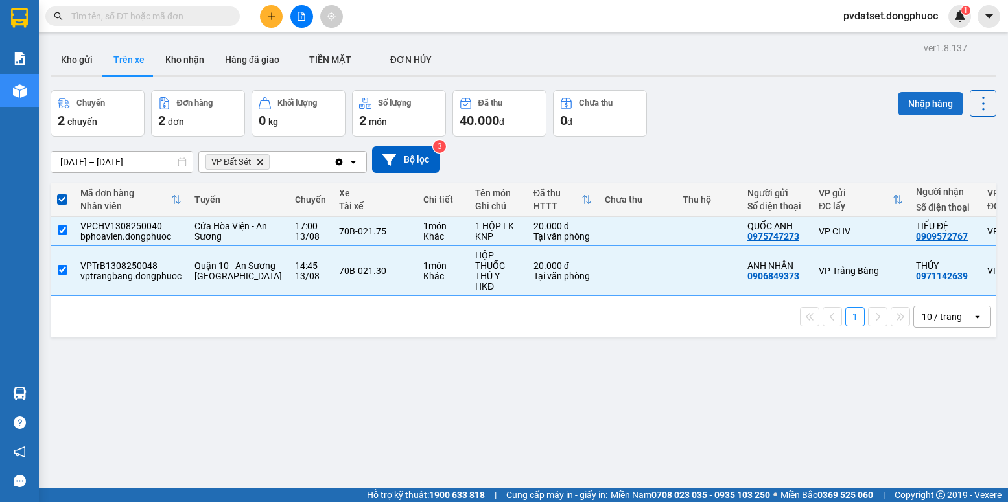
click at [907, 108] on button "Nhập hàng" at bounding box center [930, 103] width 65 height 23
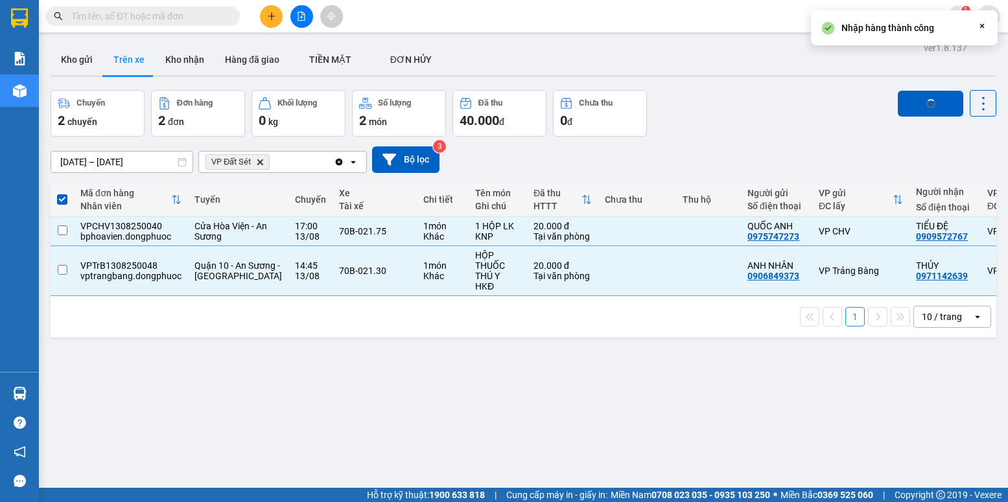
checkbox input "false"
